Goal: Task Accomplishment & Management: Complete application form

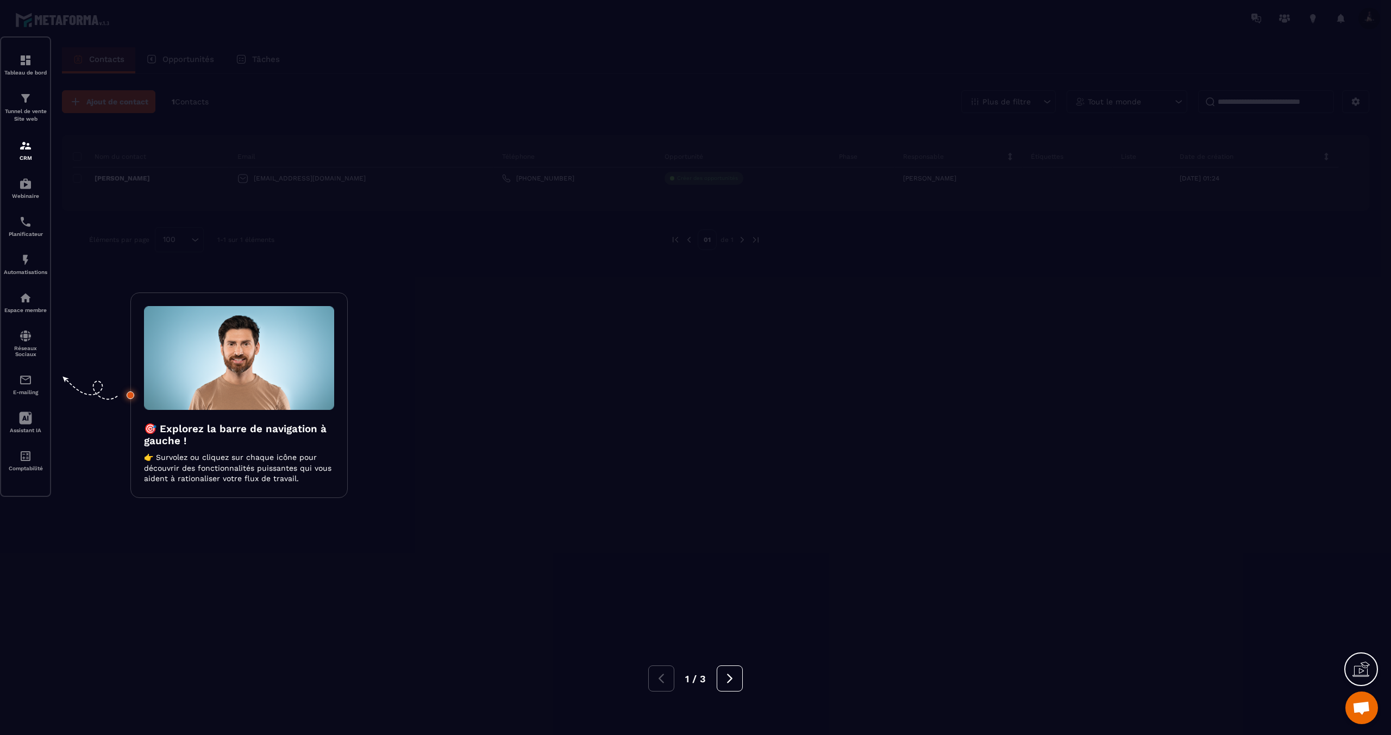
click at [465, 151] on div at bounding box center [695, 367] width 1391 height 735
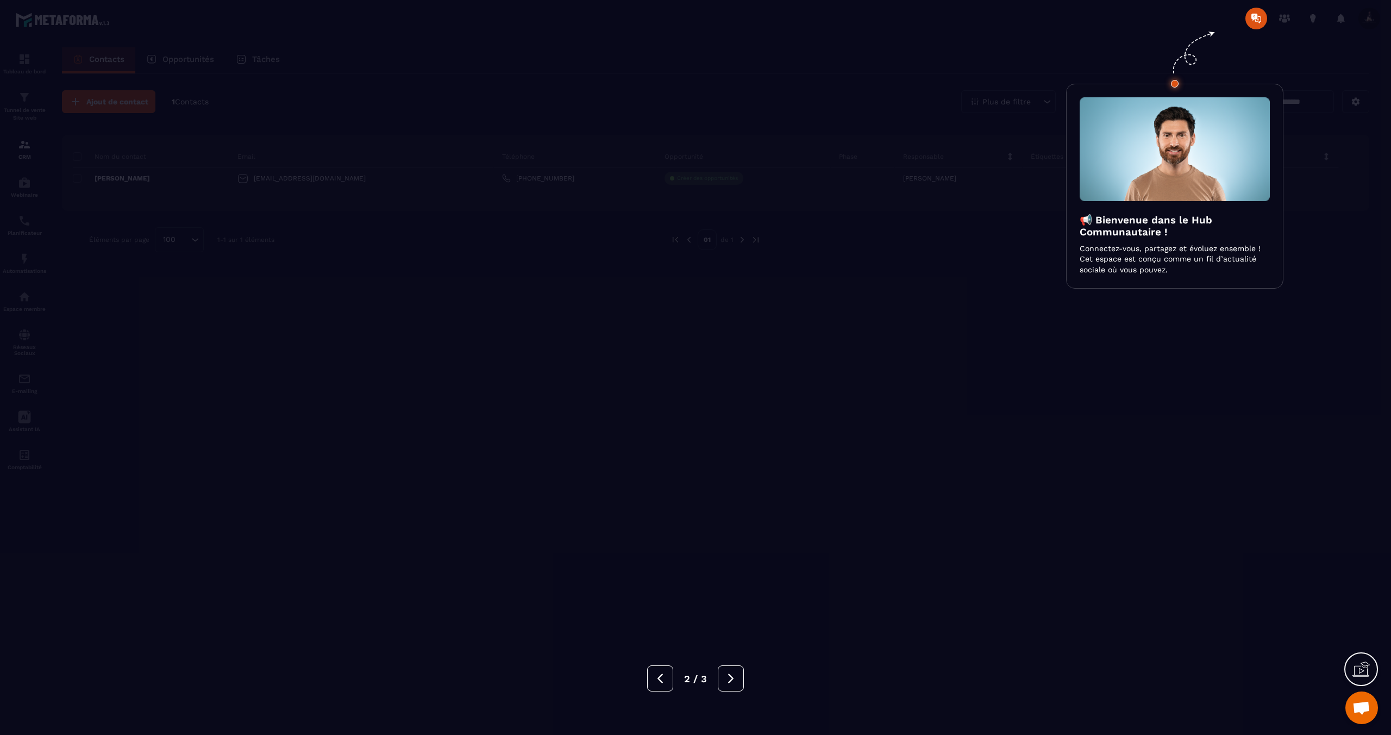
click at [404, 106] on div at bounding box center [695, 367] width 1391 height 735
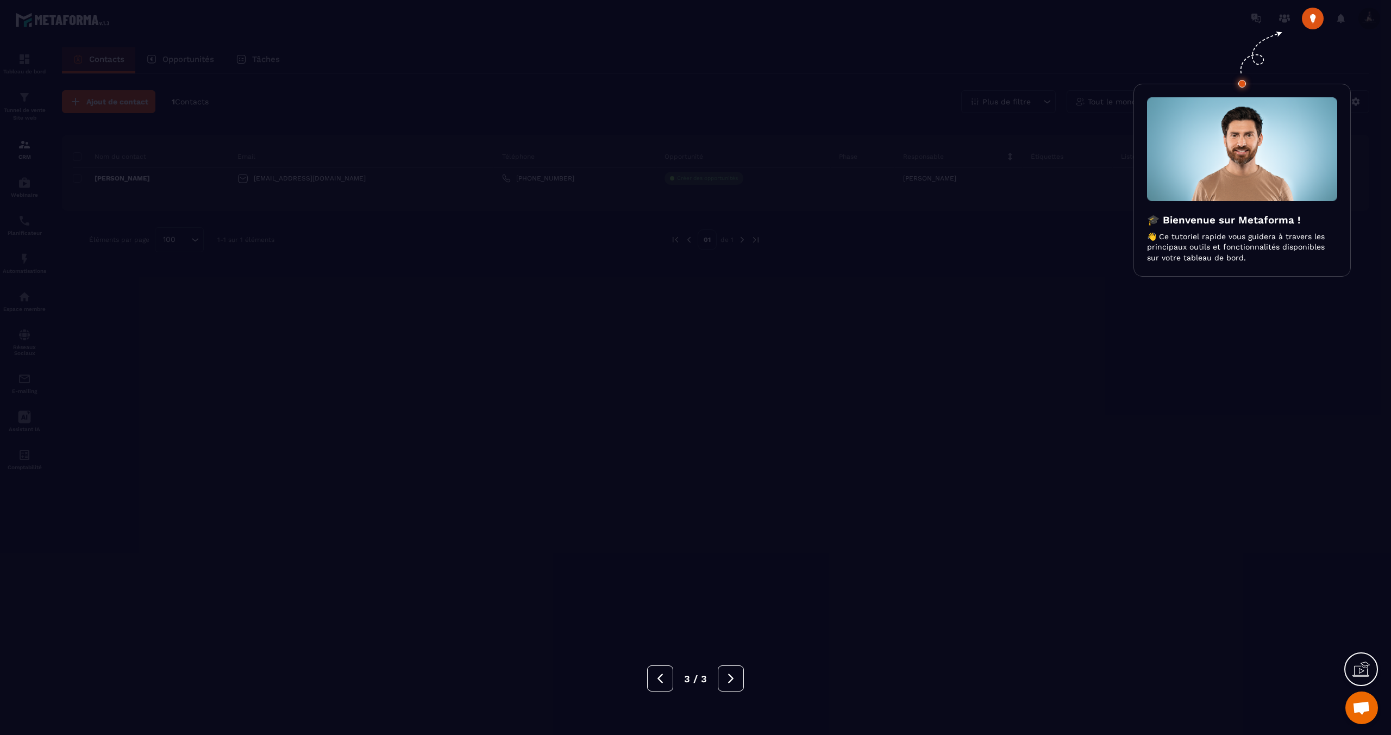
click at [403, 106] on div at bounding box center [695, 367] width 1391 height 735
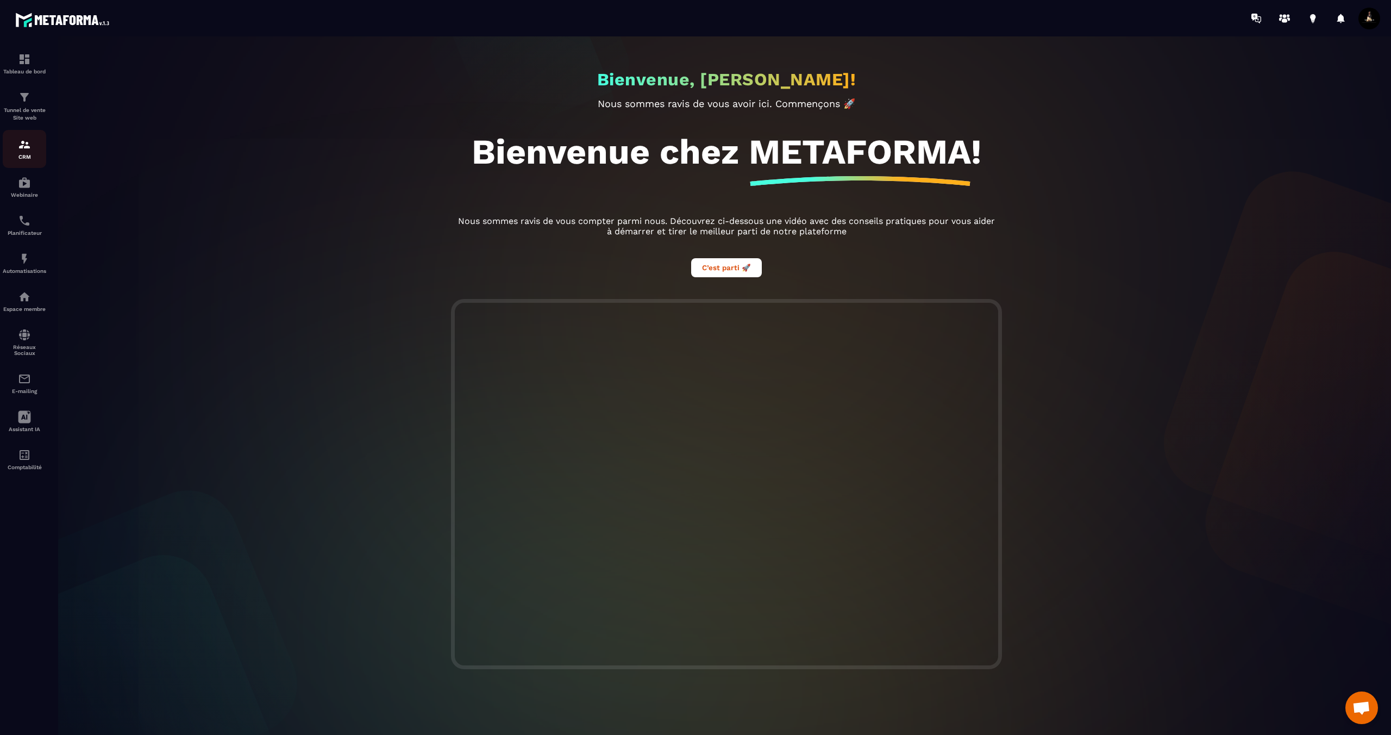
click at [23, 150] on img at bounding box center [24, 144] width 13 height 13
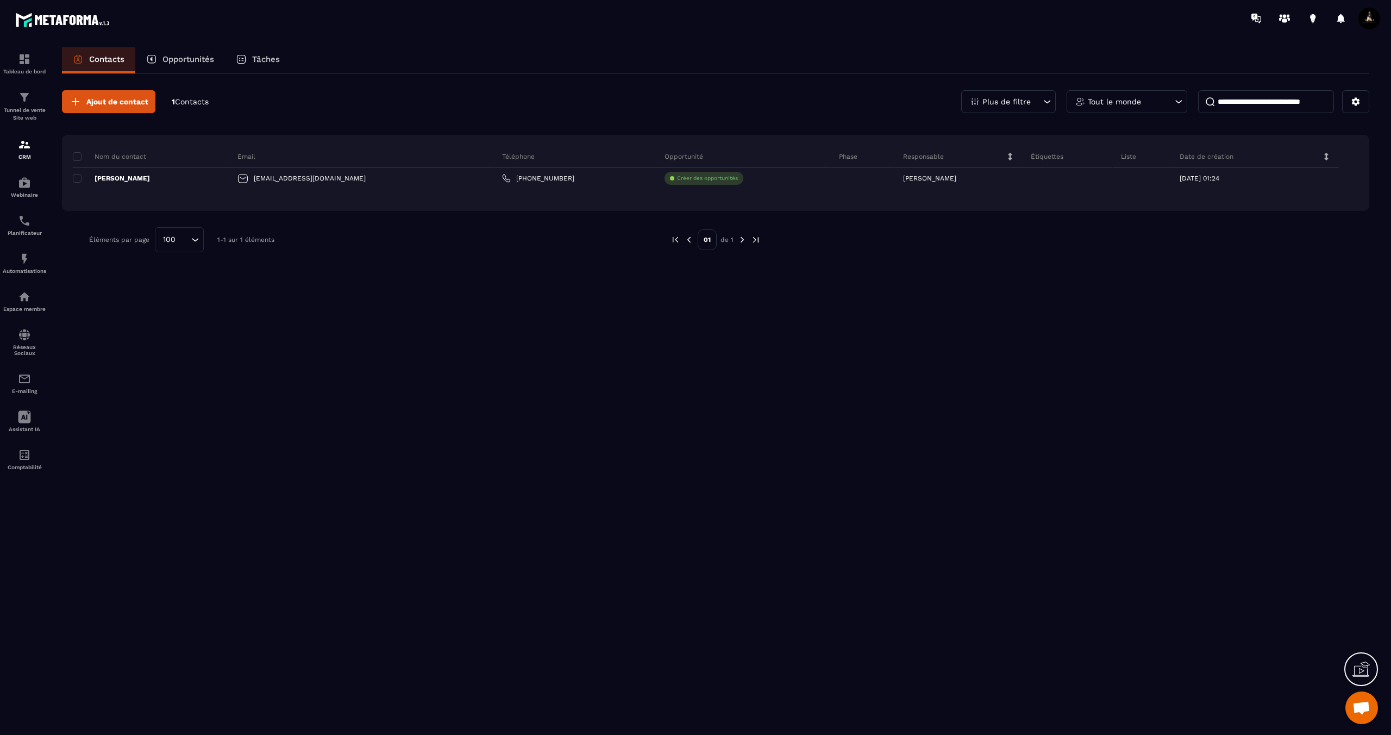
click at [593, 284] on div "Ajout de contact 1 Contacts Plus de filtre Tout le monde Nom du contact Email T…" at bounding box center [715, 403] width 1307 height 659
click at [148, 102] on span "Ajout de contact" at bounding box center [117, 101] width 62 height 11
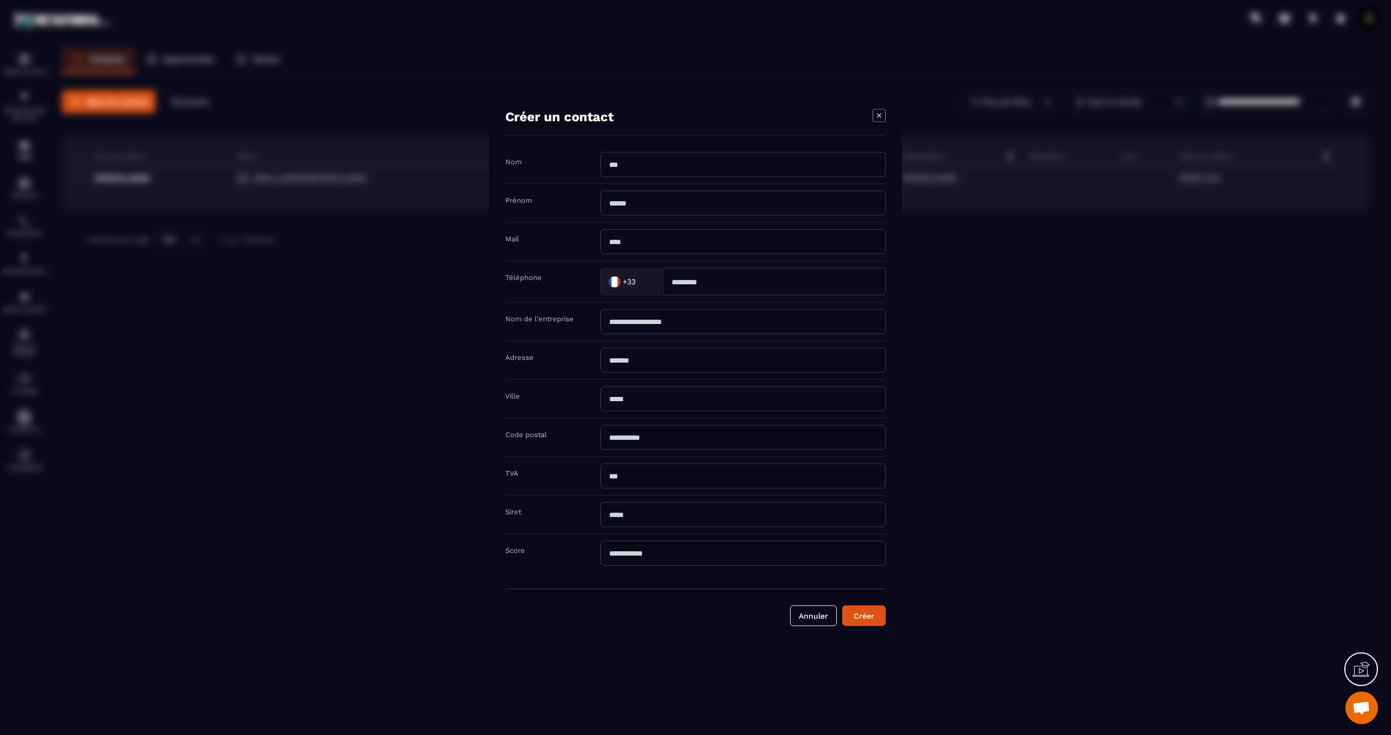
click at [877, 116] on icon "Modal window" at bounding box center [879, 115] width 4 height 4
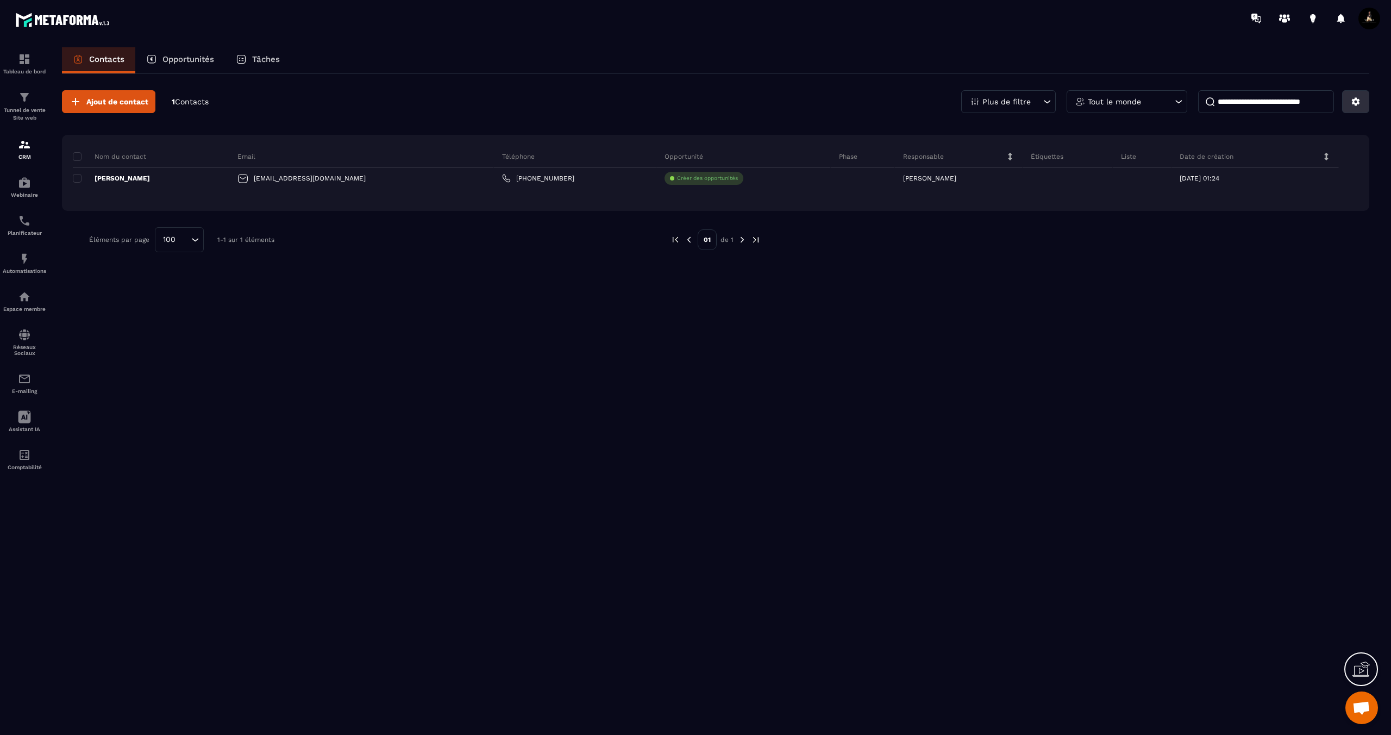
click at [1359, 110] on button at bounding box center [1355, 101] width 27 height 23
click at [1288, 175] on p "Importer des données" at bounding box center [1297, 178] width 134 height 17
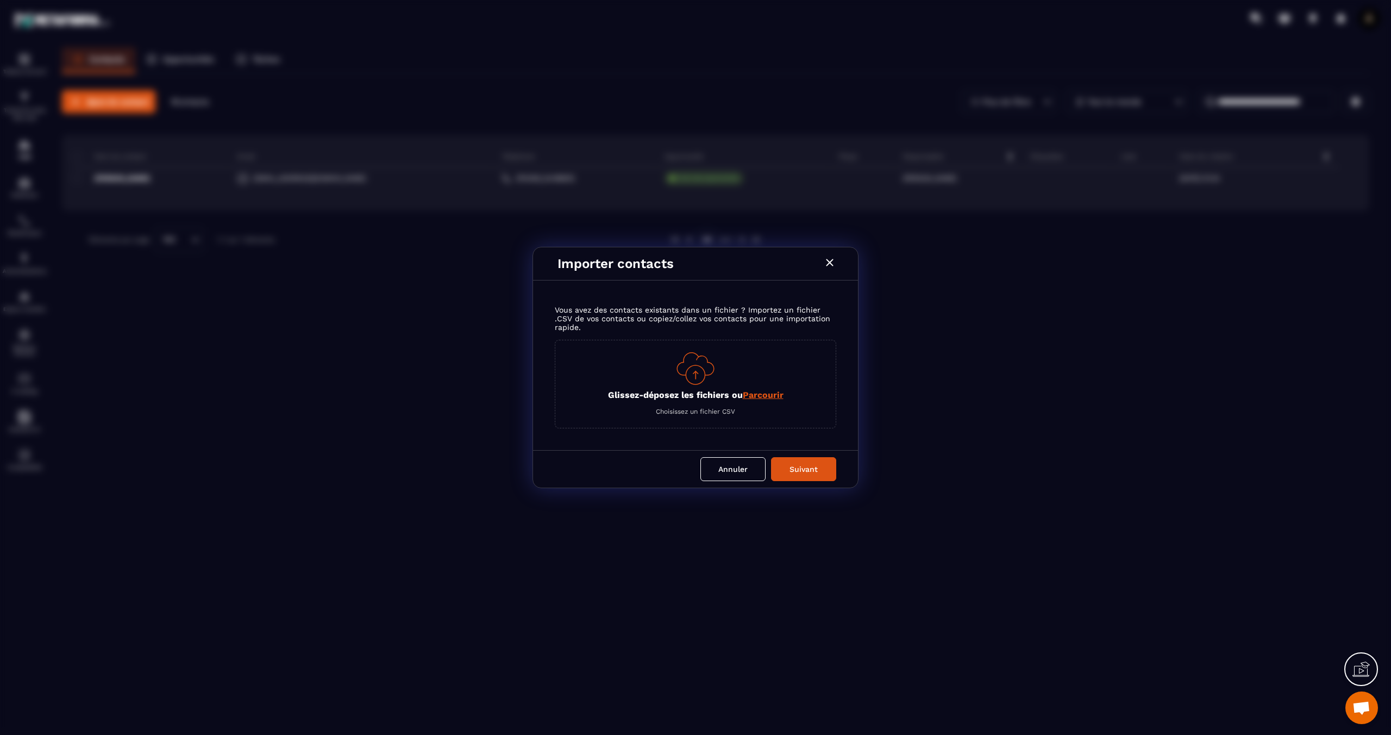
click at [774, 393] on span "Parcourir" at bounding box center [763, 395] width 41 height 10
click at [0, 0] on input "Glissez-déposez les fichiers ou Parcourir" at bounding box center [0, 0] width 0 height 0
click at [773, 397] on span "Parcourir" at bounding box center [763, 395] width 41 height 10
click at [0, 0] on input "Glissez-déposez les fichiers ou Parcourir" at bounding box center [0, 0] width 0 height 0
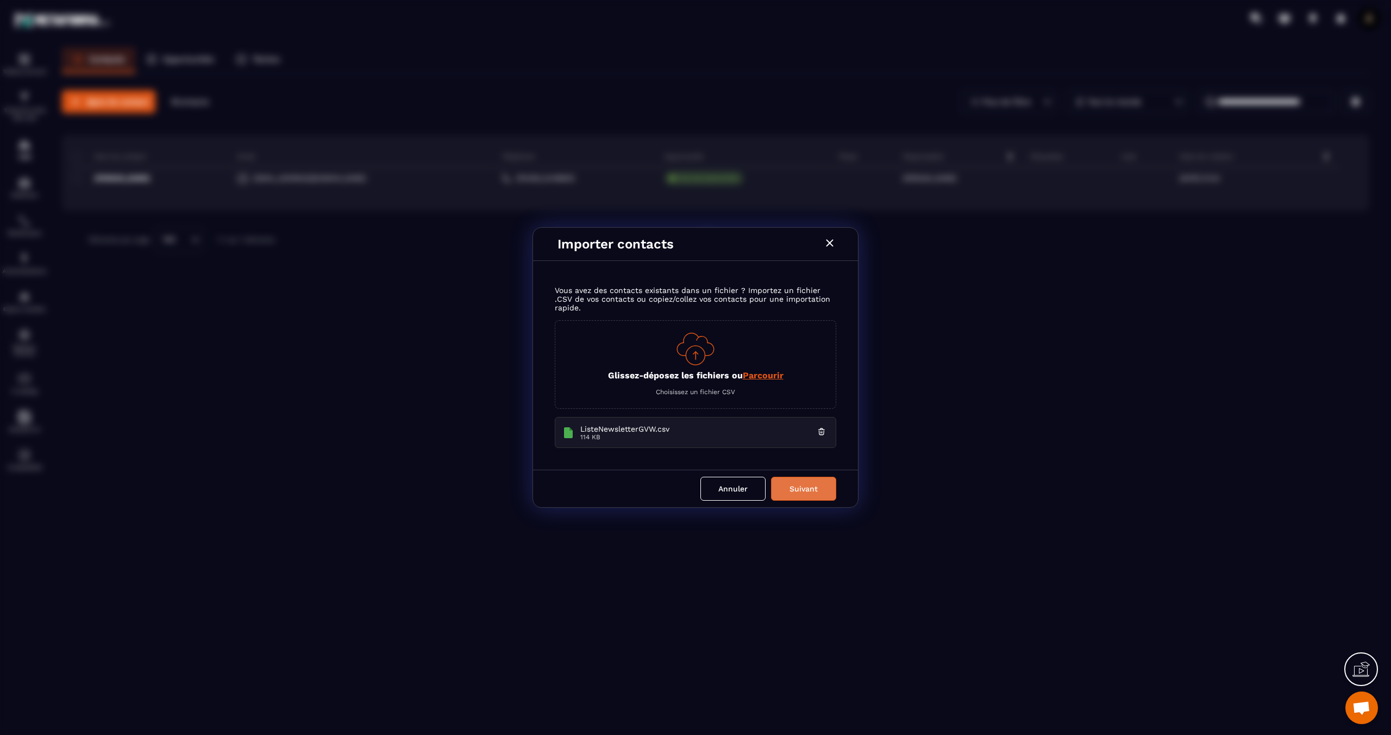
click at [817, 486] on button "Suivant" at bounding box center [803, 489] width 65 height 24
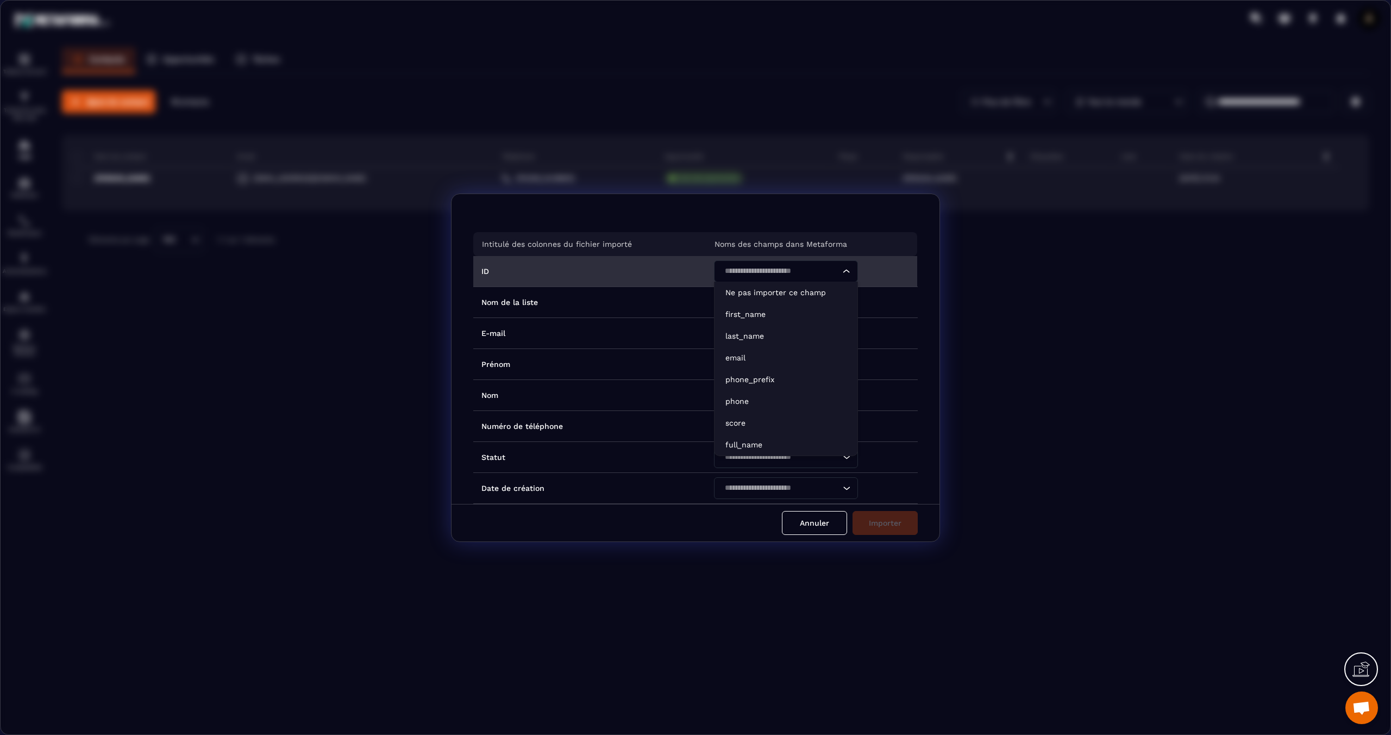
click at [745, 280] on div "Search for option" at bounding box center [780, 271] width 121 height 22
click at [745, 287] on p "Ne pas importer ce champ" at bounding box center [785, 286] width 121 height 11
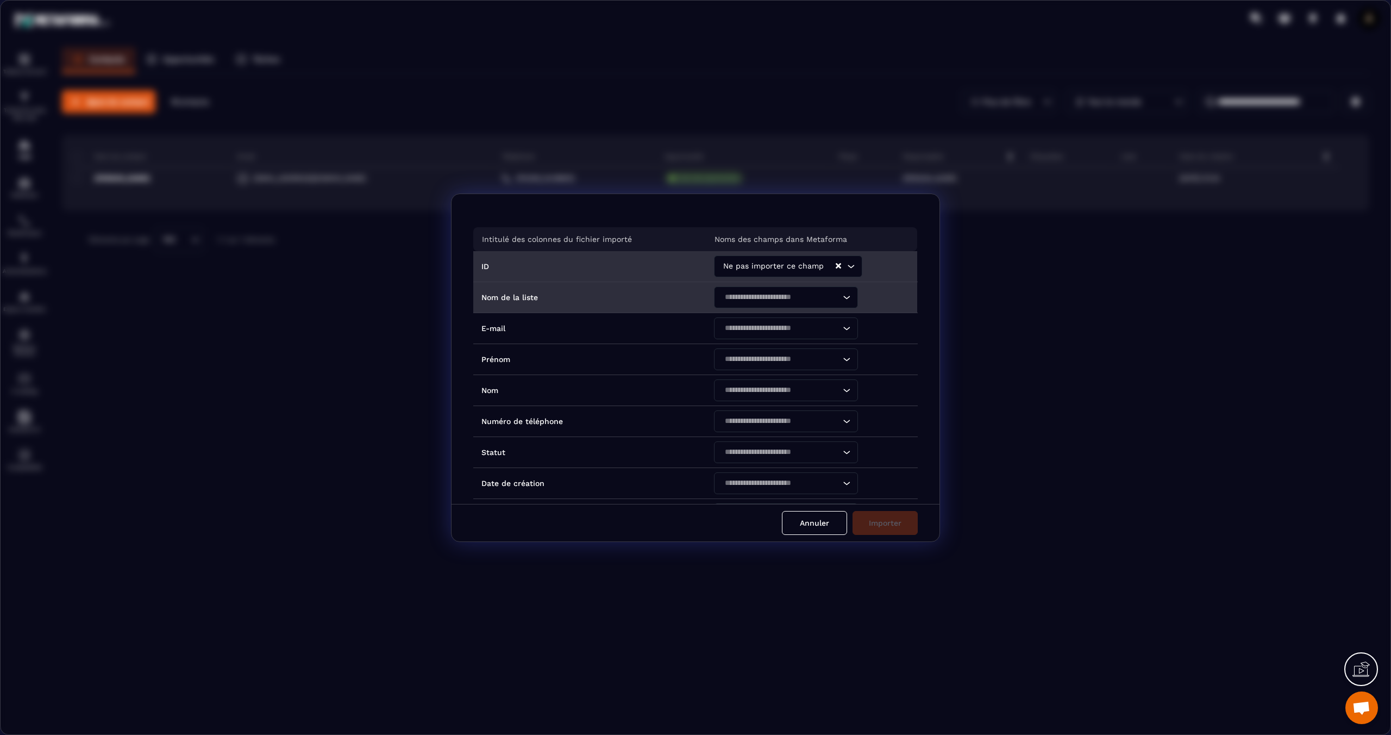
scroll to position [6, 0]
click at [743, 297] on input "Search for option" at bounding box center [780, 296] width 119 height 12
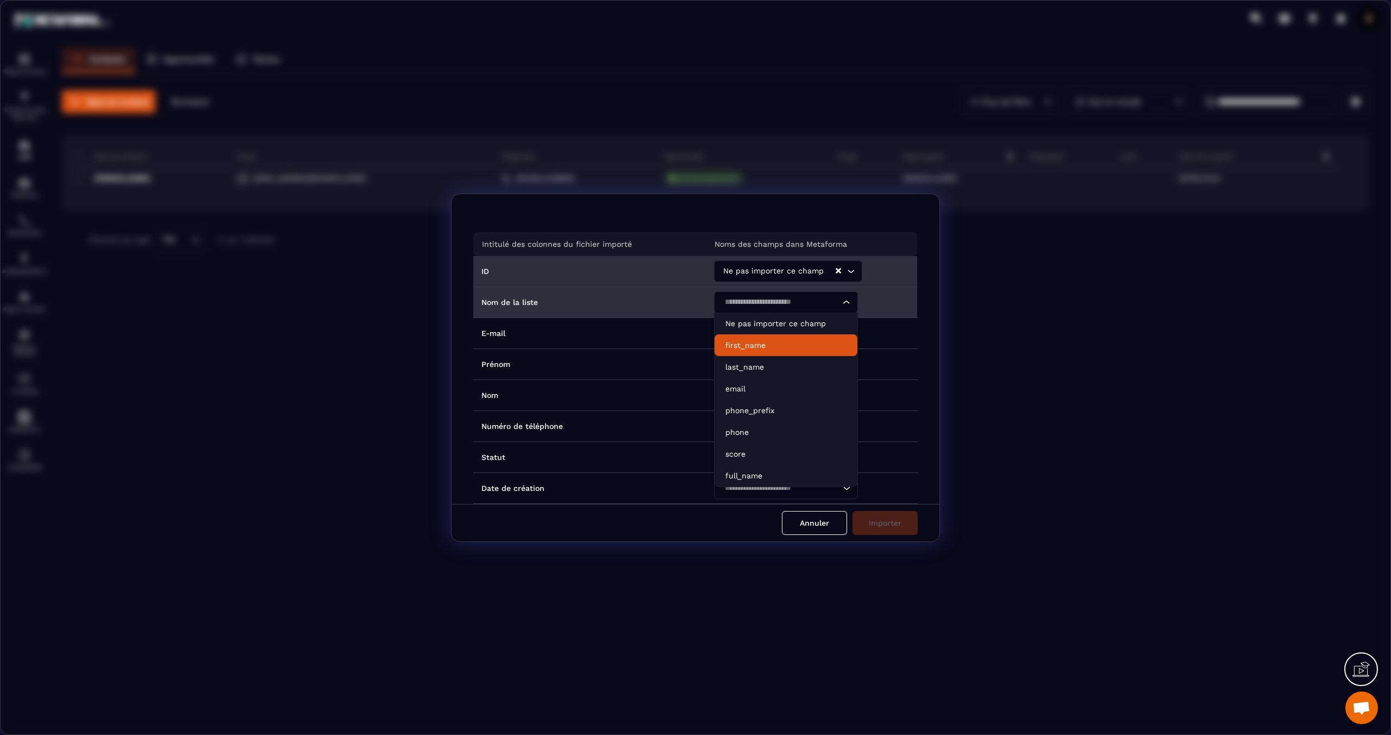
scroll to position [2, 0]
click at [773, 319] on p "Ne pas importer ce champ" at bounding box center [785, 321] width 121 height 11
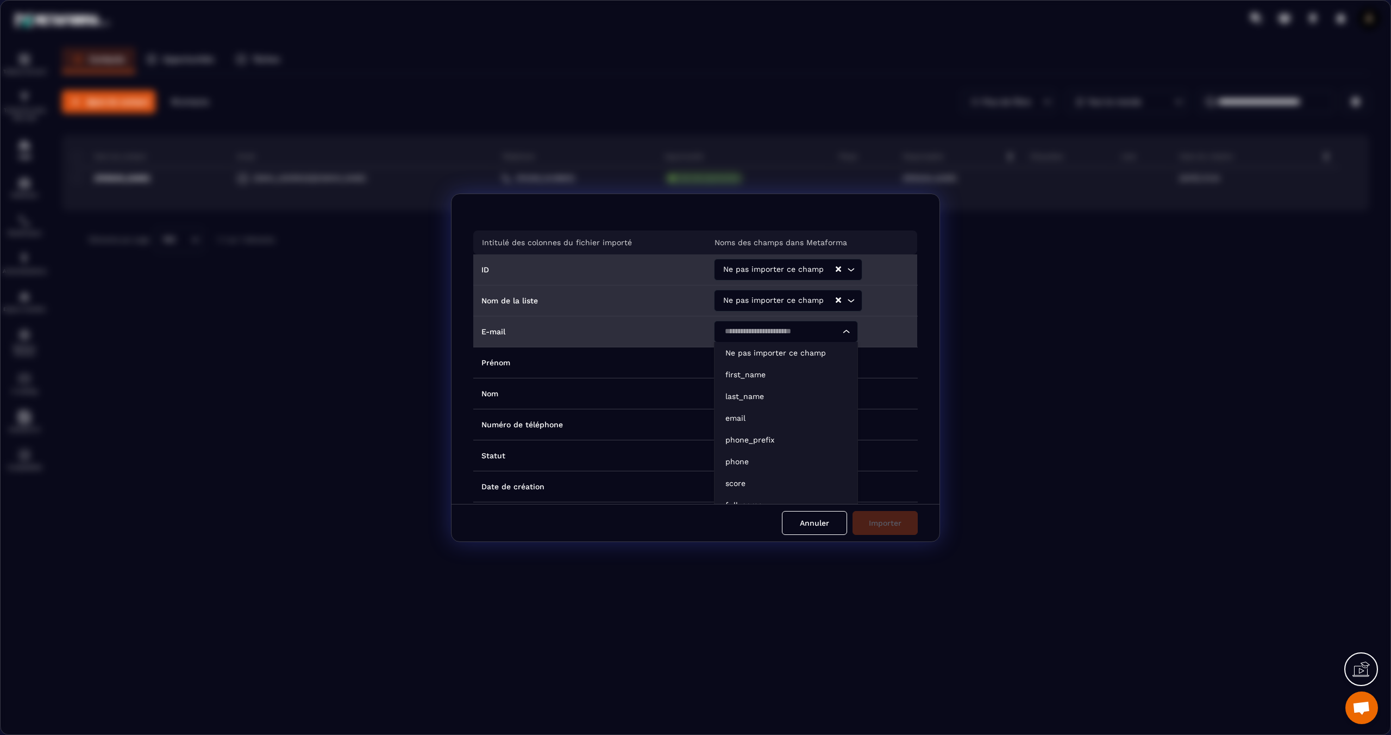
click at [771, 329] on input "Search for option" at bounding box center [780, 331] width 119 height 12
click at [755, 414] on p "email" at bounding box center [785, 417] width 121 height 11
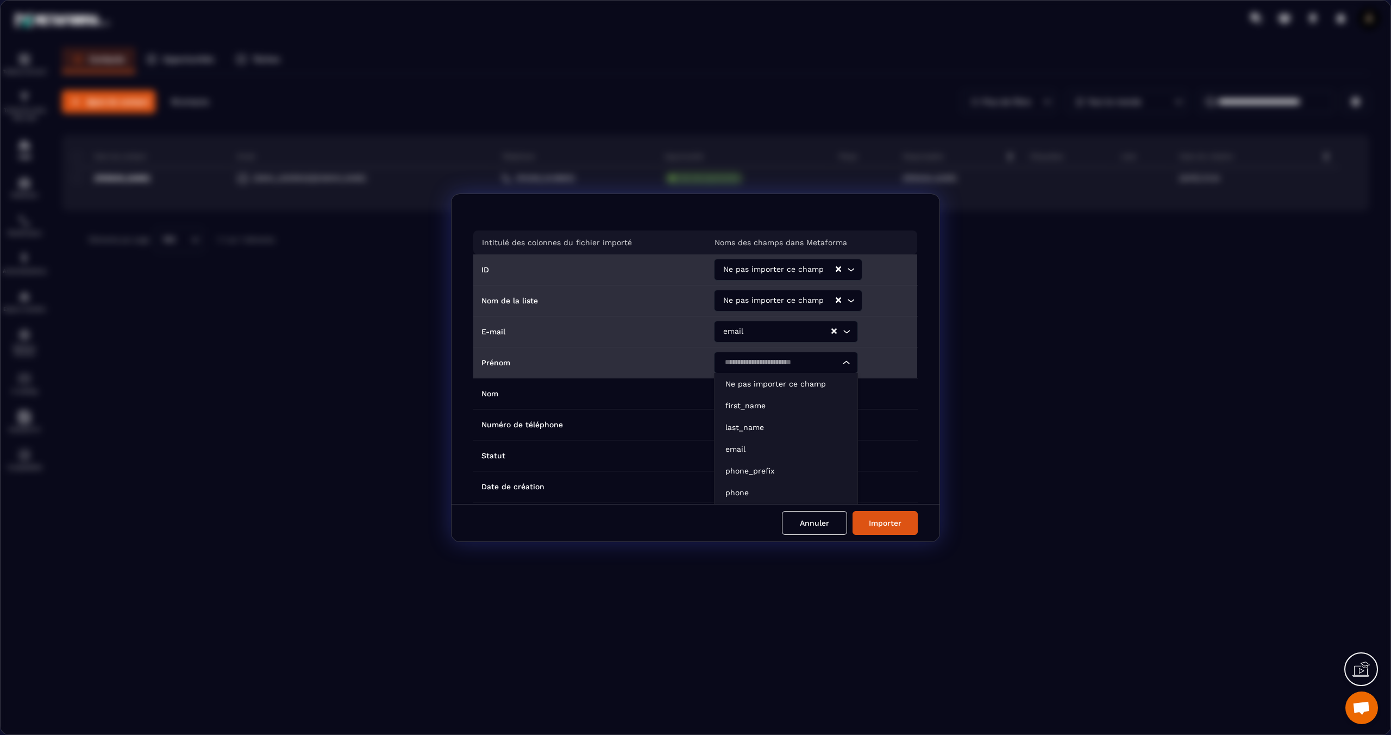
click at [757, 368] on div "Search for option" at bounding box center [780, 363] width 121 height 22
click at [759, 408] on p "first_name" at bounding box center [785, 405] width 121 height 11
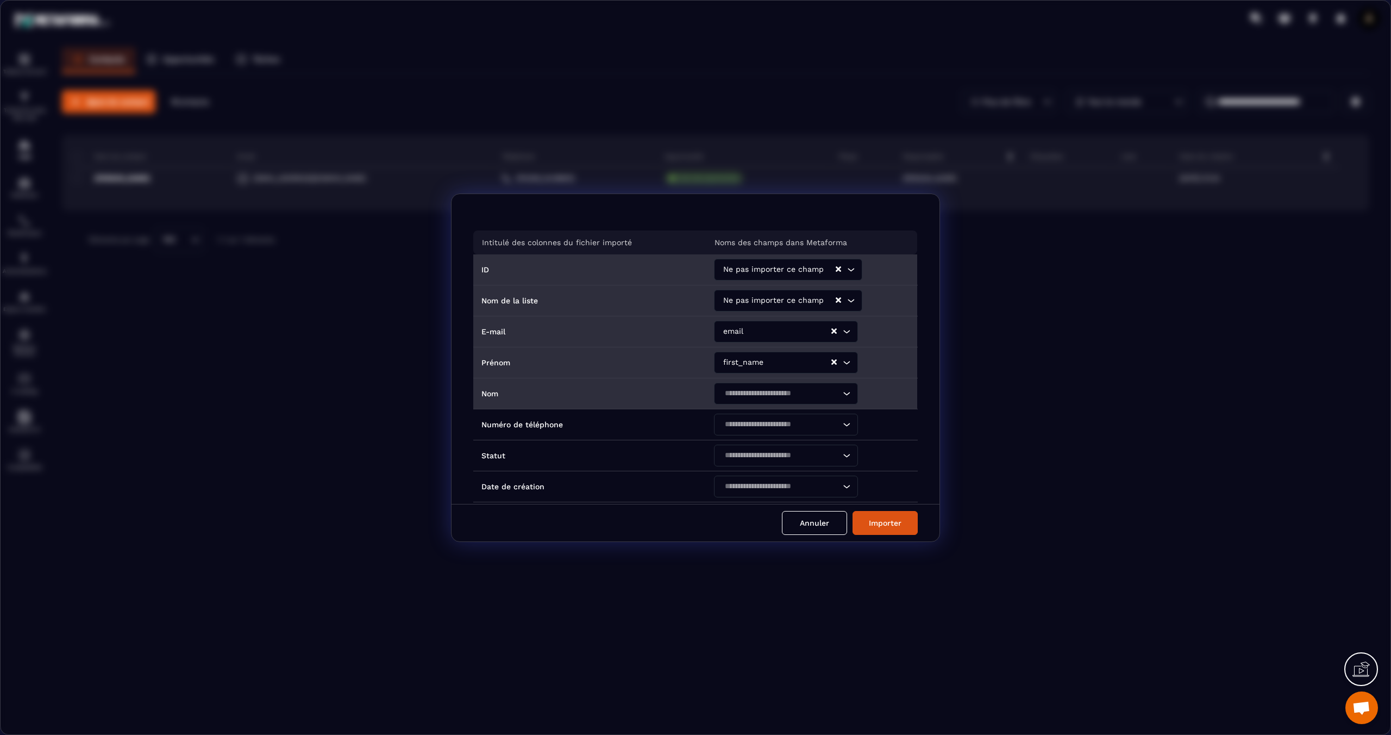
click at [749, 394] on input "Search for option" at bounding box center [780, 393] width 119 height 12
click at [755, 454] on p "last_name" at bounding box center [785, 458] width 121 height 11
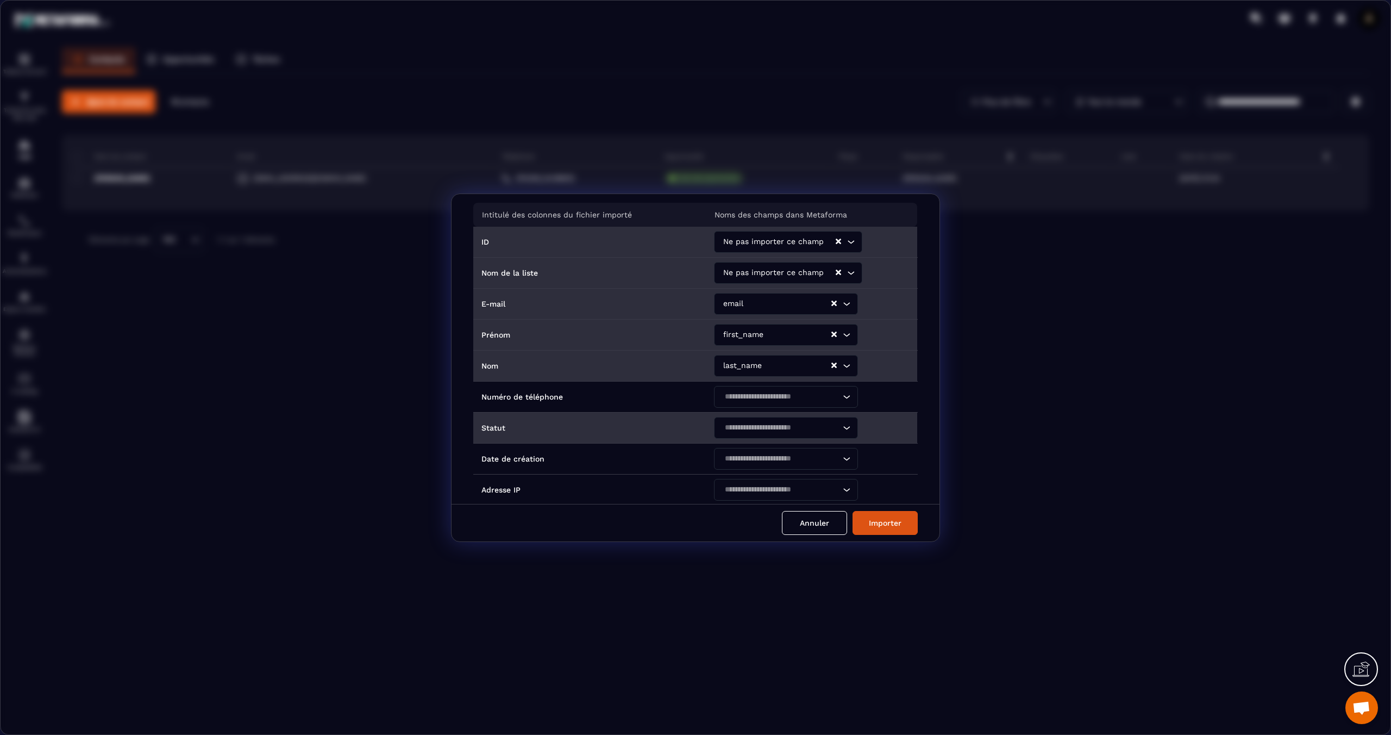
scroll to position [34, 0]
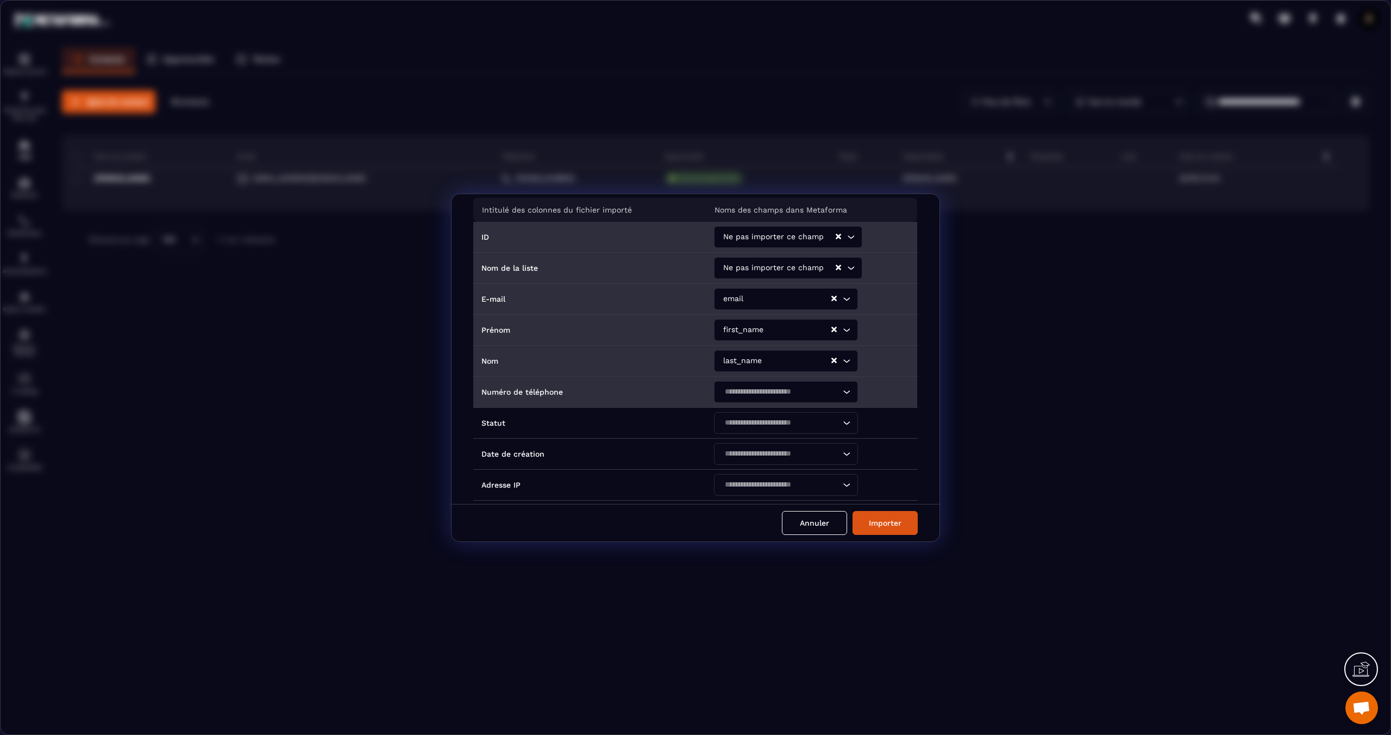
click at [731, 394] on input "Search for option" at bounding box center [780, 392] width 119 height 12
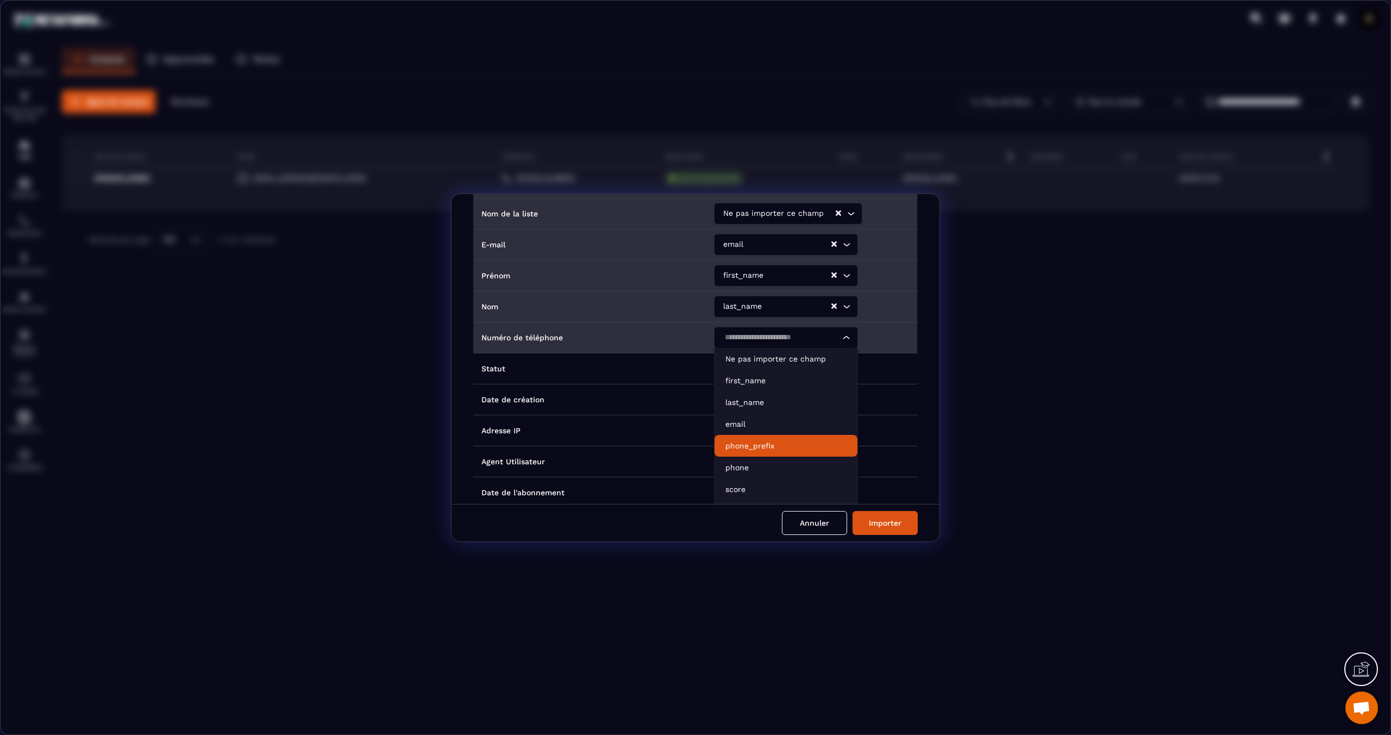
scroll to position [93, 0]
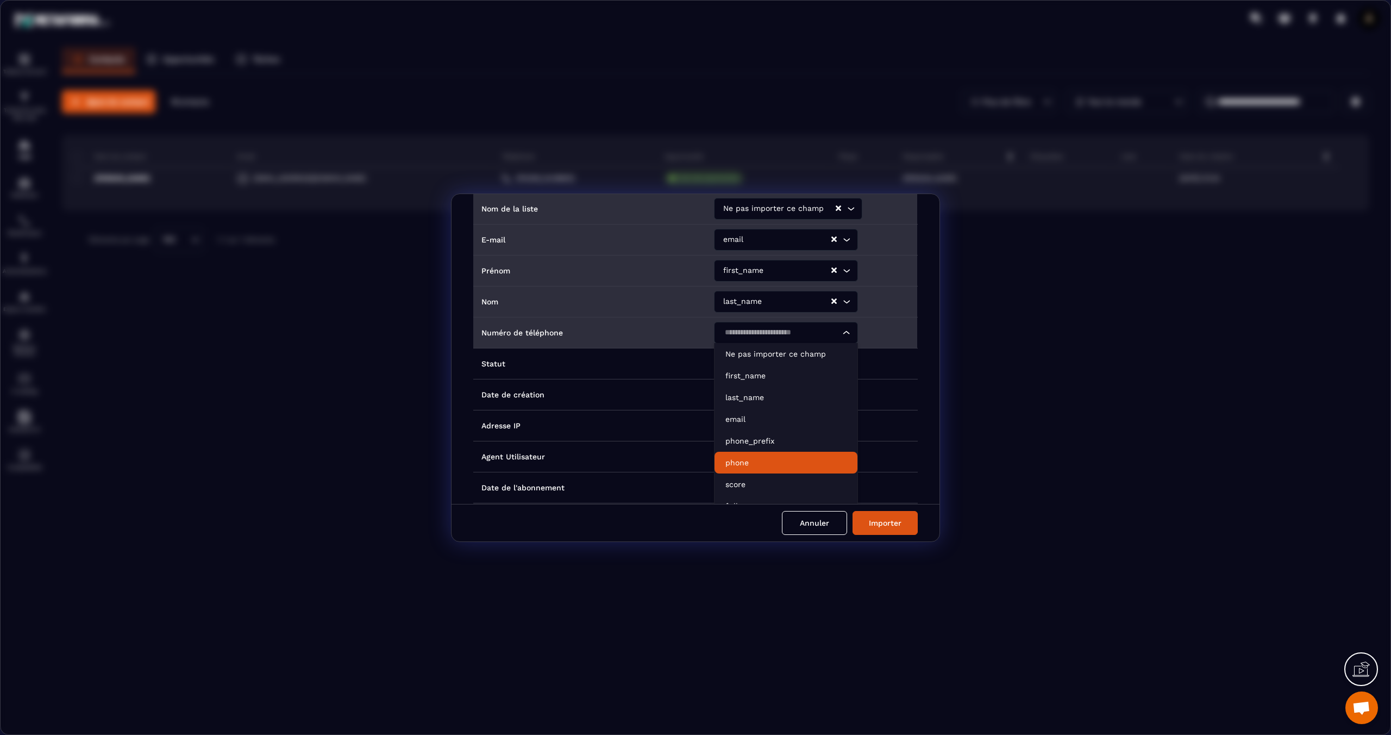
click at [756, 459] on p "phone" at bounding box center [785, 462] width 121 height 11
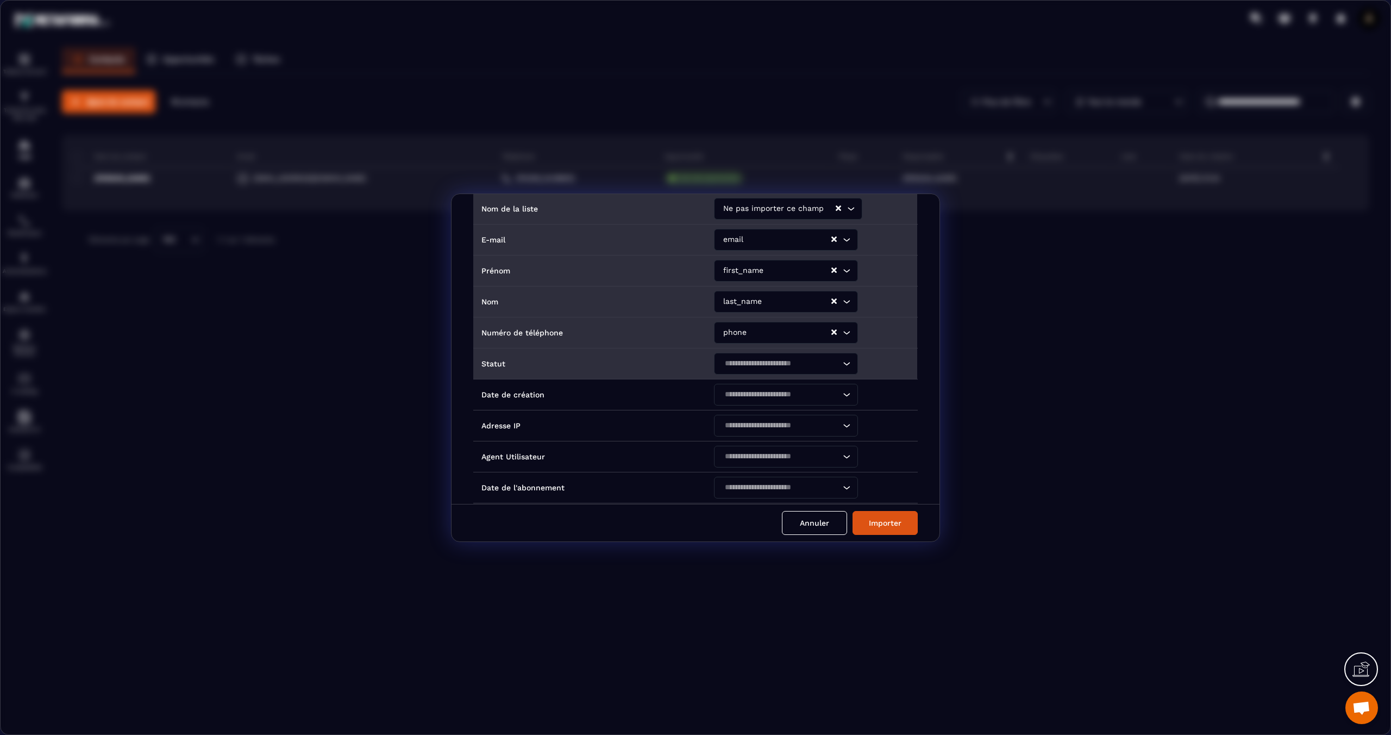
click at [736, 367] on div "Search for option" at bounding box center [780, 364] width 121 height 22
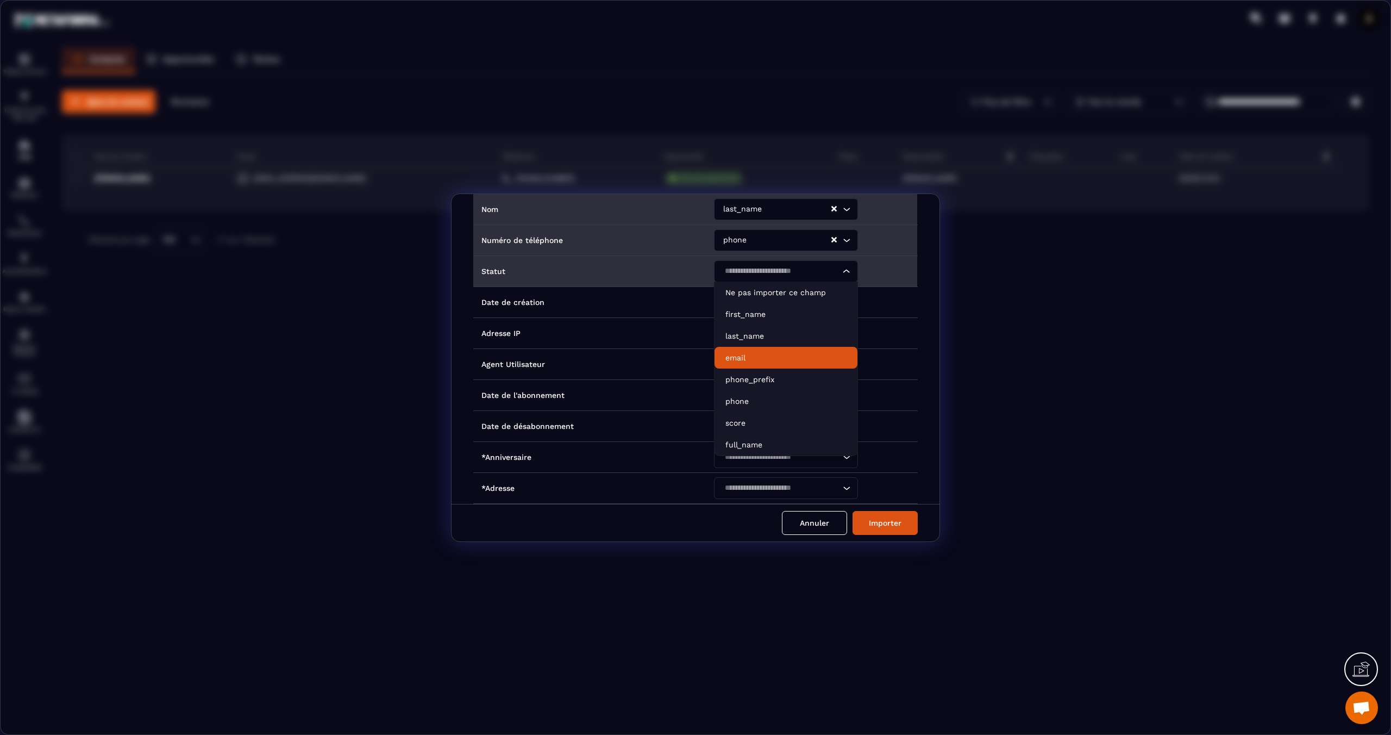
scroll to position [185, 0]
click at [761, 296] on p "Ne pas importer ce champ" at bounding box center [785, 293] width 121 height 11
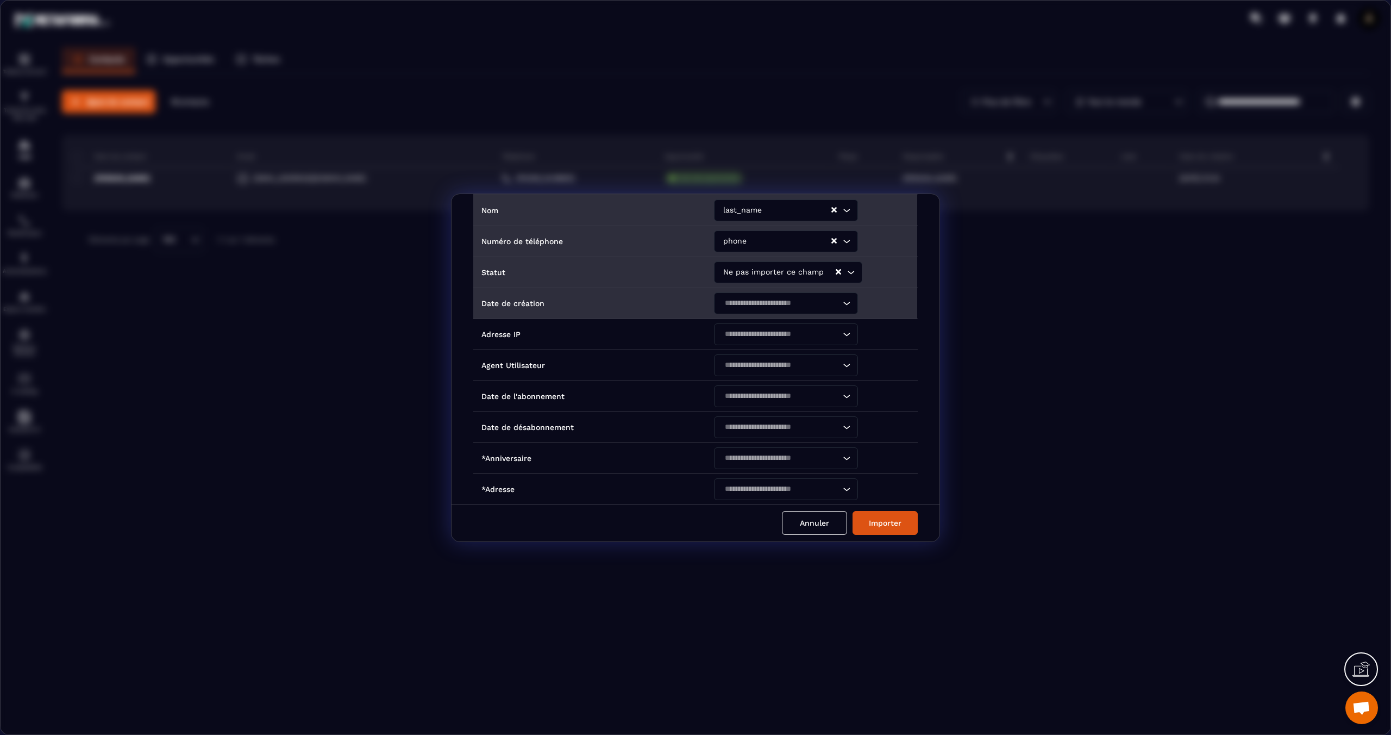
click at [760, 301] on input "Search for option" at bounding box center [780, 303] width 119 height 12
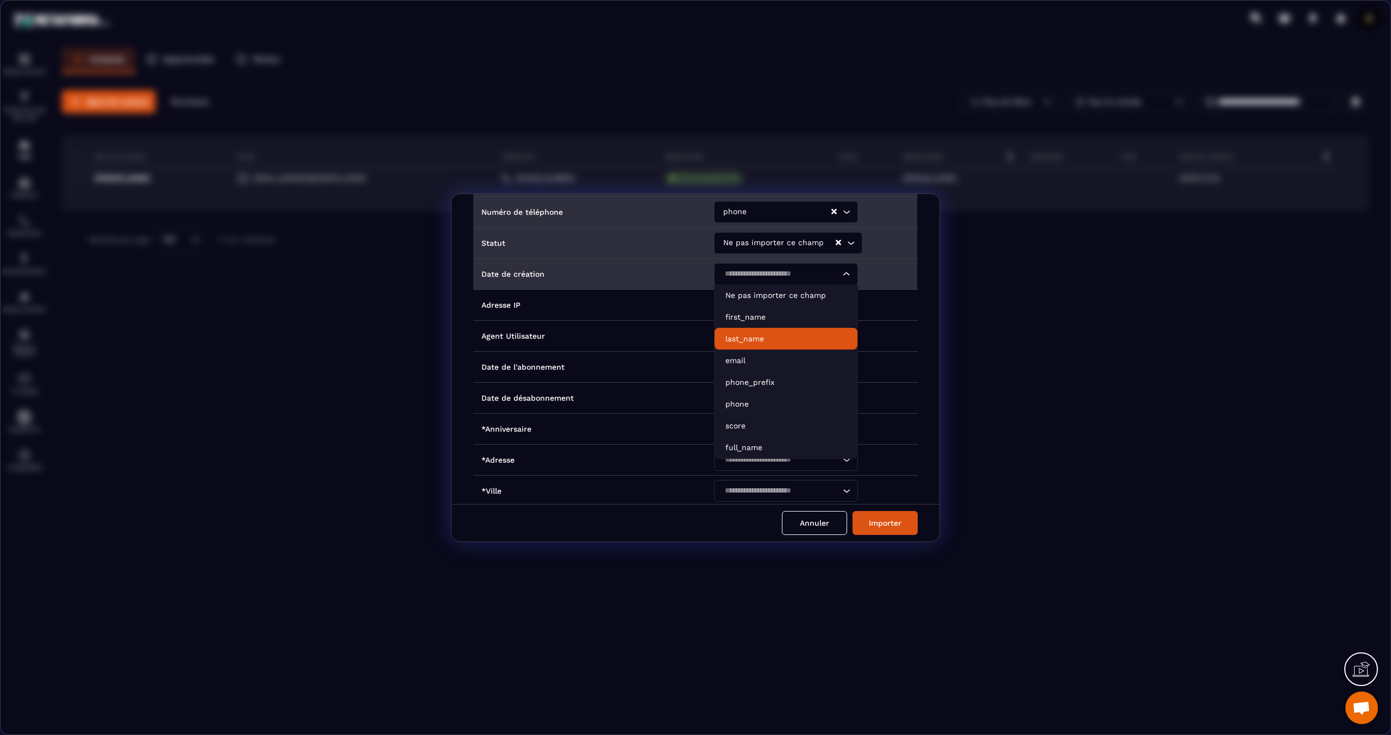
scroll to position [217, 0]
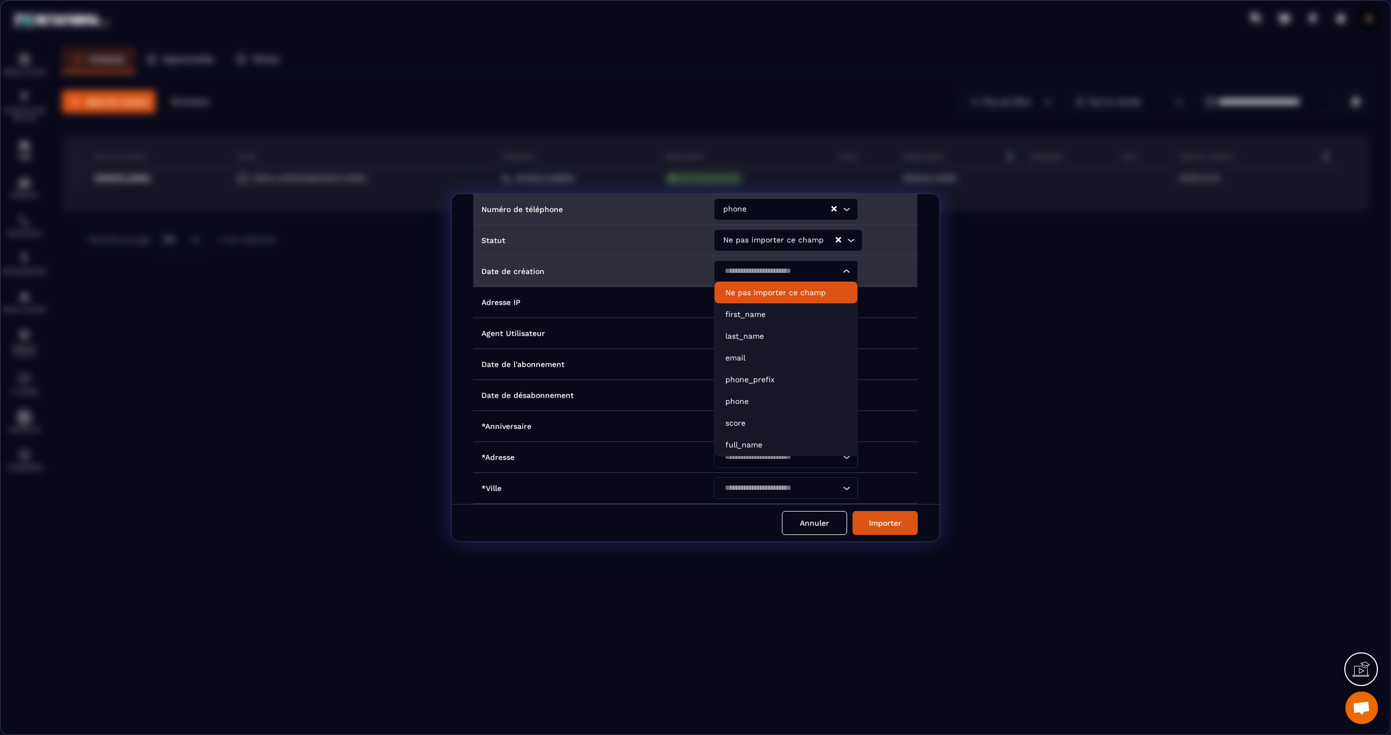
click at [732, 292] on p "Ne pas importer ce champ" at bounding box center [785, 292] width 121 height 11
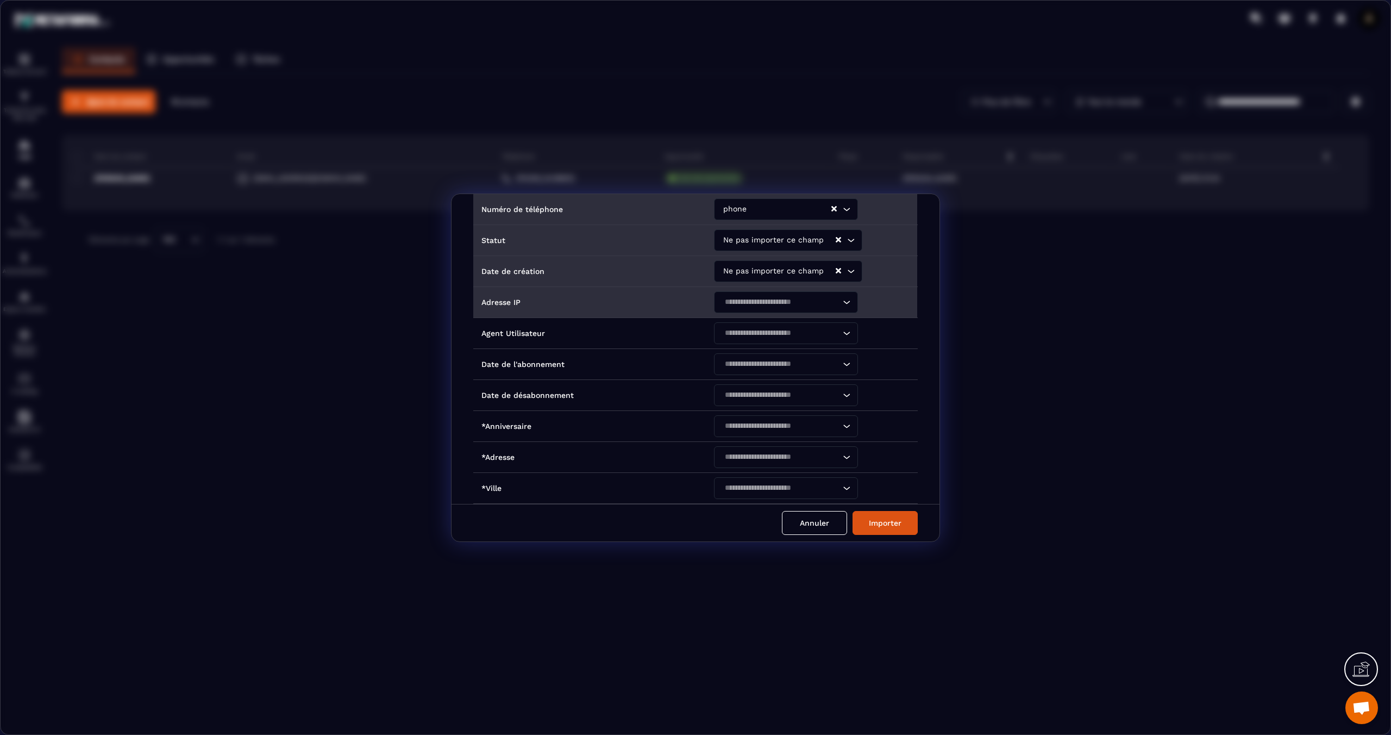
click at [751, 305] on input "Search for option" at bounding box center [780, 302] width 119 height 12
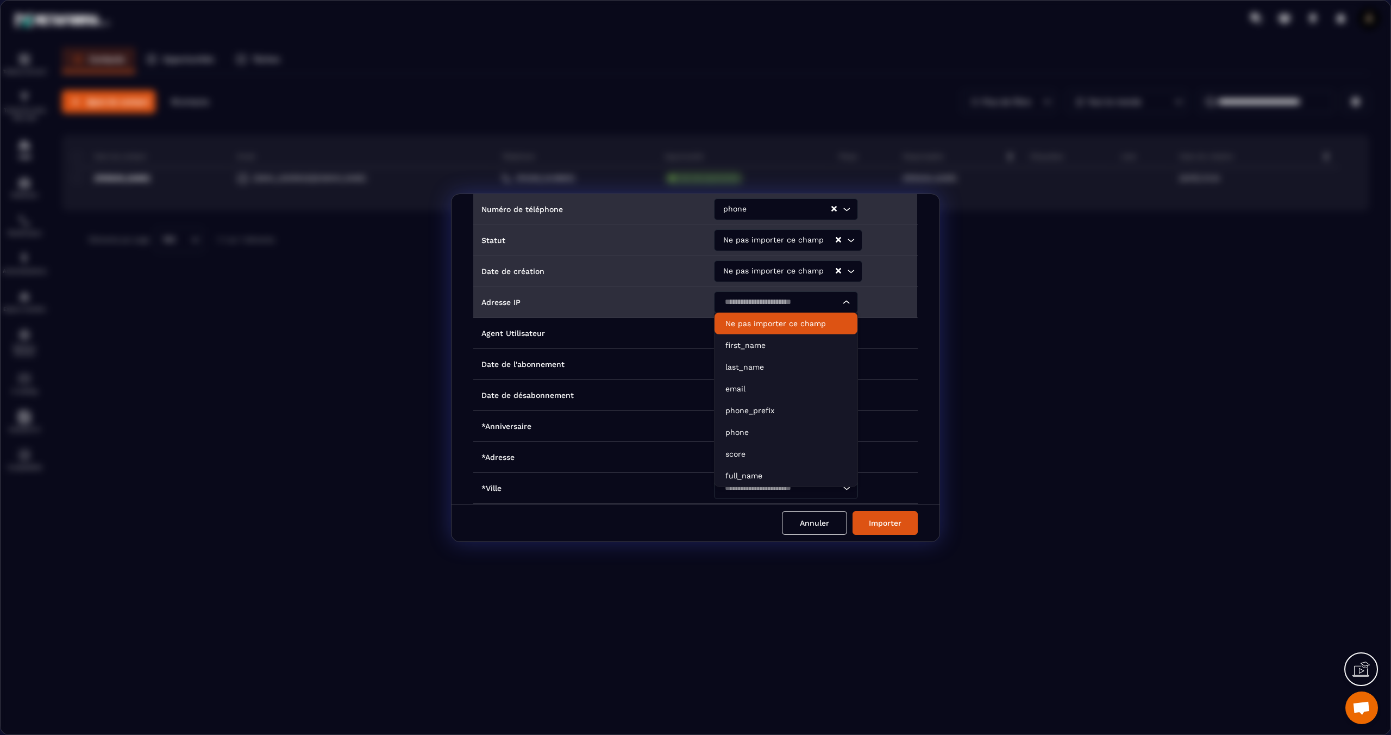
click at [739, 319] on p "Ne pas importer ce champ" at bounding box center [785, 323] width 121 height 11
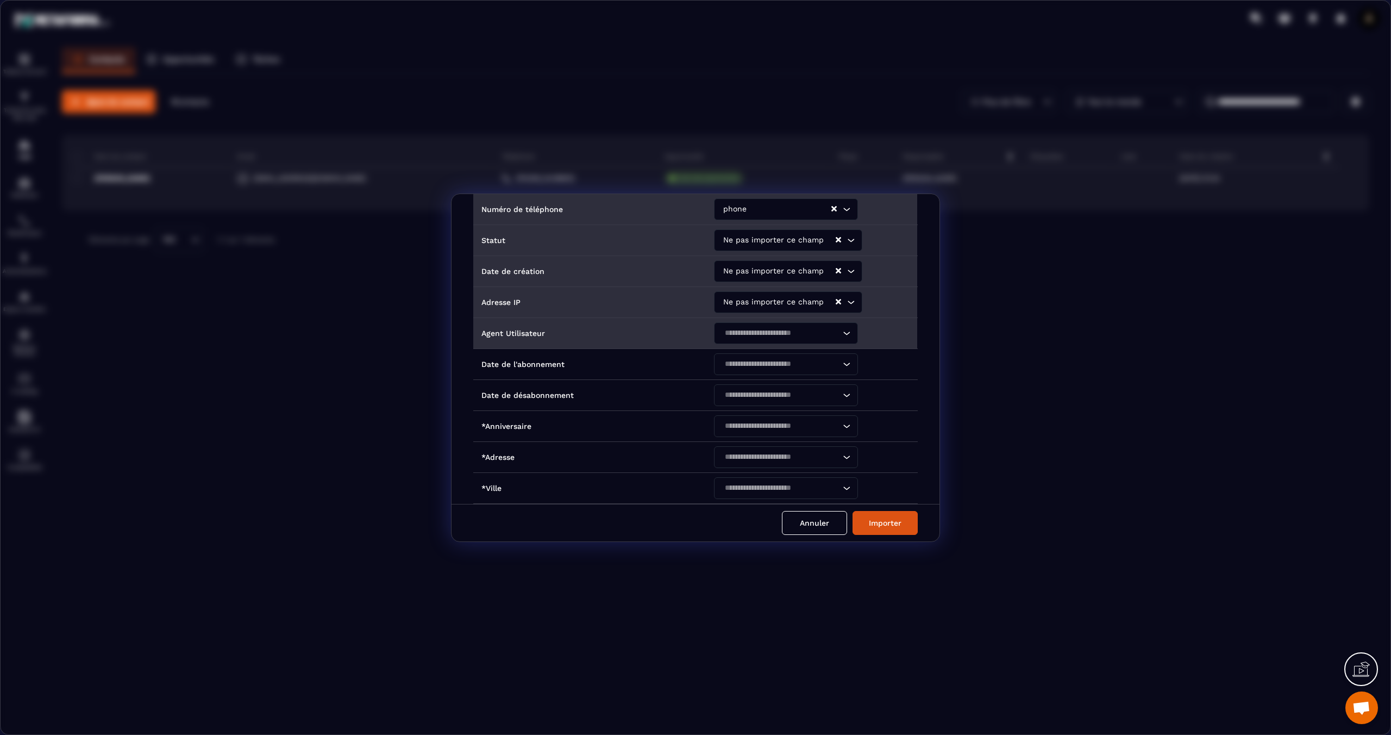
click at [738, 328] on input "Search for option" at bounding box center [780, 333] width 119 height 12
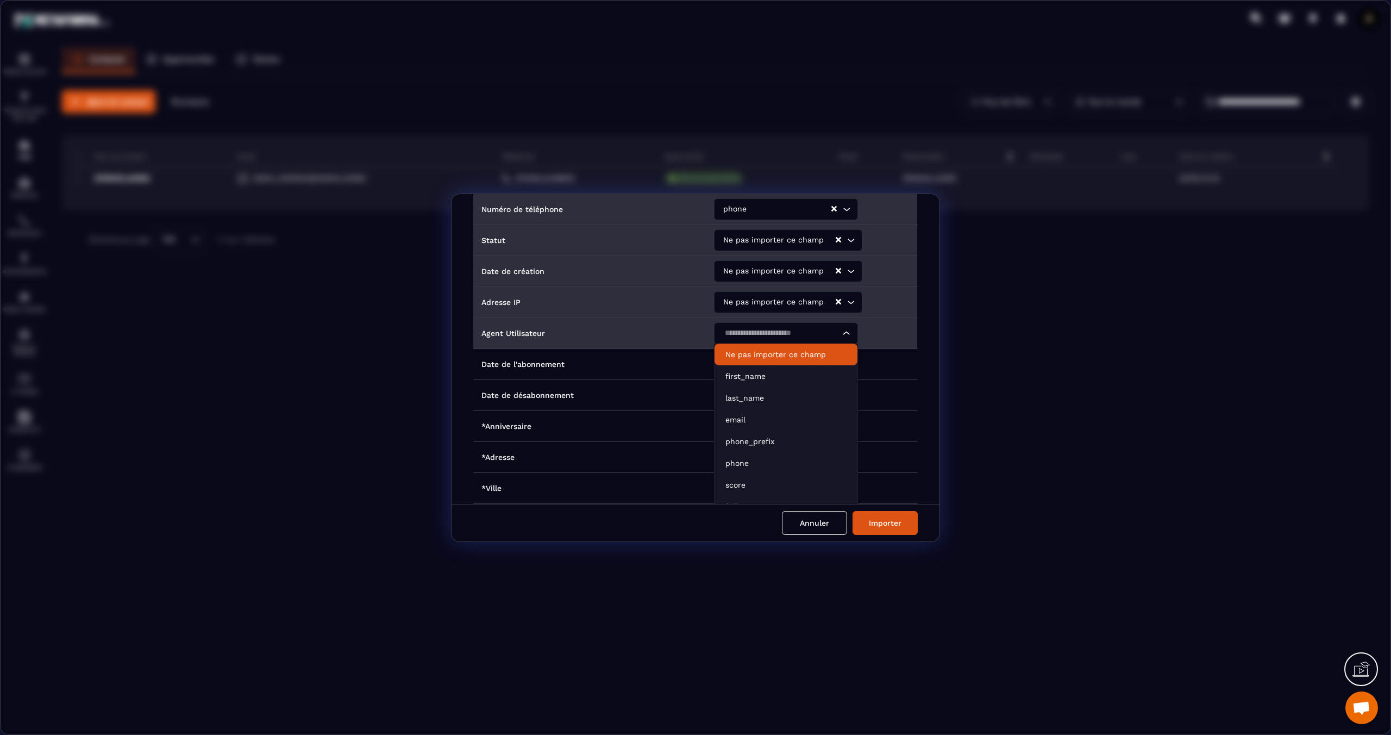
click at [750, 354] on p "Ne pas importer ce champ" at bounding box center [785, 354] width 121 height 11
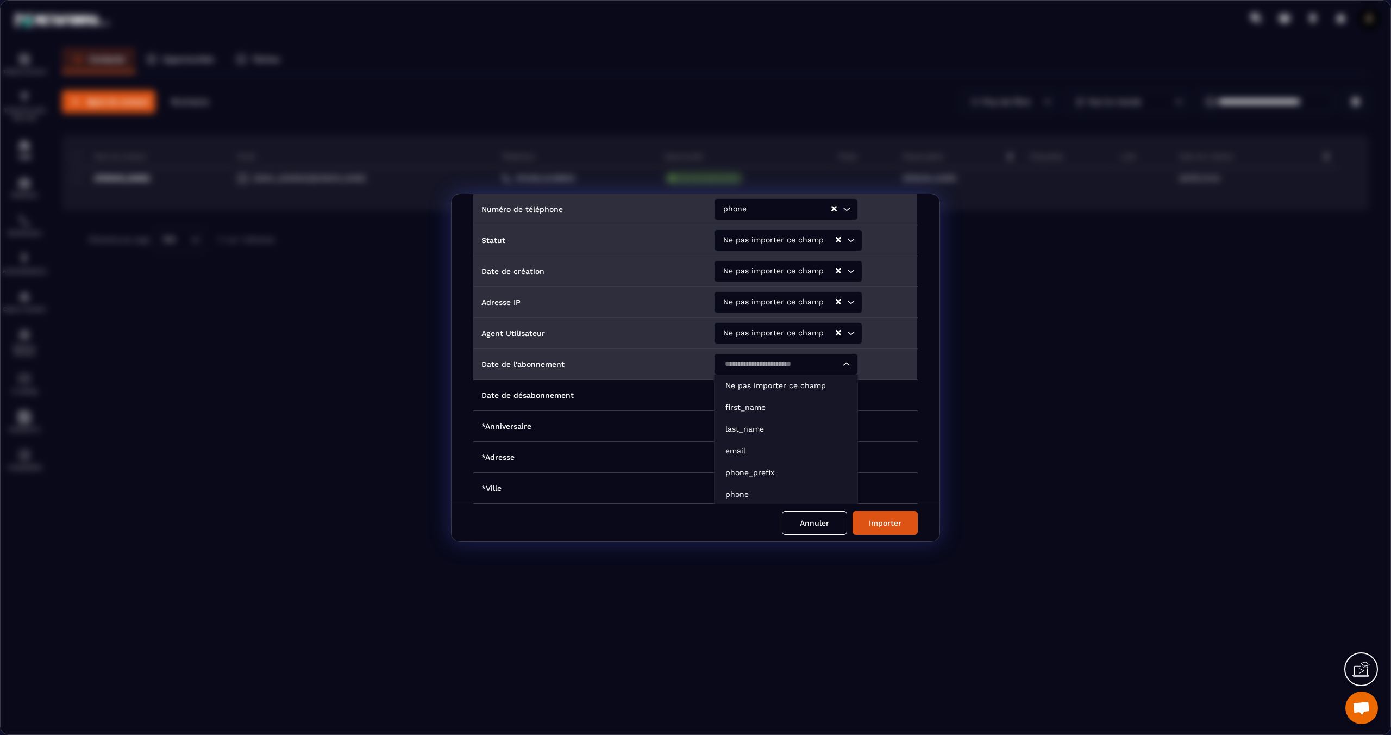
click at [750, 358] on input "Search for option" at bounding box center [780, 364] width 119 height 12
click at [749, 385] on p "Ne pas importer ce champ" at bounding box center [785, 385] width 121 height 11
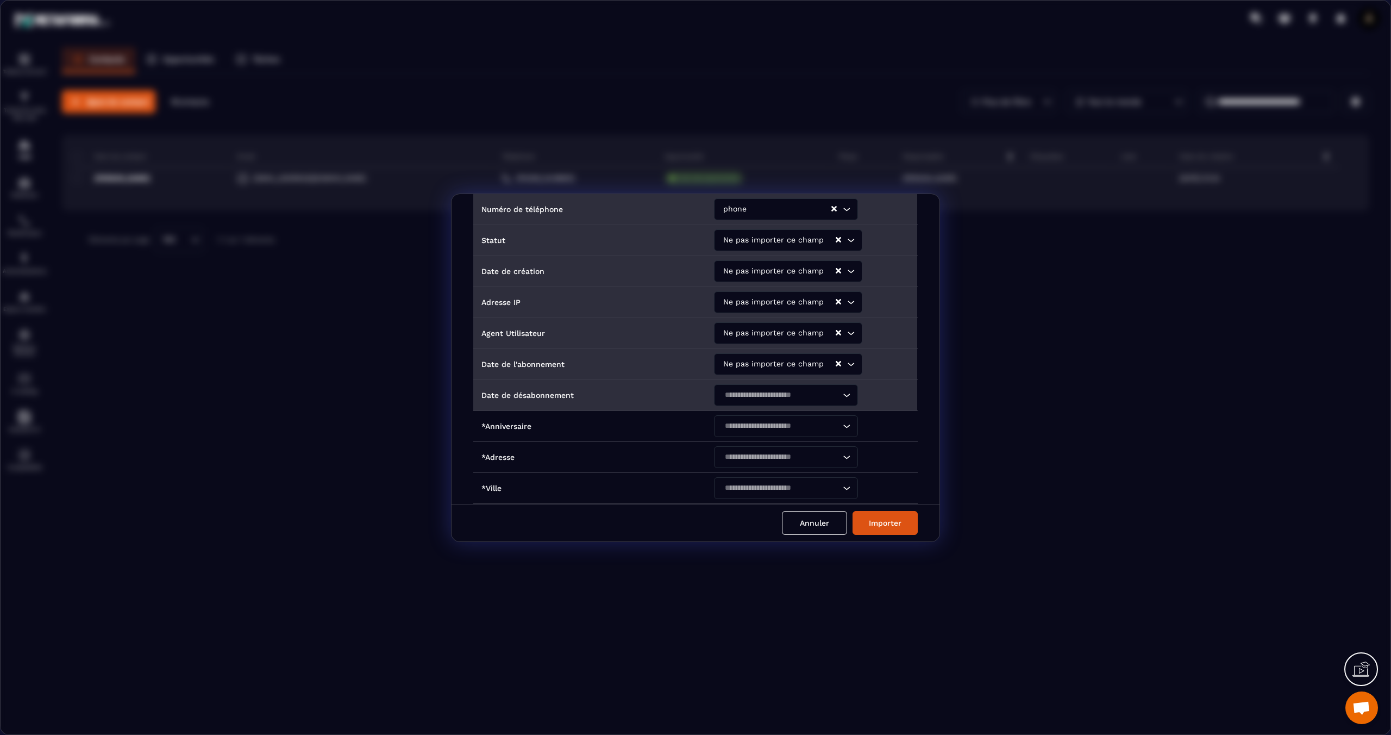
click at [745, 392] on input "Search for option" at bounding box center [780, 395] width 119 height 12
click at [748, 411] on p "Ne pas importer ce champ" at bounding box center [785, 416] width 121 height 11
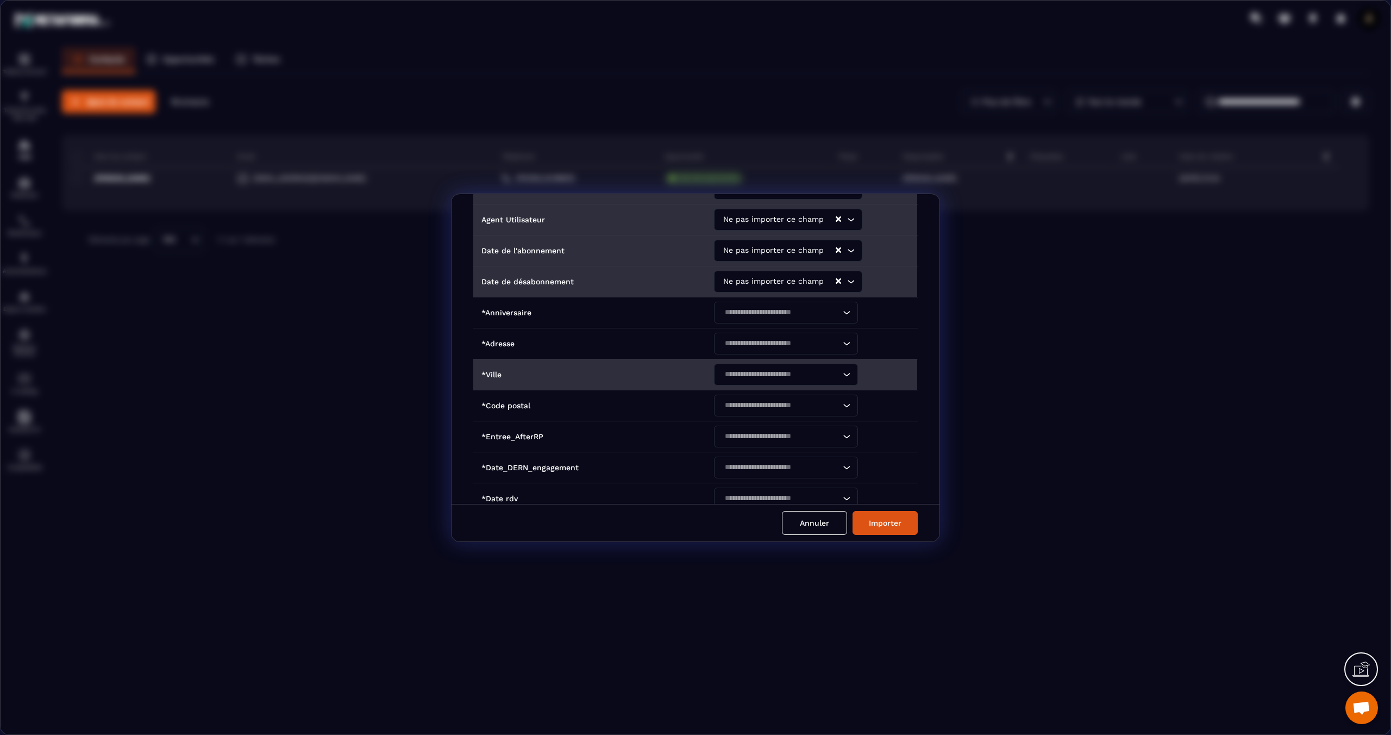
scroll to position [331, 0]
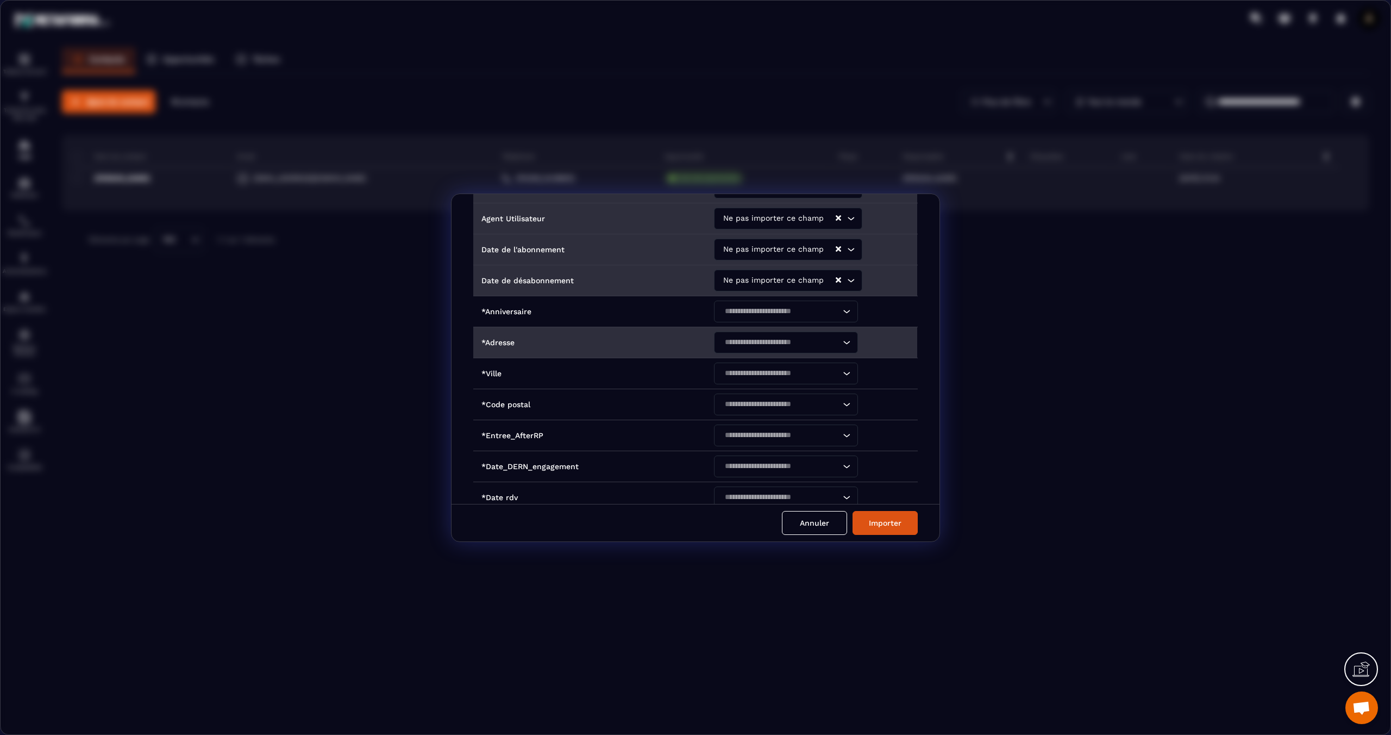
click at [735, 344] on div "Search for option" at bounding box center [780, 342] width 121 height 22
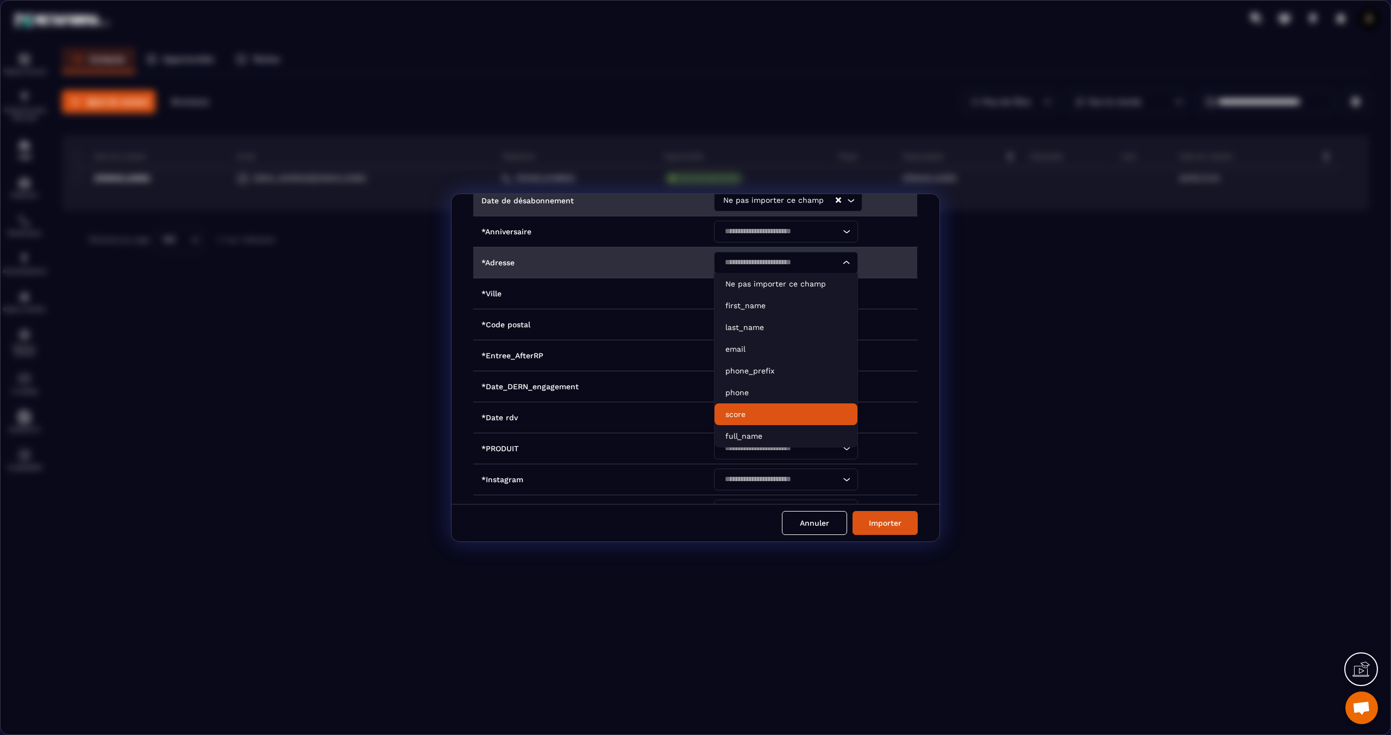
scroll to position [410, 0]
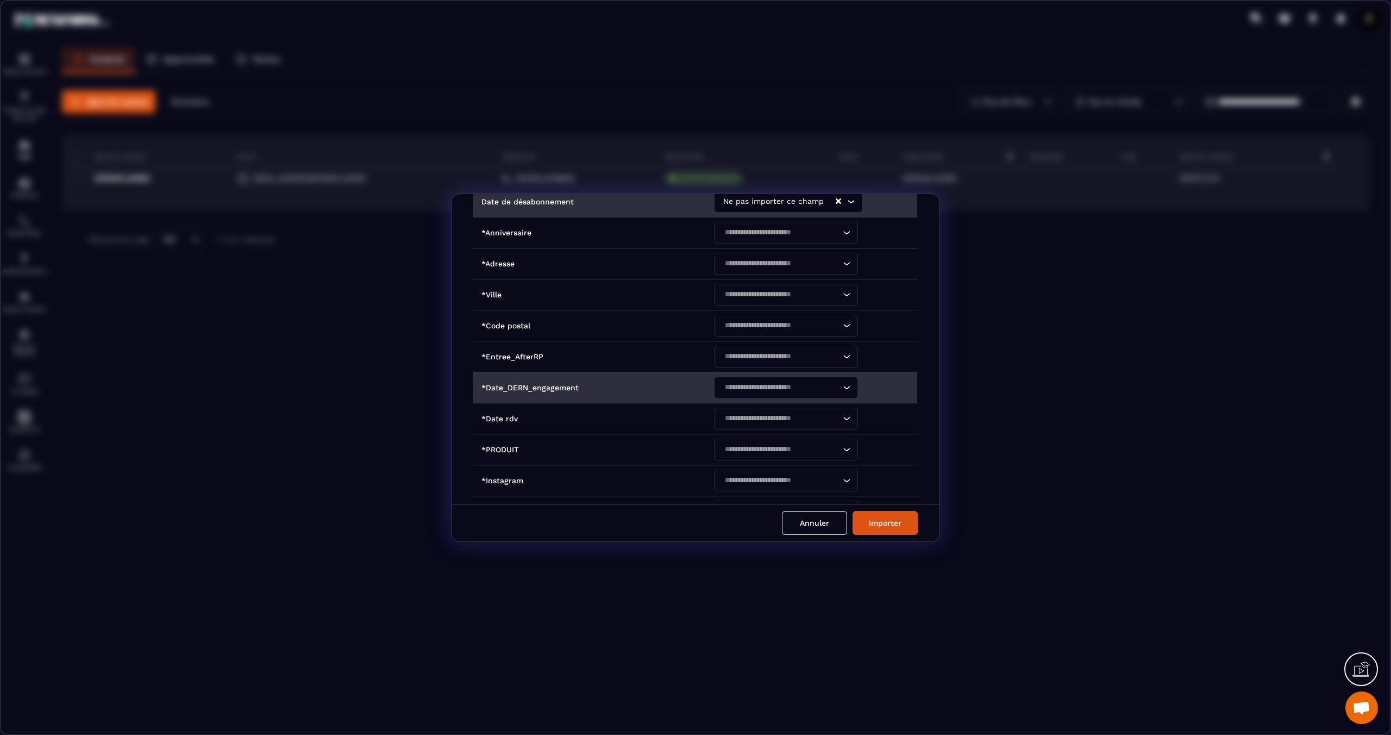
click at [682, 385] on td "*Date_DERN_engagement" at bounding box center [589, 387] width 233 height 31
click at [743, 381] on input "Search for option" at bounding box center [780, 387] width 119 height 12
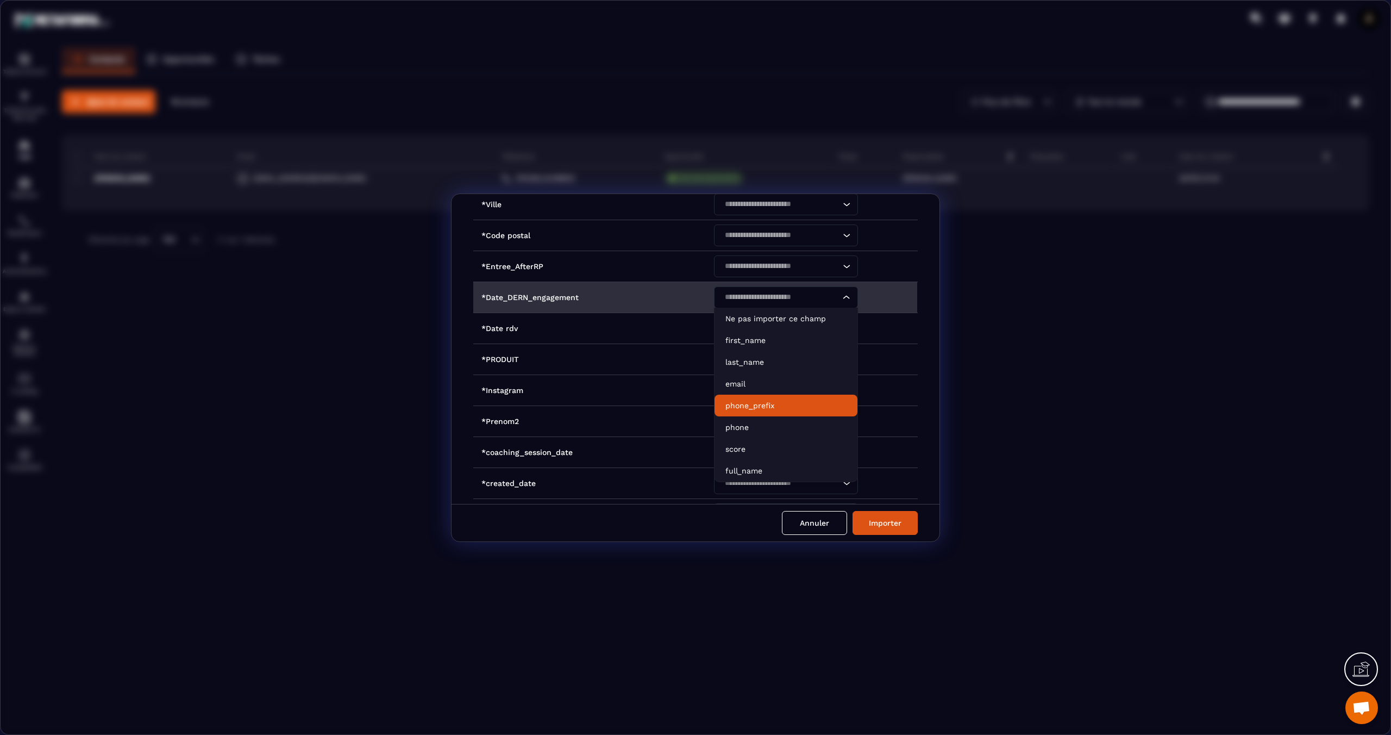
scroll to position [506, 0]
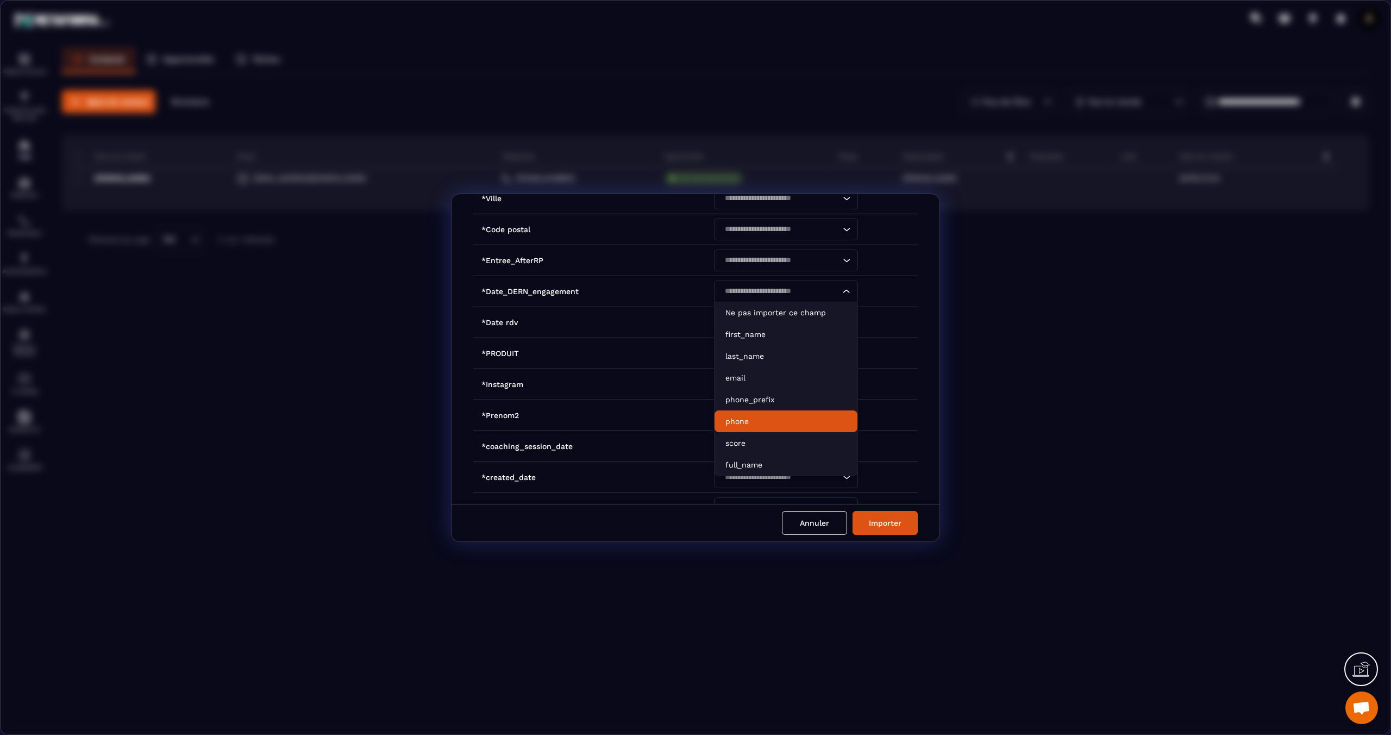
click at [464, 343] on div "Intitulé des colonnes du fichier importé Noms des champs dans Metaforma ID Ne p…" at bounding box center [696, 349] width 488 height 310
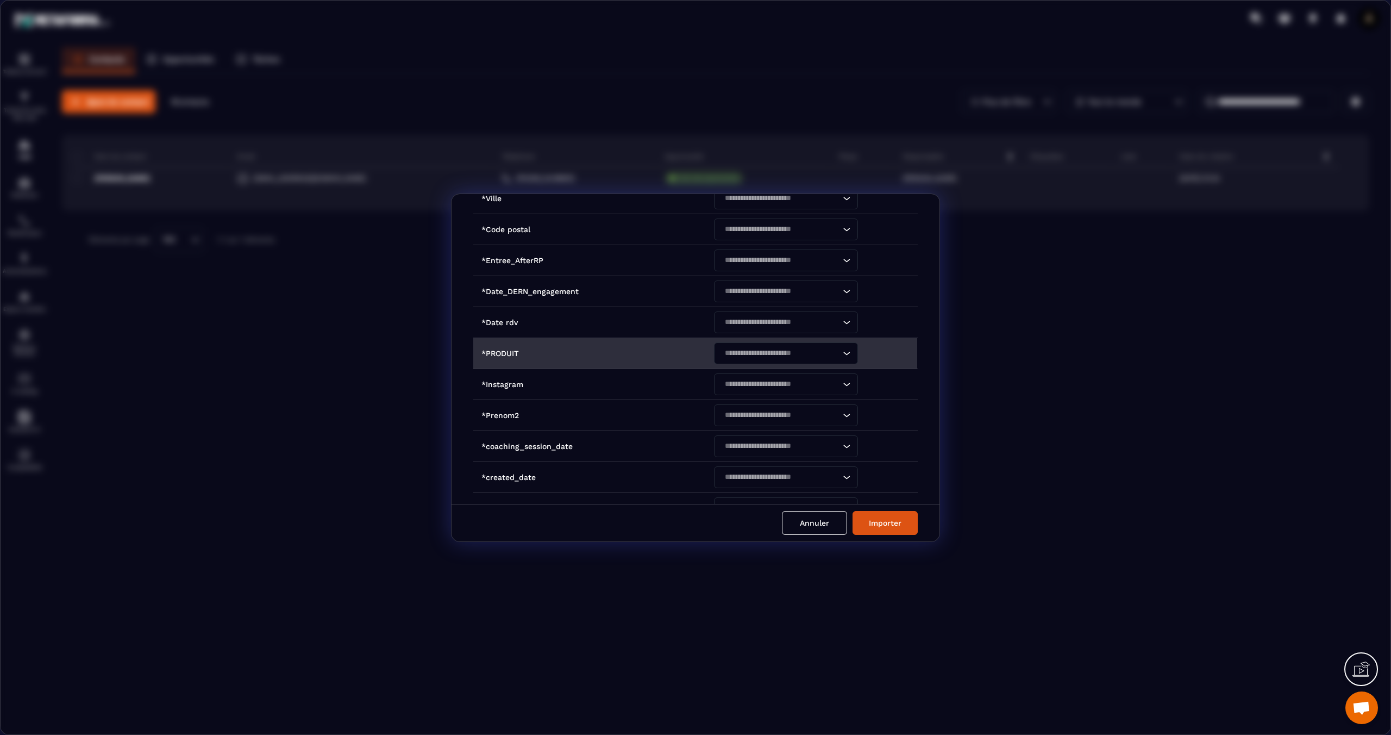
click at [732, 354] on div "Search for option" at bounding box center [780, 353] width 121 height 22
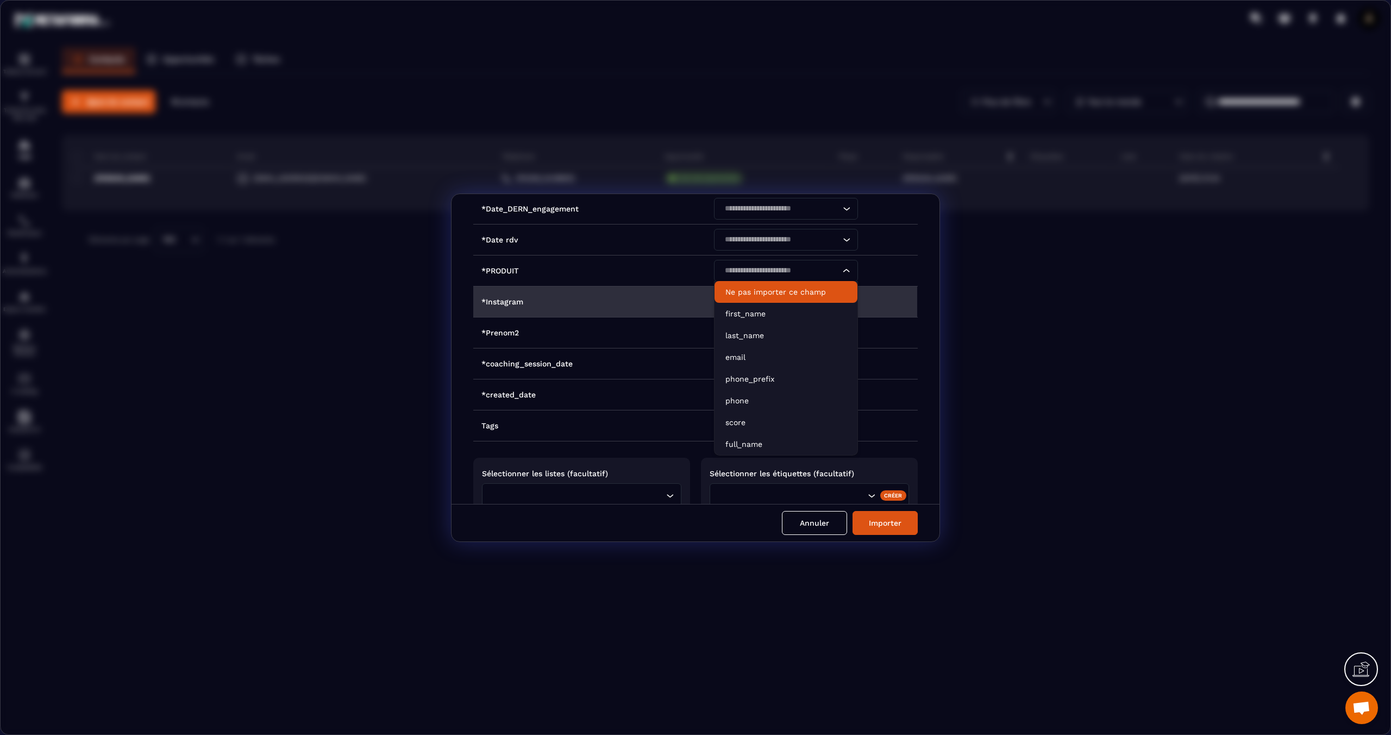
scroll to position [639, 0]
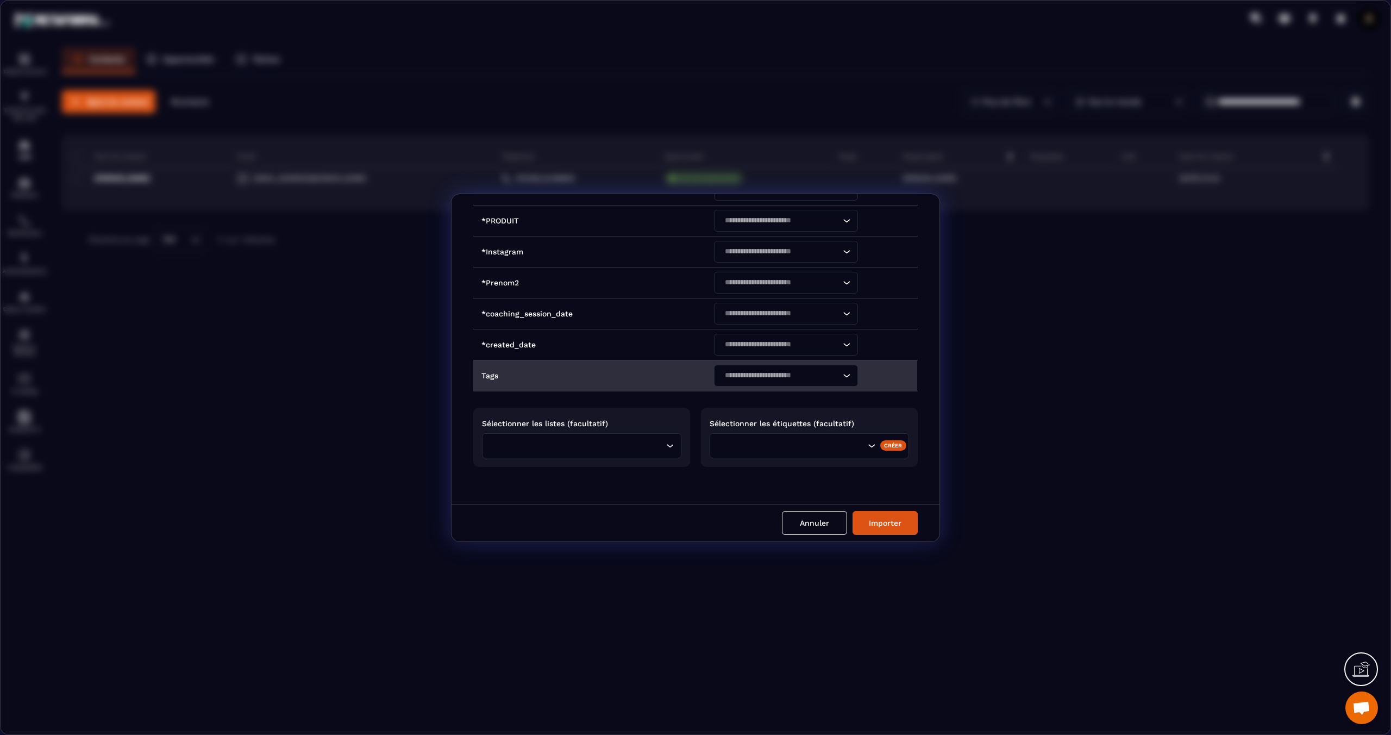
click at [663, 371] on td "Tags" at bounding box center [589, 375] width 233 height 31
click at [770, 378] on div "Search for option" at bounding box center [780, 376] width 121 height 22
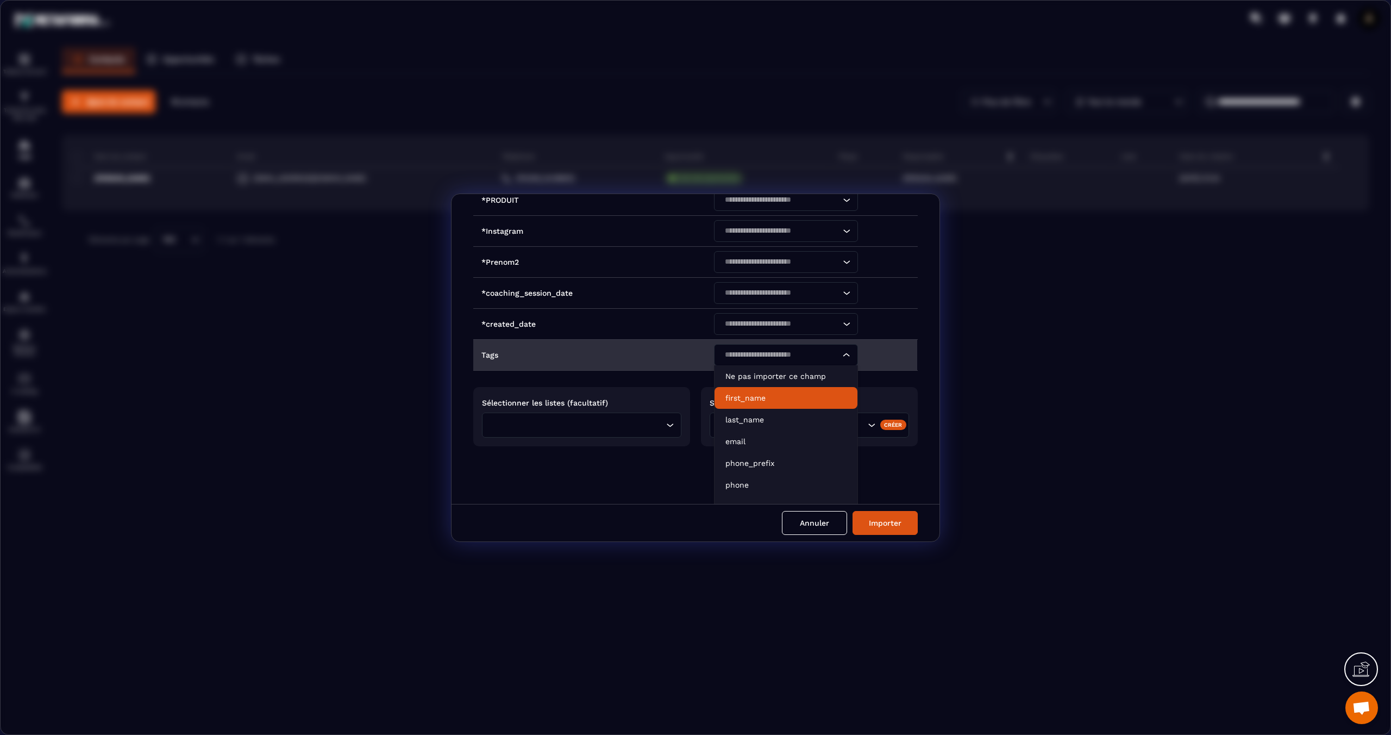
scroll to position [640, 0]
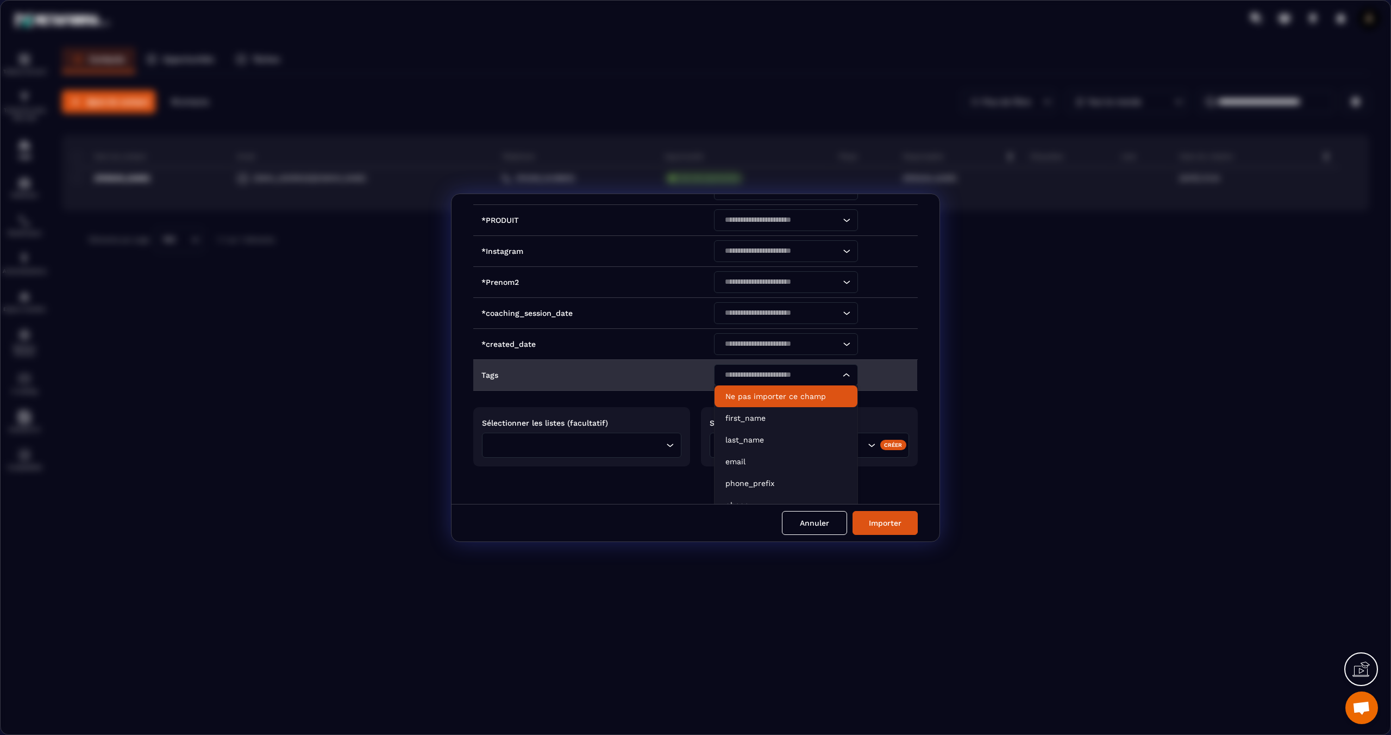
click at [764, 391] on p "Ne pas importer ce champ" at bounding box center [785, 396] width 121 height 11
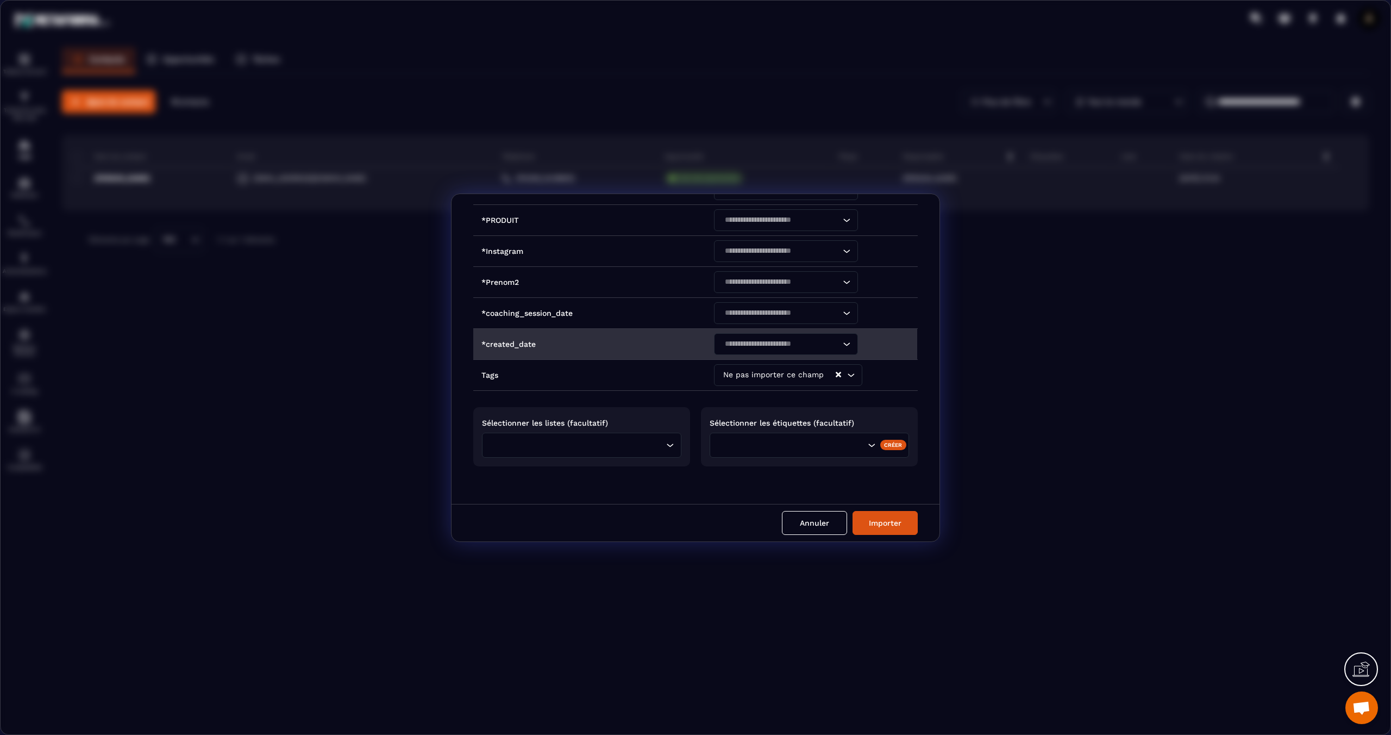
scroll to position [639, 0]
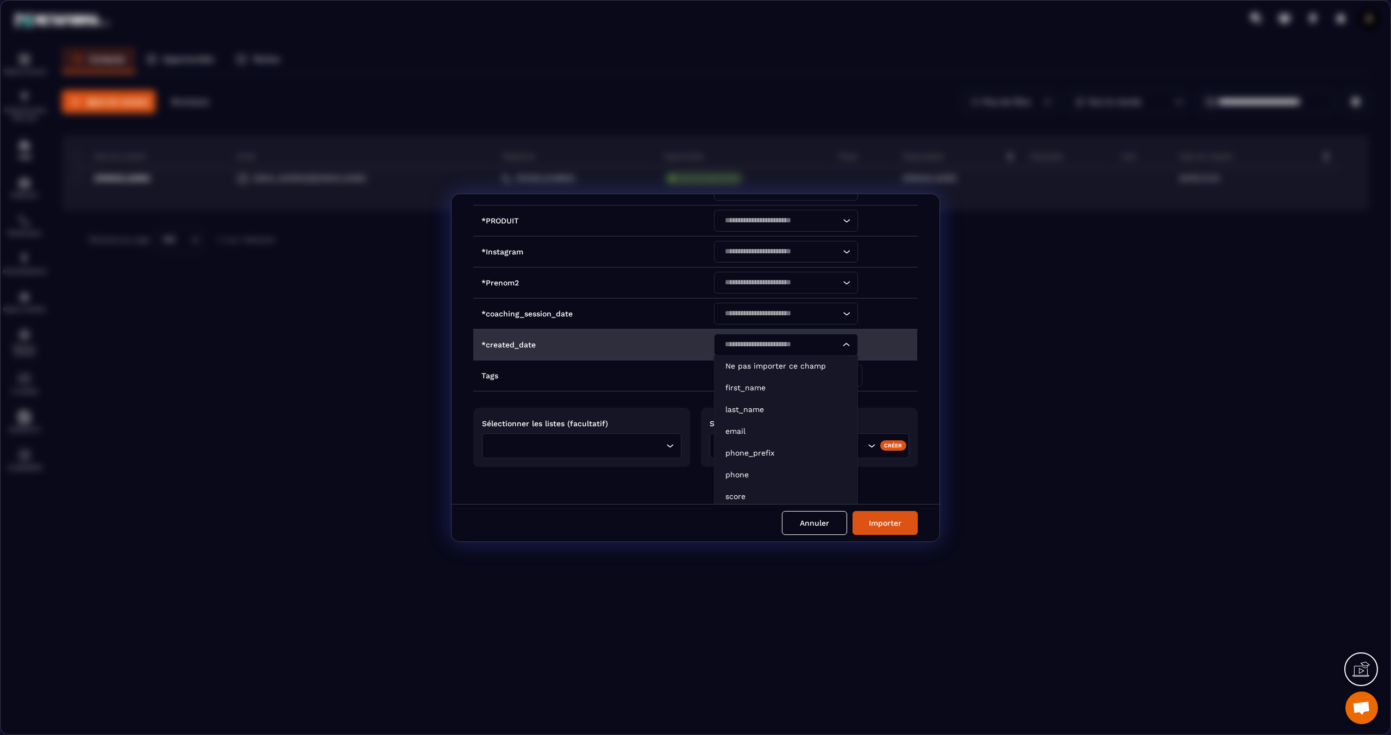
click at [743, 342] on input "Search for option" at bounding box center [780, 344] width 119 height 12
click at [744, 360] on p "Ne pas importer ce champ" at bounding box center [785, 365] width 121 height 11
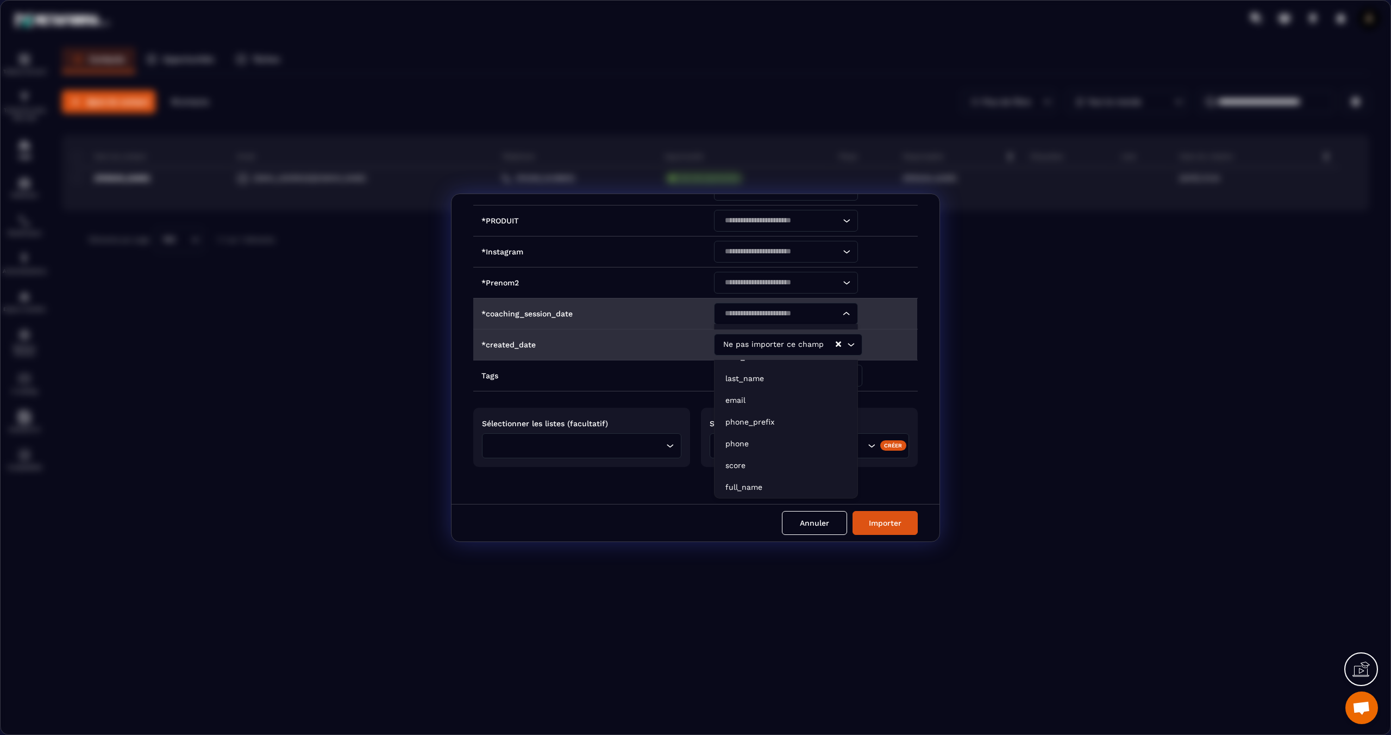
click at [743, 310] on input "Search for option" at bounding box center [780, 314] width 119 height 12
click at [749, 329] on p "Ne pas importer ce champ" at bounding box center [785, 334] width 121 height 11
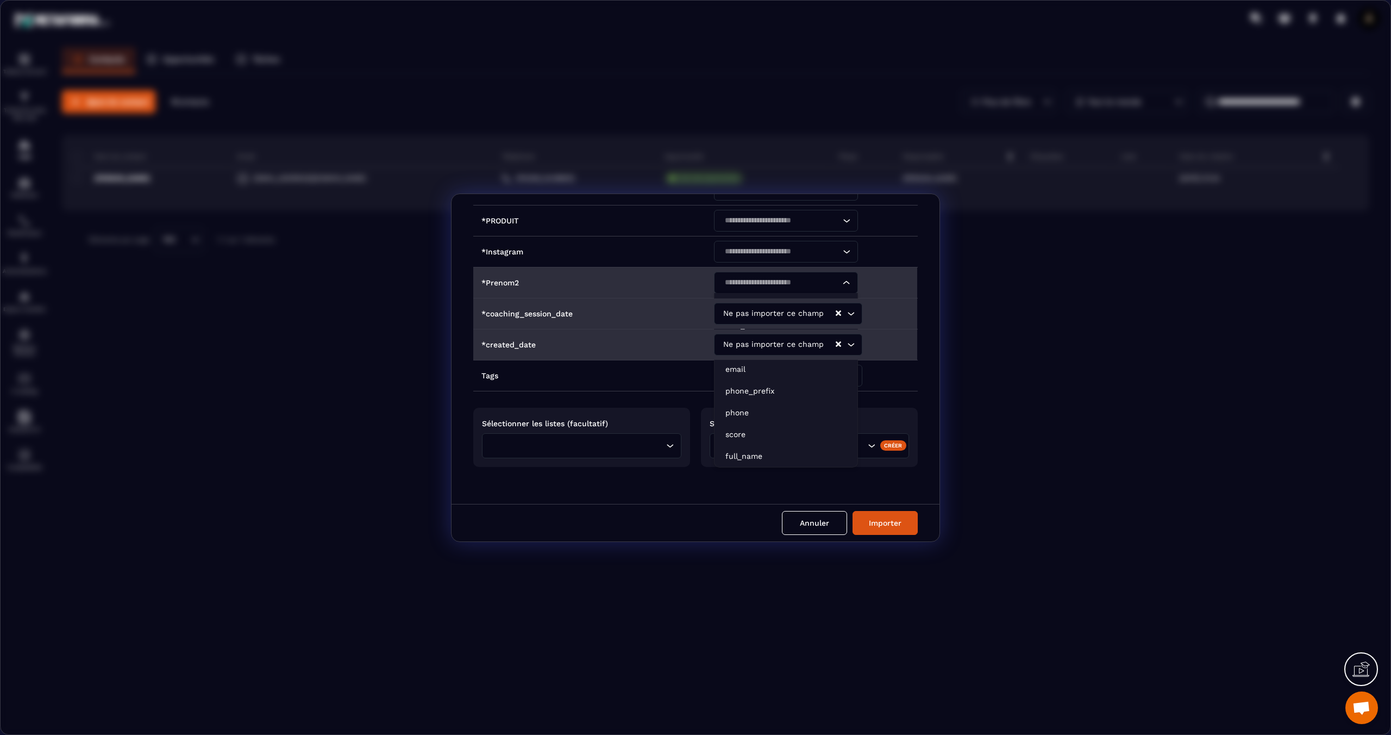
click at [746, 278] on input "Search for option" at bounding box center [780, 283] width 119 height 12
click at [743, 298] on p "Ne pas importer ce champ" at bounding box center [785, 303] width 121 height 11
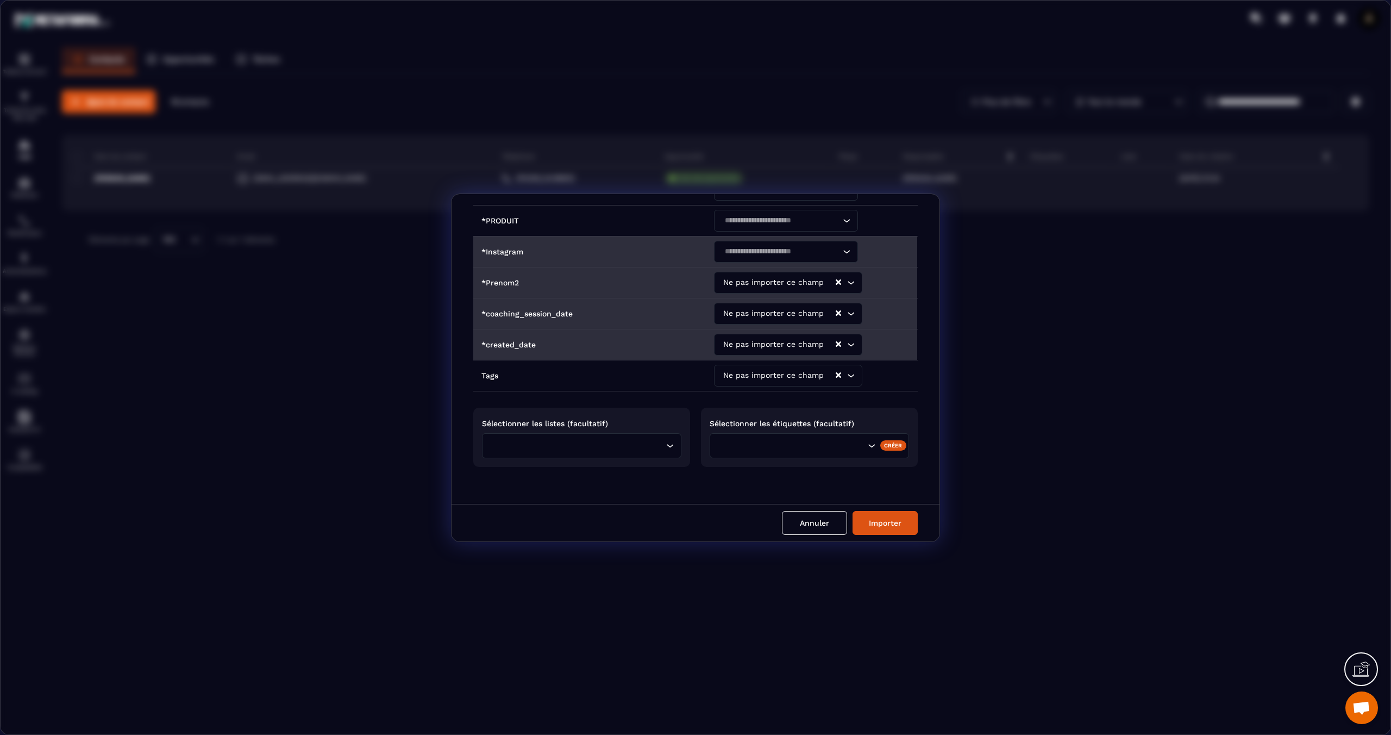
click at [759, 249] on input "Search for option" at bounding box center [780, 252] width 119 height 12
click at [760, 267] on p "Ne pas importer ce champ" at bounding box center [785, 272] width 121 height 11
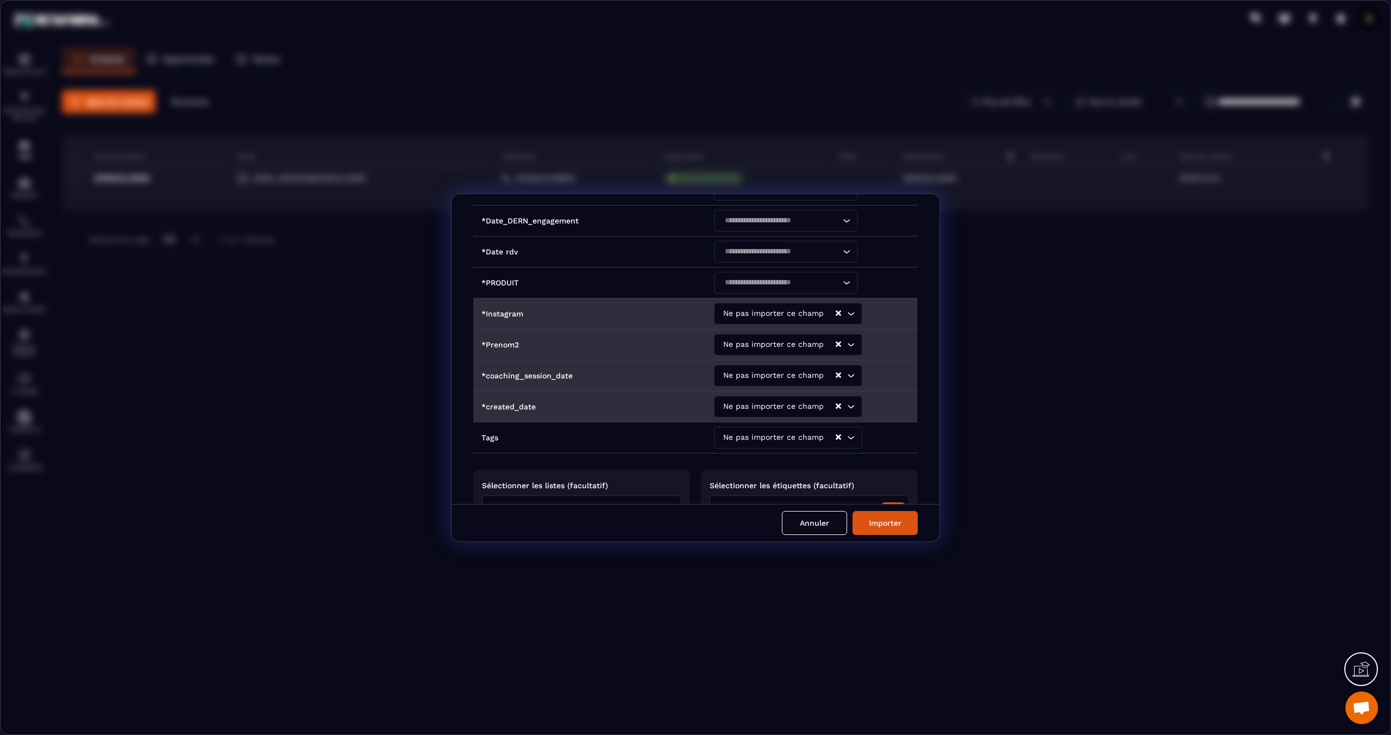
scroll to position [561, 0]
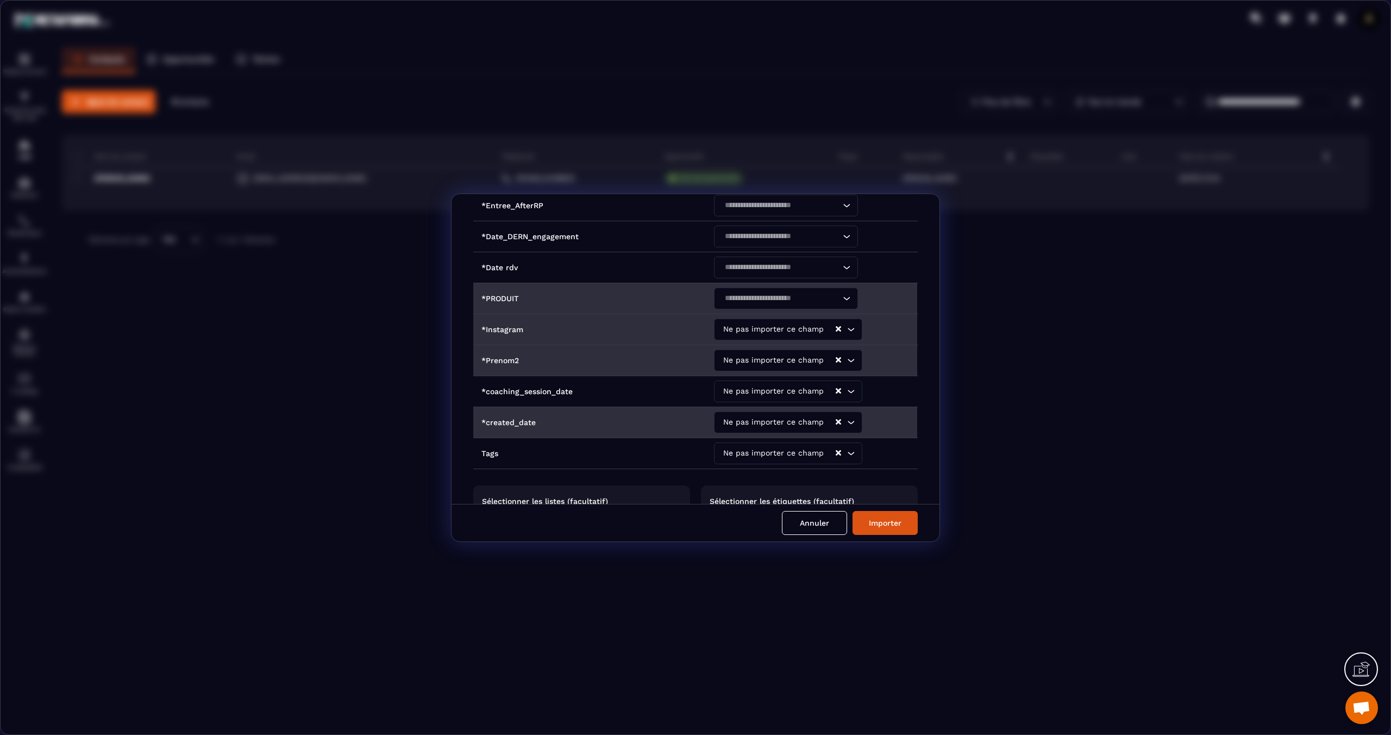
click at [747, 298] on input "Search for option" at bounding box center [780, 298] width 119 height 12
click at [749, 317] on p "Ne pas importer ce champ" at bounding box center [785, 319] width 121 height 11
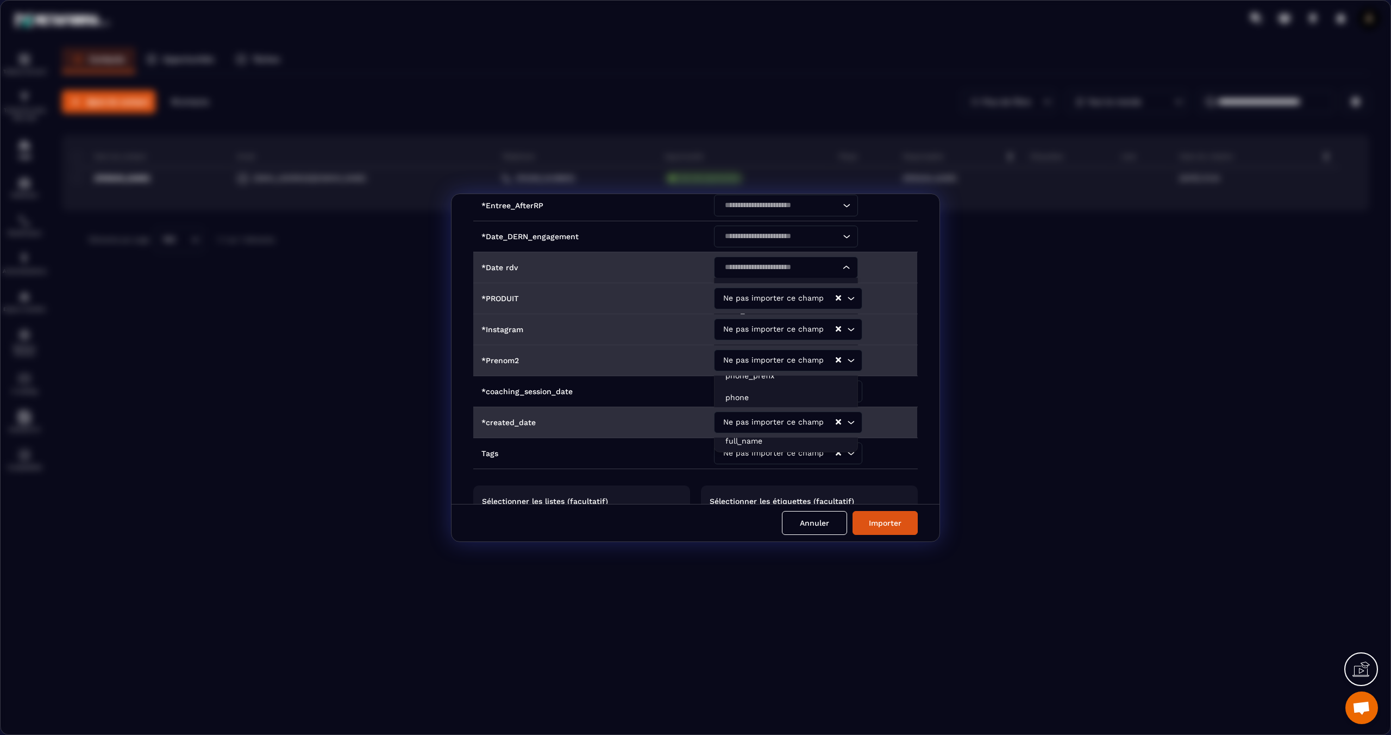
click at [741, 267] on input "Search for option" at bounding box center [780, 267] width 119 height 12
click at [744, 286] on p "Ne pas importer ce champ" at bounding box center [785, 288] width 121 height 11
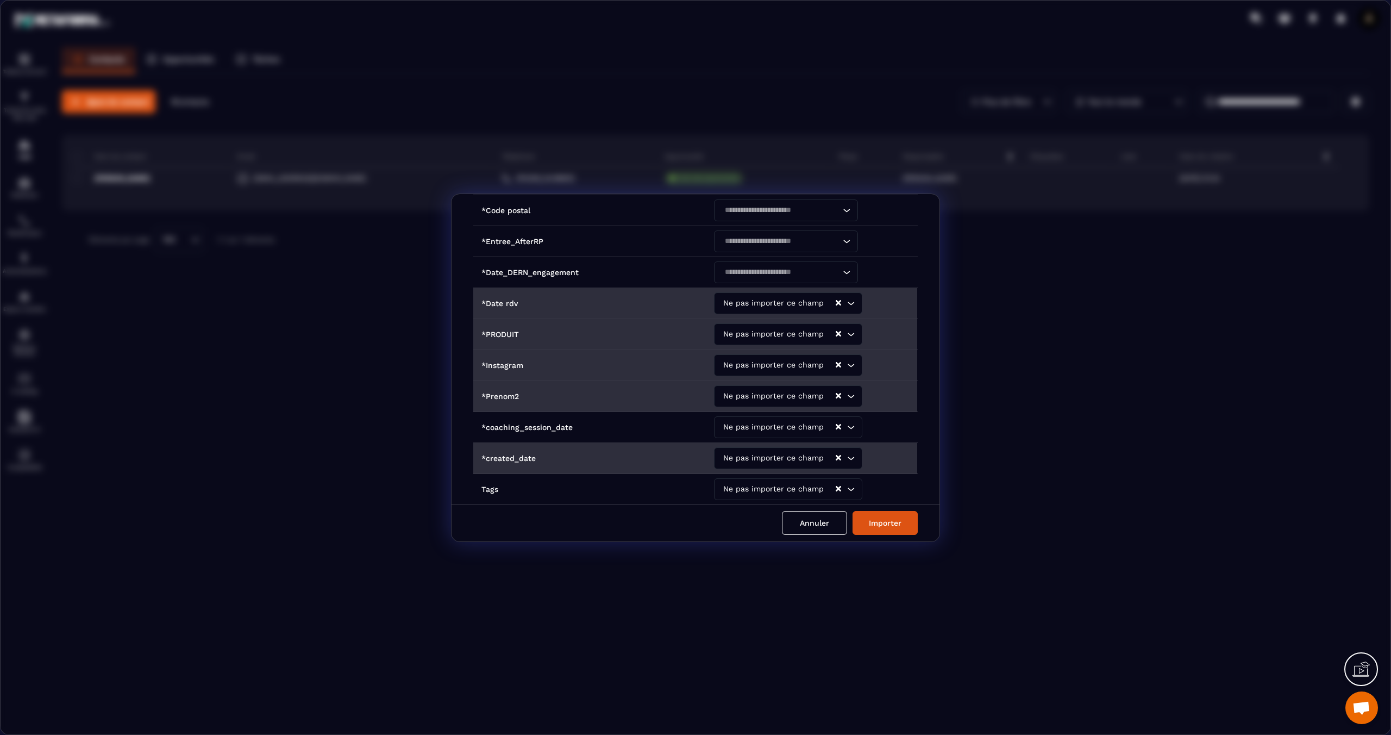
scroll to position [473, 0]
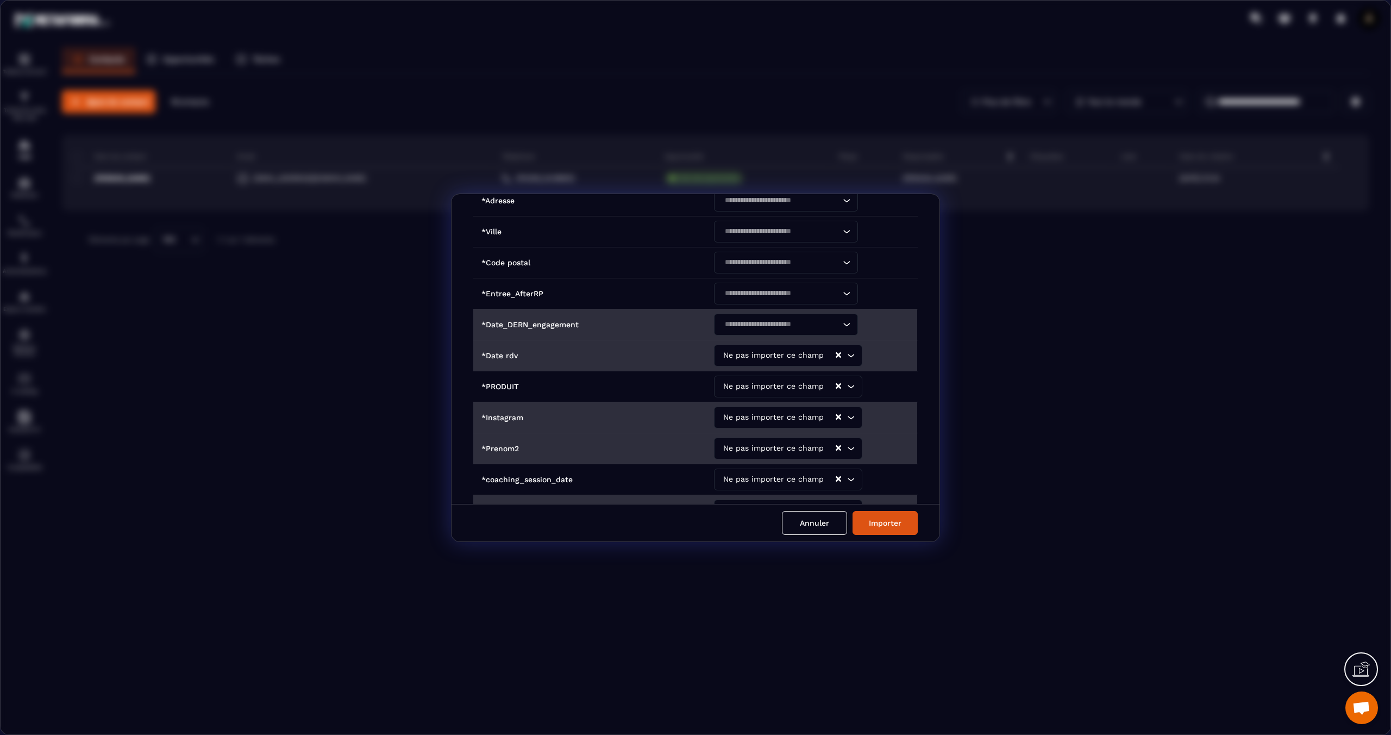
click at [752, 318] on input "Search for option" at bounding box center [780, 324] width 119 height 12
click at [741, 340] on p "Ne pas importer ce champ" at bounding box center [785, 345] width 121 height 11
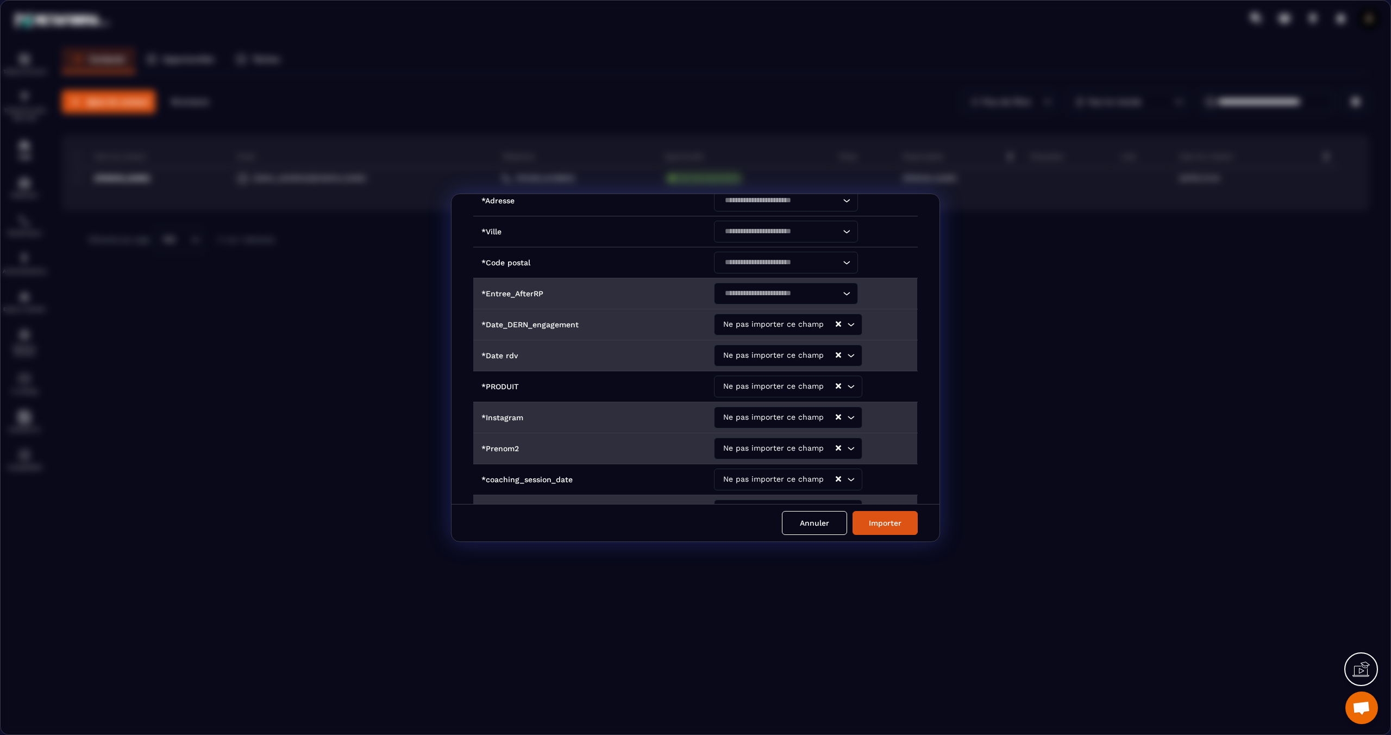
click at [737, 290] on input "Search for option" at bounding box center [780, 293] width 119 height 12
click at [740, 309] on p "Ne pas importer ce champ" at bounding box center [785, 314] width 121 height 11
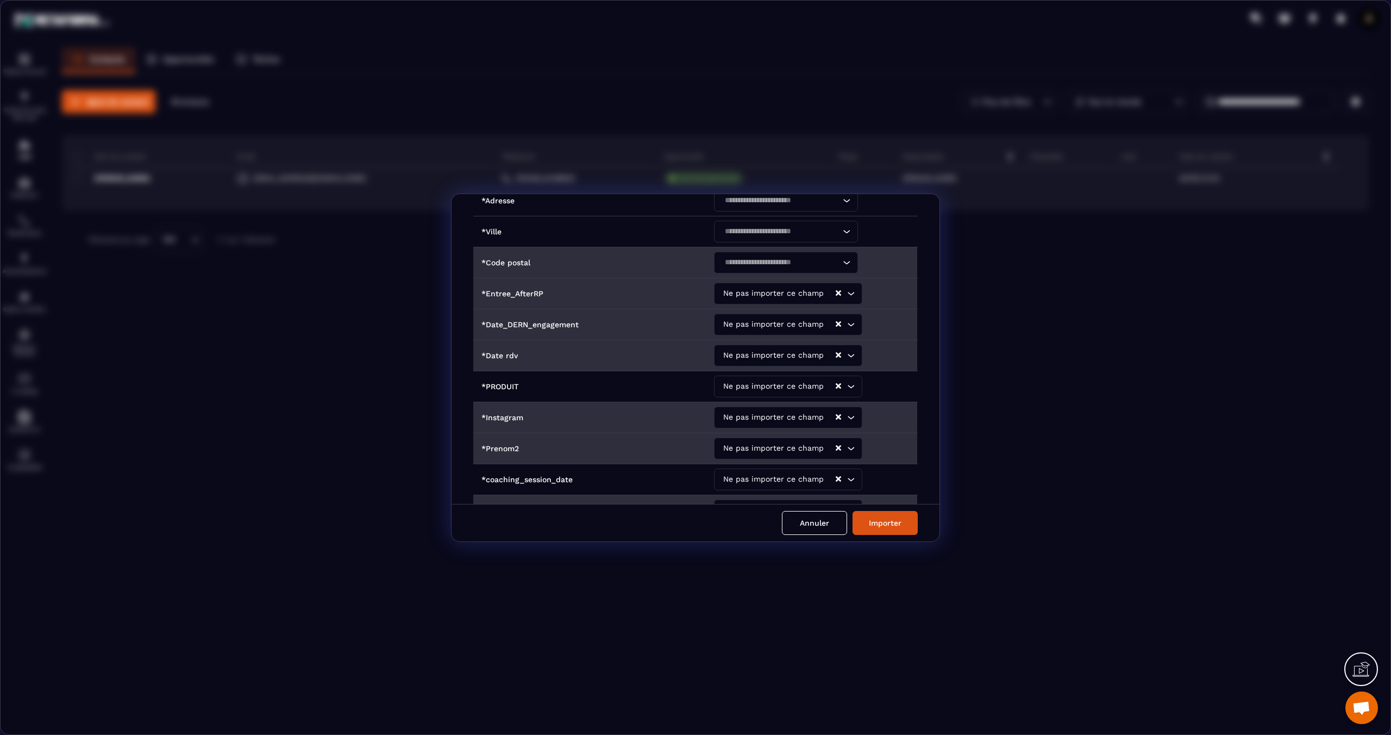
click at [739, 260] on input "Search for option" at bounding box center [780, 262] width 119 height 12
click at [744, 282] on p "Ne pas importer ce champ" at bounding box center [785, 283] width 121 height 11
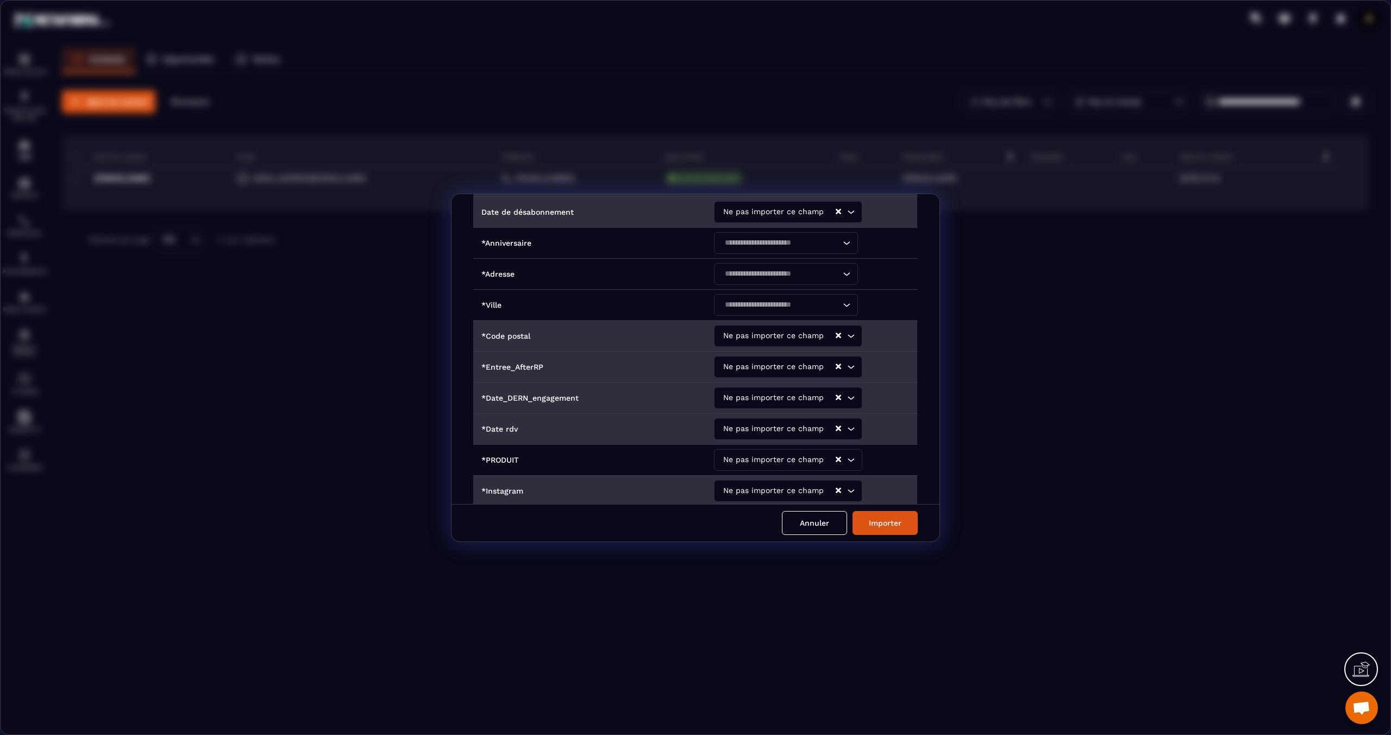
scroll to position [367, 0]
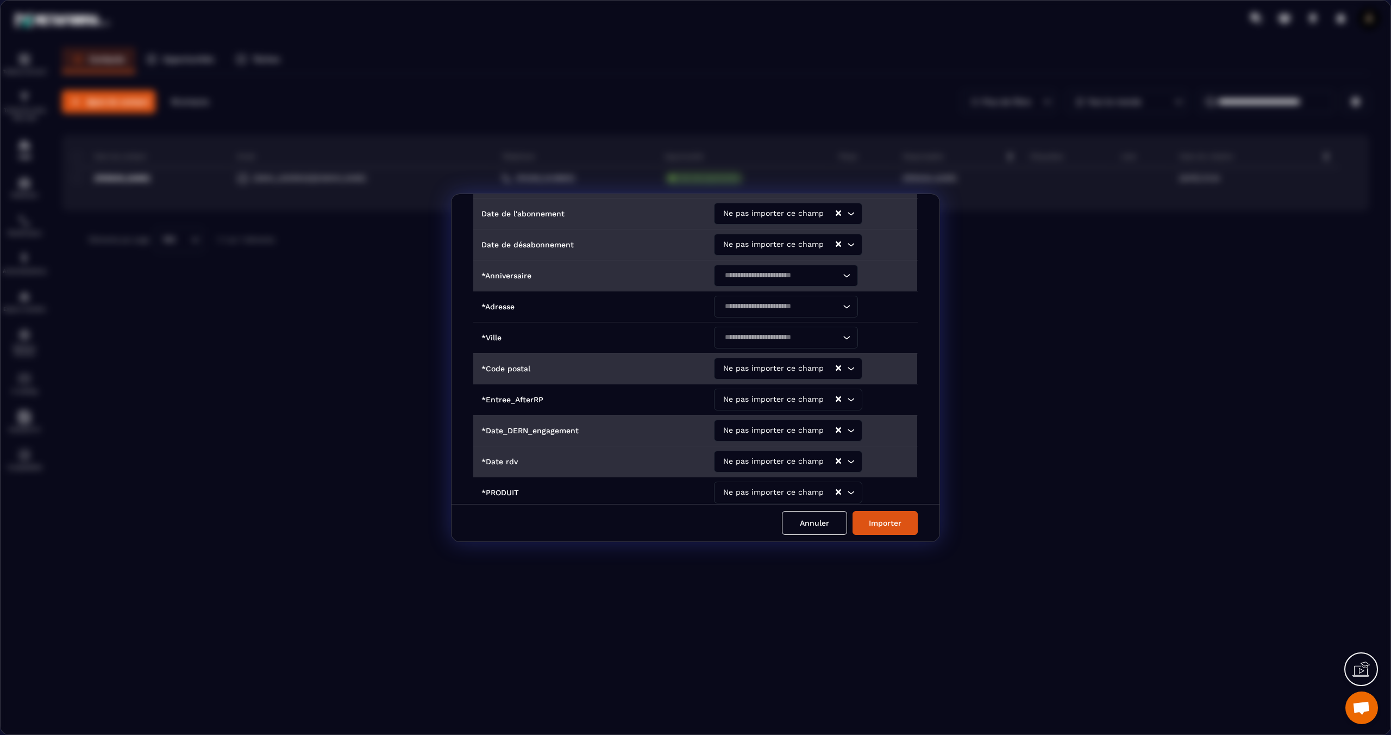
click at [744, 282] on div "Search for option" at bounding box center [780, 276] width 121 height 22
click at [749, 296] on p "Ne pas importer ce champ" at bounding box center [785, 296] width 121 height 11
click at [749, 296] on div "Search for option" at bounding box center [780, 307] width 121 height 22
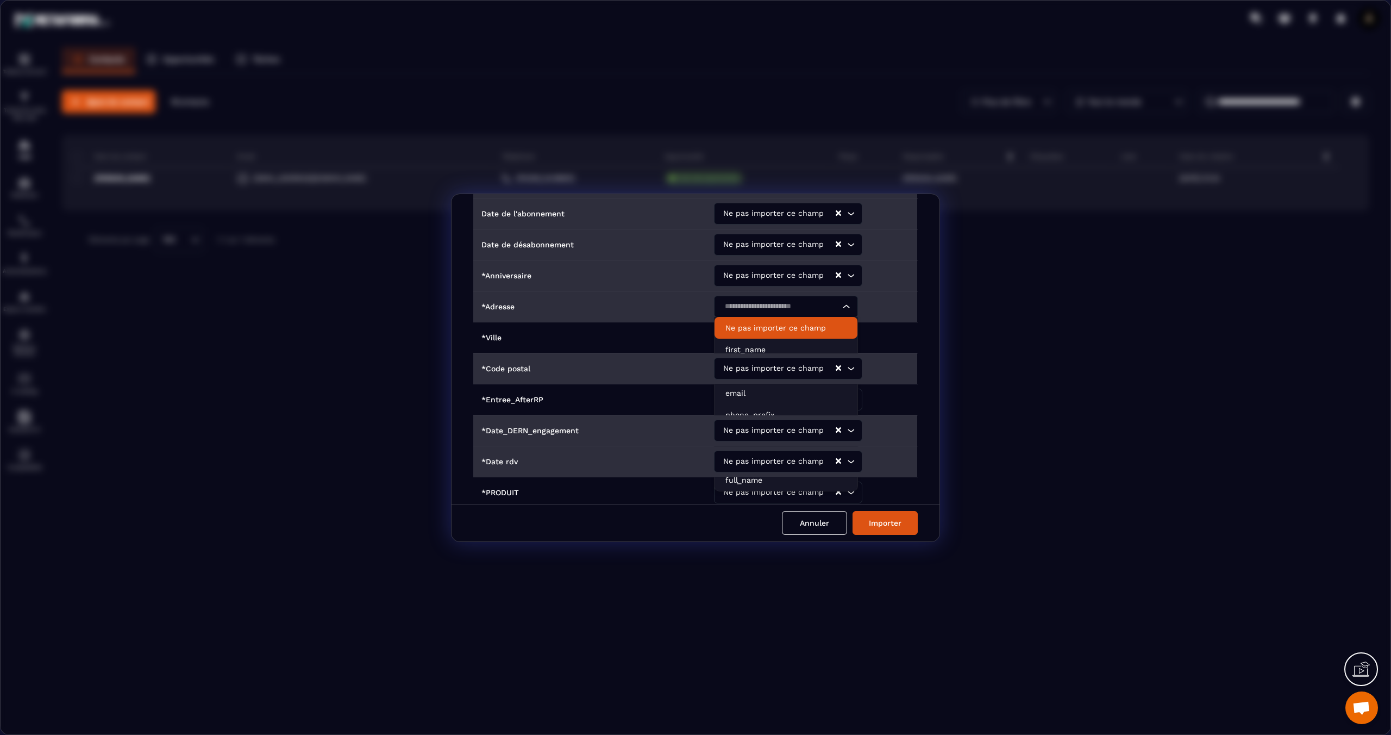
click at [750, 317] on li "Ne pas importer ce champ" at bounding box center [785, 328] width 143 height 22
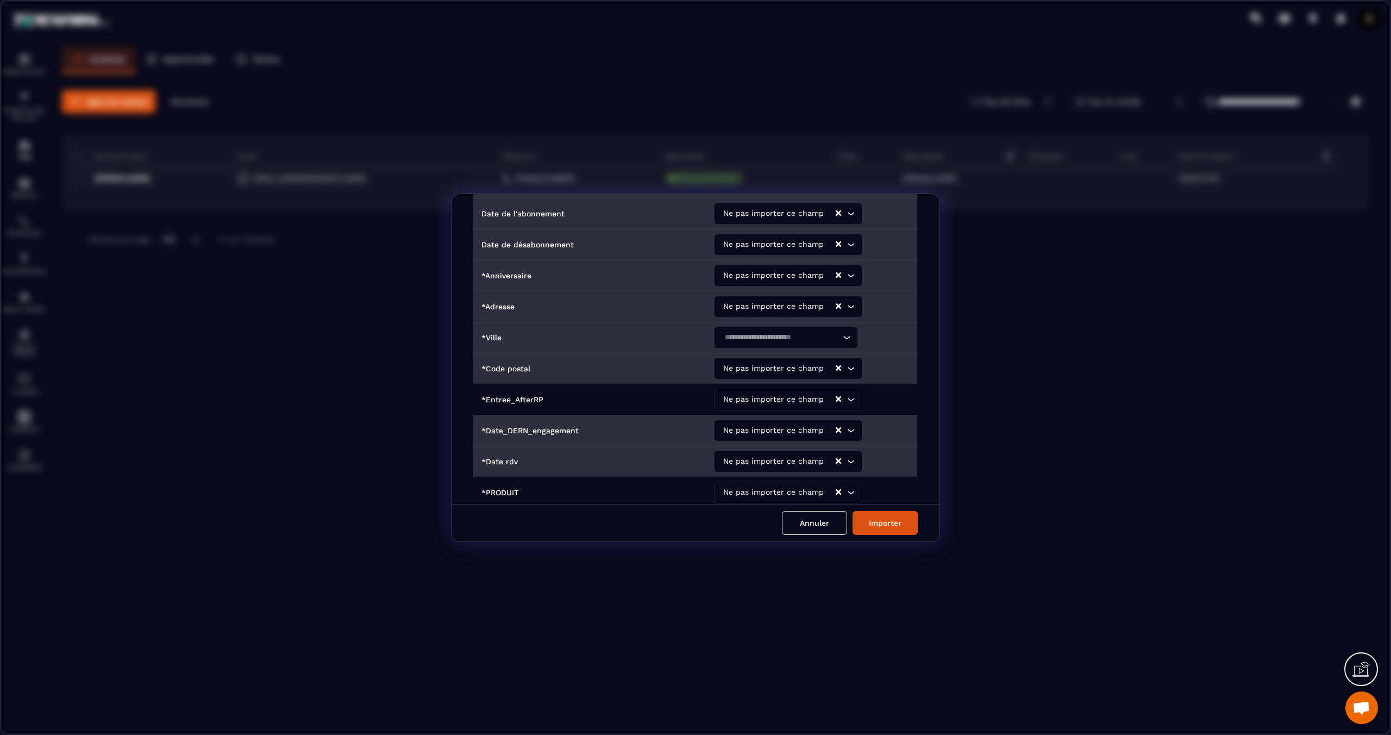
click at [750, 327] on div "Search for option" at bounding box center [780, 338] width 121 height 22
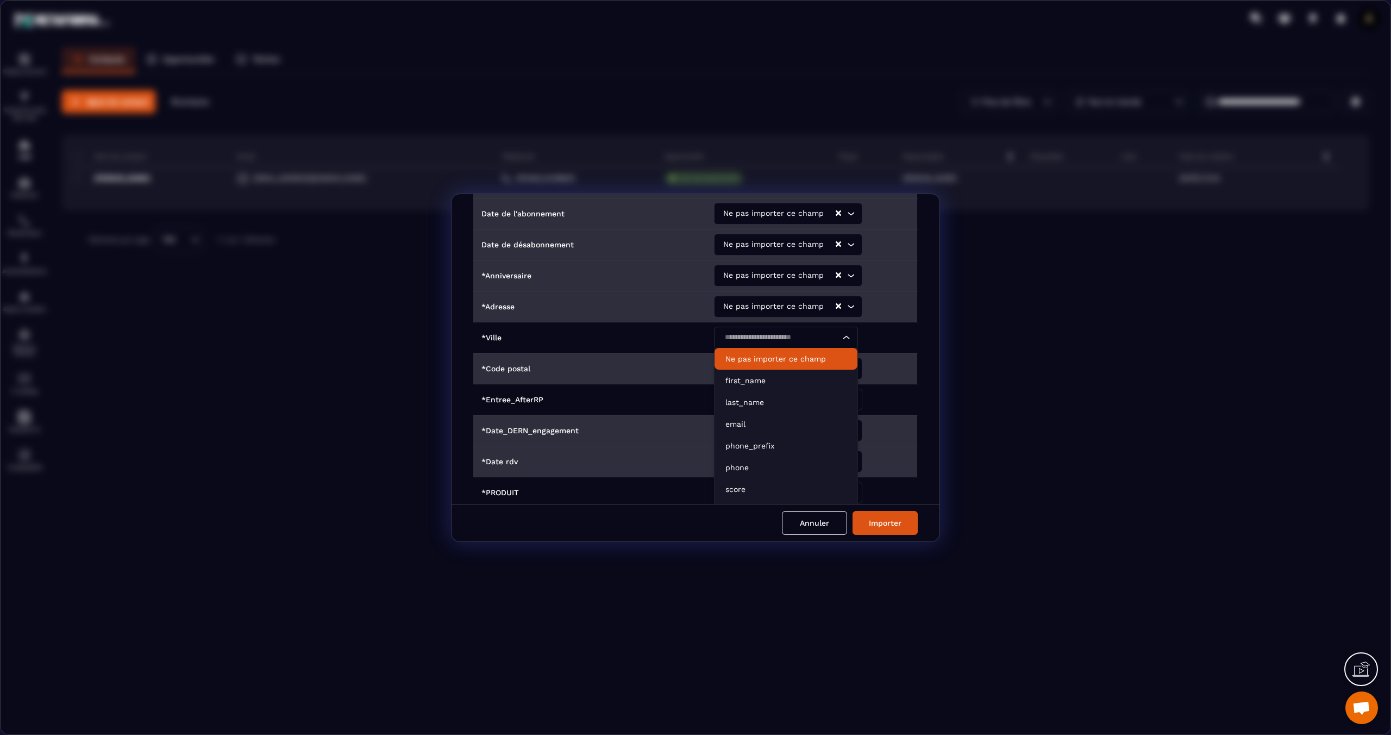
click at [775, 359] on p "Ne pas importer ce champ" at bounding box center [785, 358] width 121 height 11
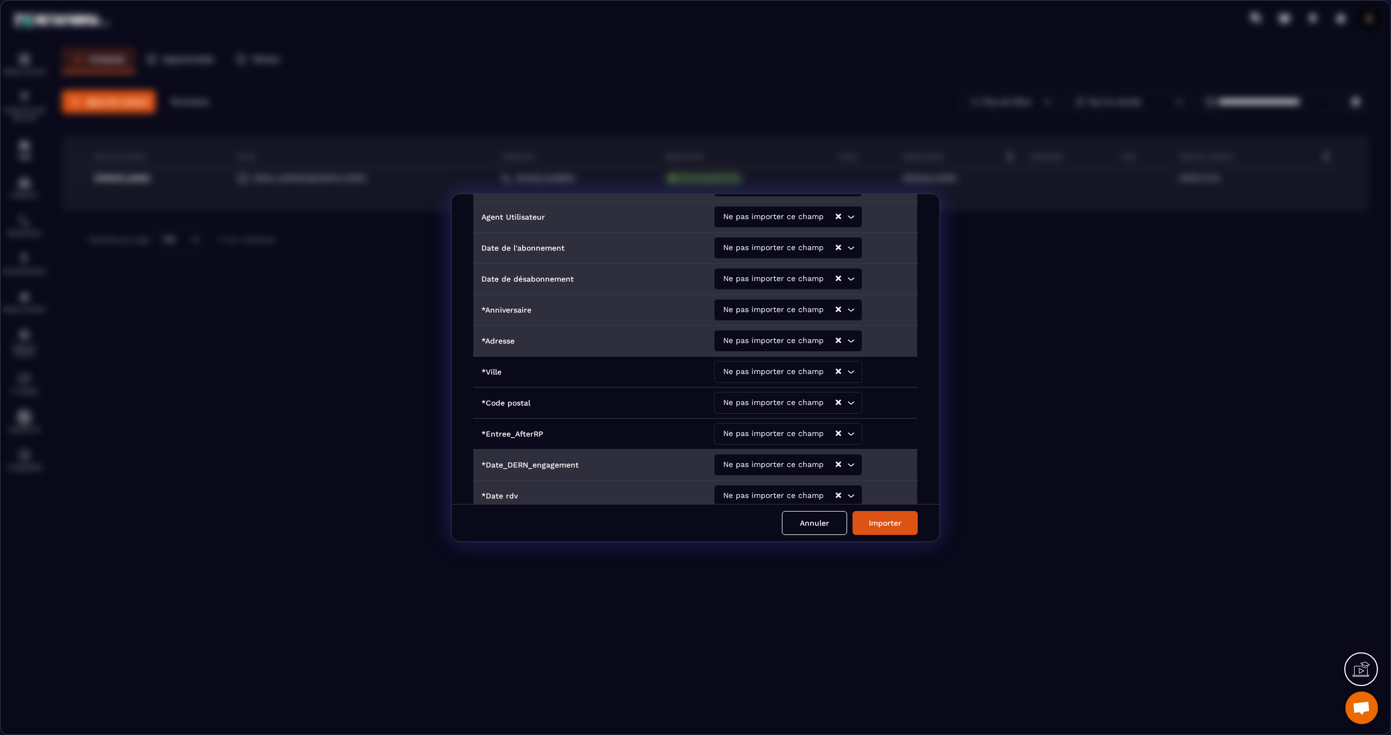
scroll to position [334, 0]
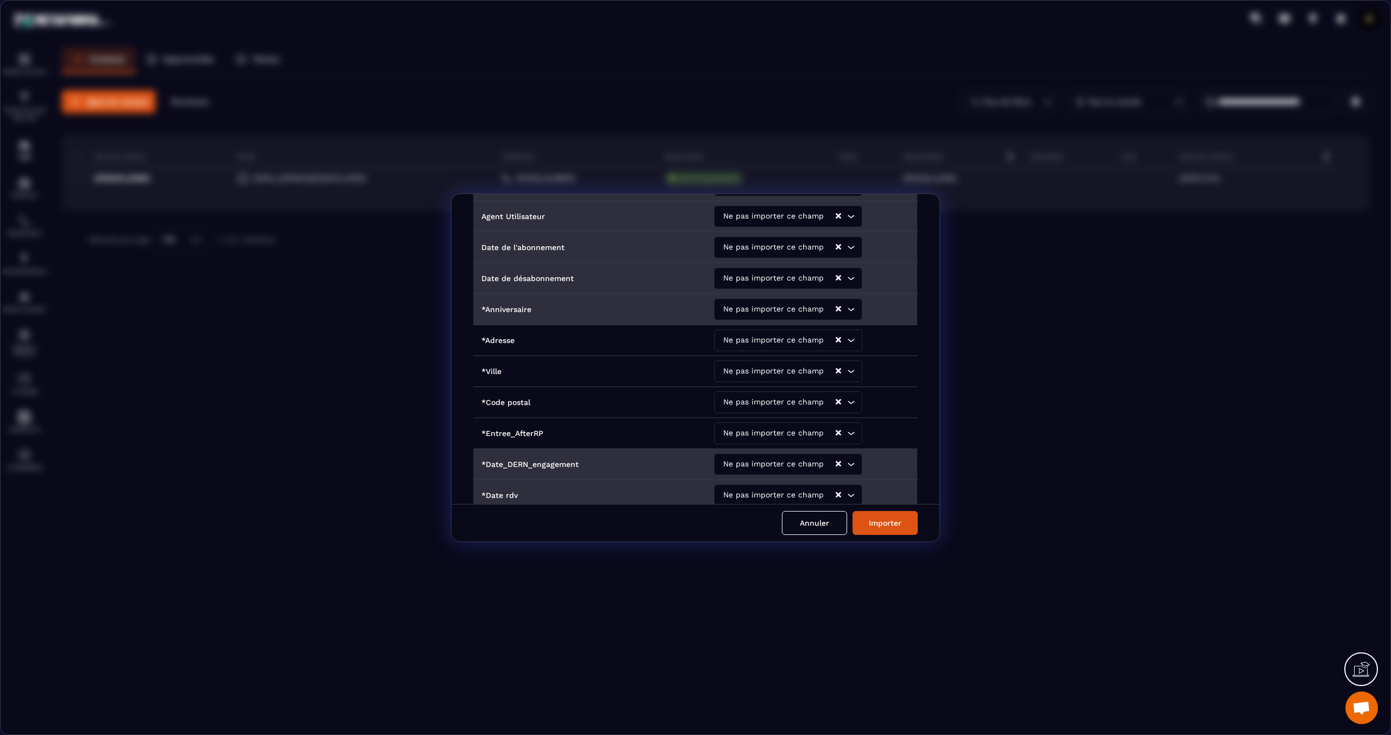
click at [771, 344] on div "Ne pas importer ce champ" at bounding box center [778, 340] width 116 height 22
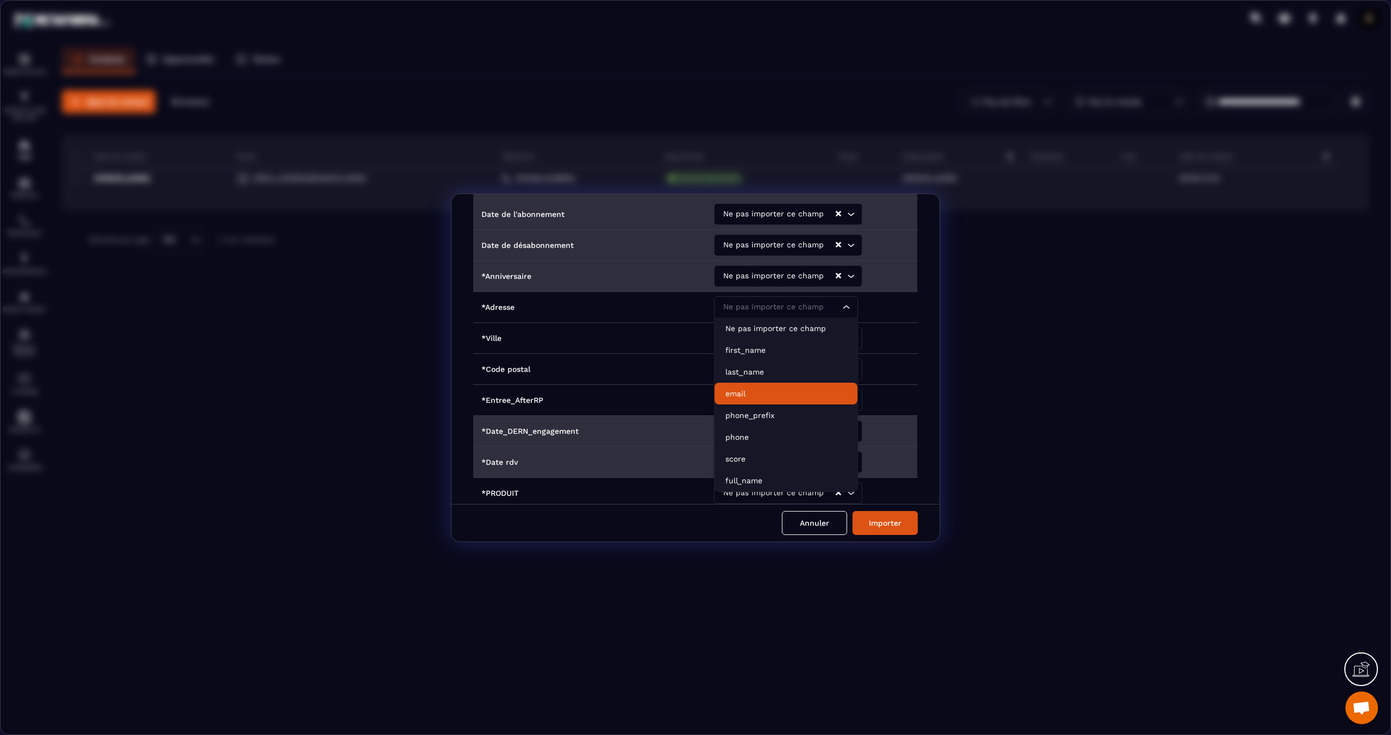
scroll to position [366, 0]
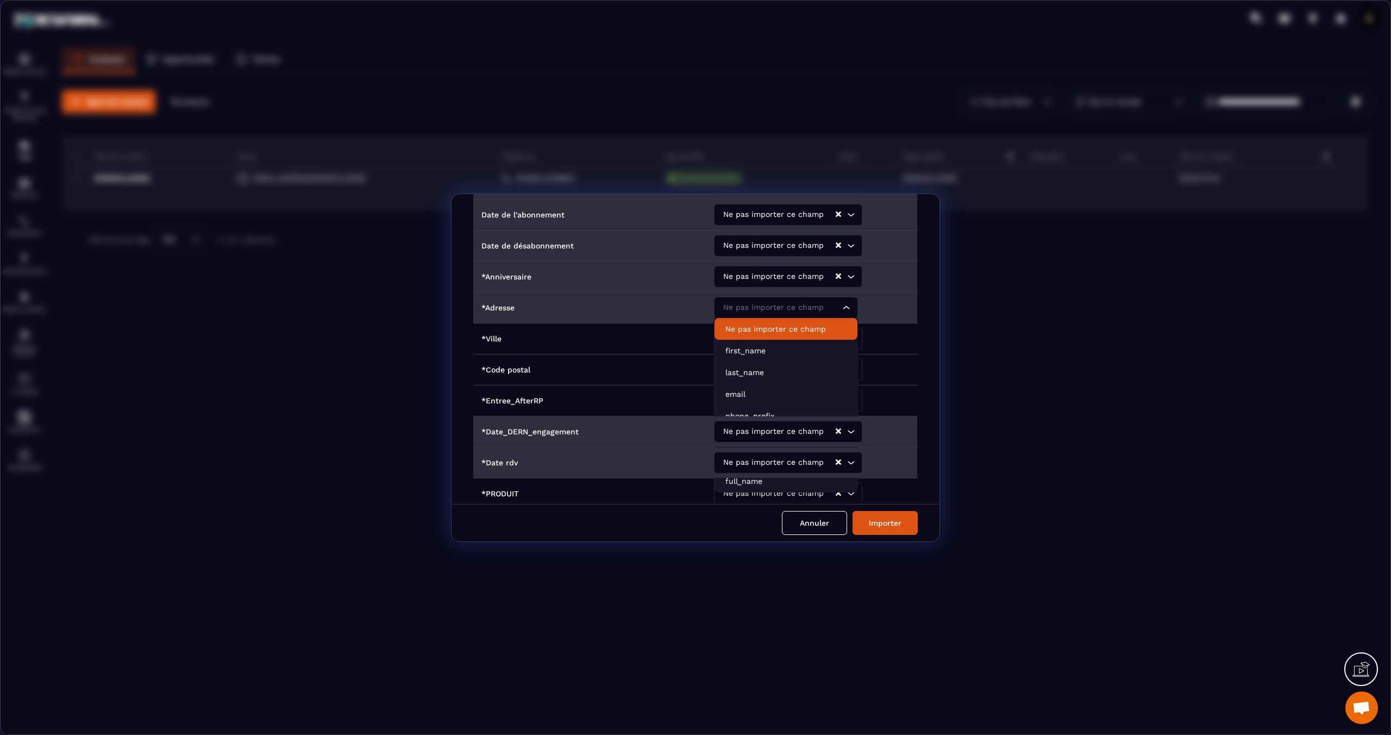
click at [783, 325] on p "Ne pas importer ce champ" at bounding box center [785, 328] width 121 height 11
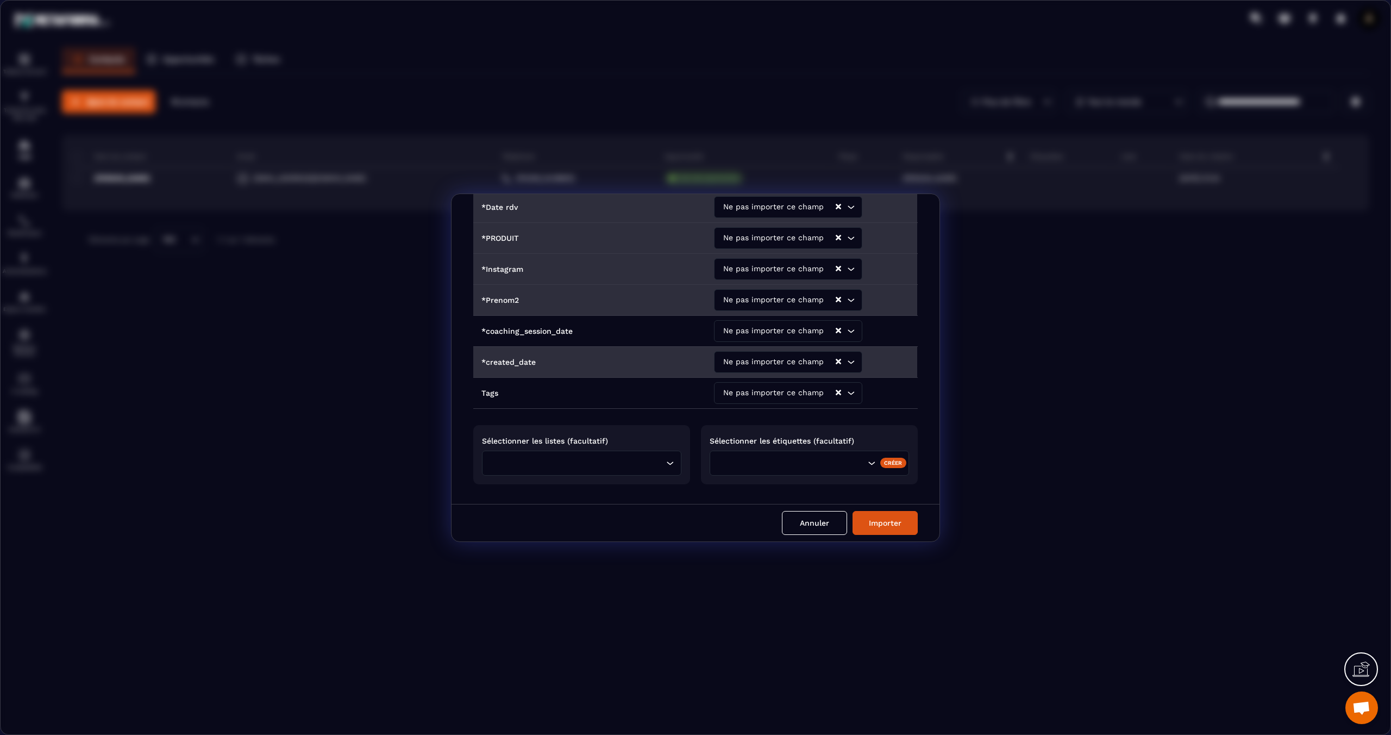
scroll to position [639, 0]
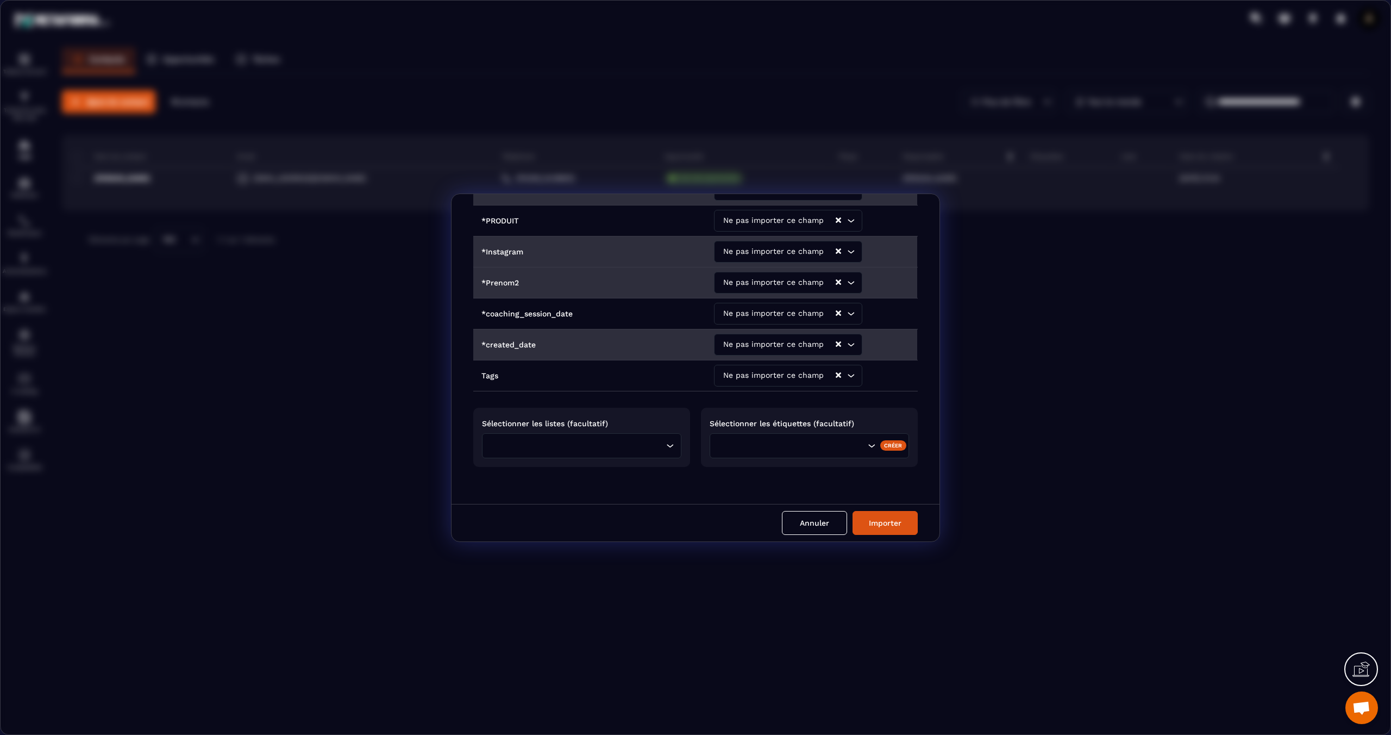
click at [617, 444] on input "Search for option" at bounding box center [579, 446] width 170 height 12
click at [745, 444] on div "Search for option" at bounding box center [809, 445] width 199 height 25
click at [679, 424] on div "Sélectionner les listes (facultatif) Loading..." at bounding box center [581, 437] width 217 height 59
click at [665, 440] on icon "Search for option" at bounding box center [670, 445] width 11 height 11
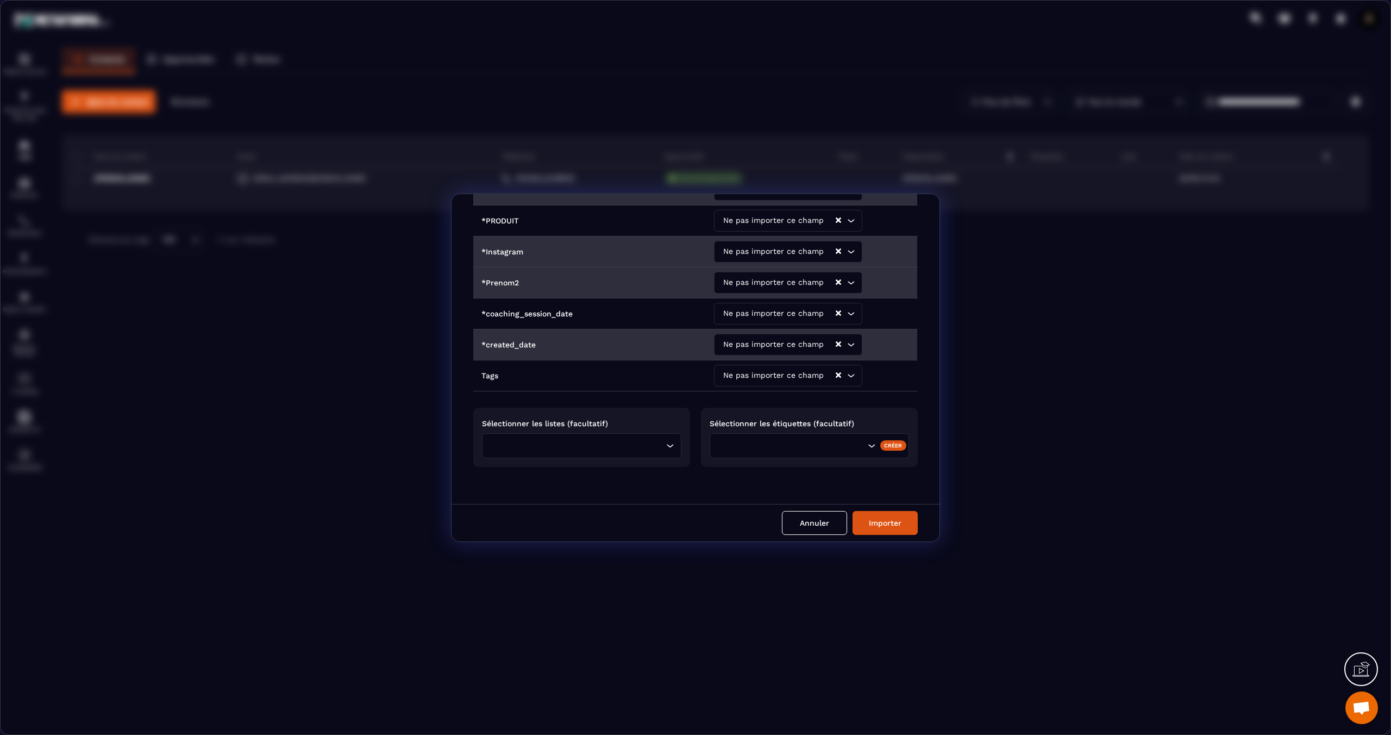
click at [540, 442] on input "Search for option" at bounding box center [579, 446] width 170 height 12
click at [661, 440] on div "Loading..." at bounding box center [581, 445] width 199 height 25
click at [753, 466] on div "Intitulé des colonnes du fichier importé Noms des champs dans Metaforma ID Ne p…" at bounding box center [696, 349] width 488 height 310
click at [735, 446] on div "Search for option" at bounding box center [809, 445] width 199 height 25
click at [636, 433] on div "Loading..." at bounding box center [581, 445] width 199 height 25
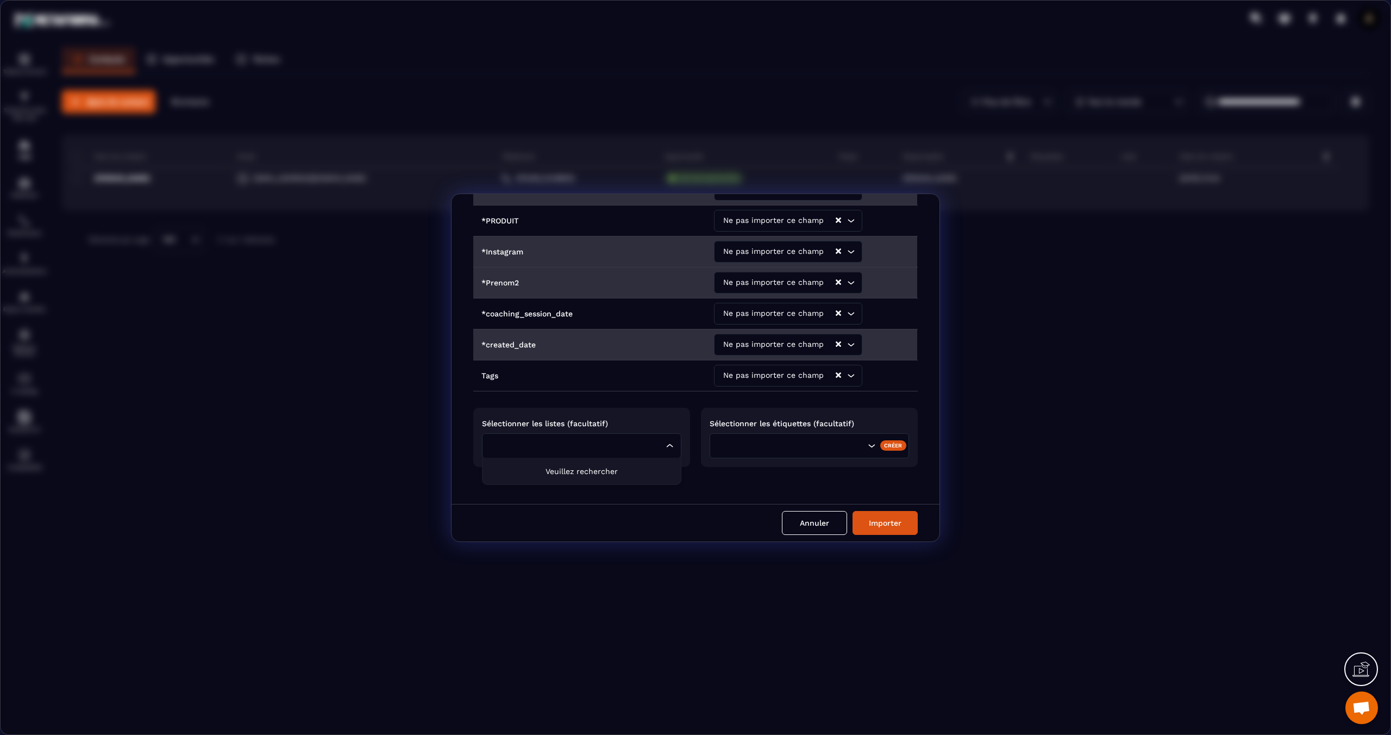
click at [591, 457] on li "Veuillez rechercher" at bounding box center [581, 470] width 198 height 27
click at [692, 471] on div "Intitulé des colonnes du fichier importé Noms des champs dans Metaforma ID Ne p…" at bounding box center [696, 349] width 488 height 310
click at [879, 518] on button "Importer" at bounding box center [884, 523] width 65 height 24
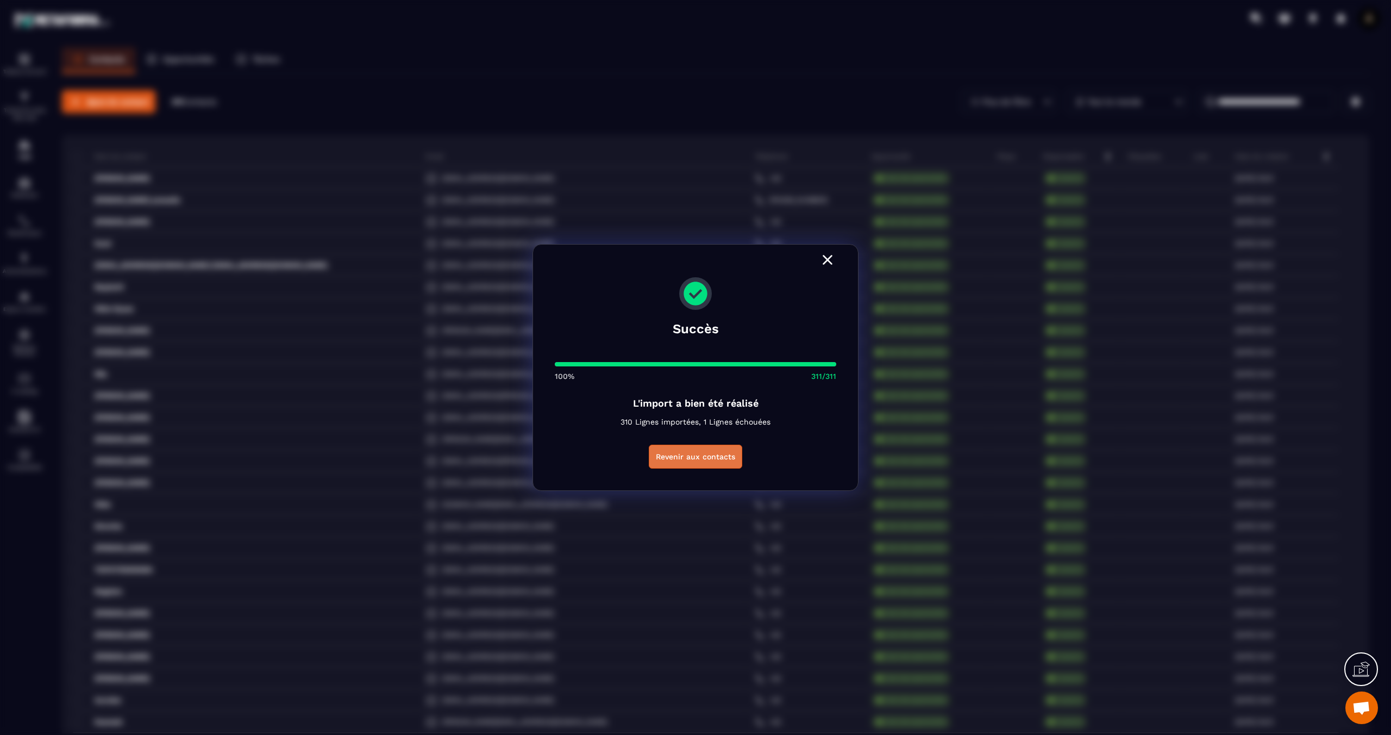
click at [722, 444] on button "Revenir aux contacts" at bounding box center [695, 456] width 93 height 24
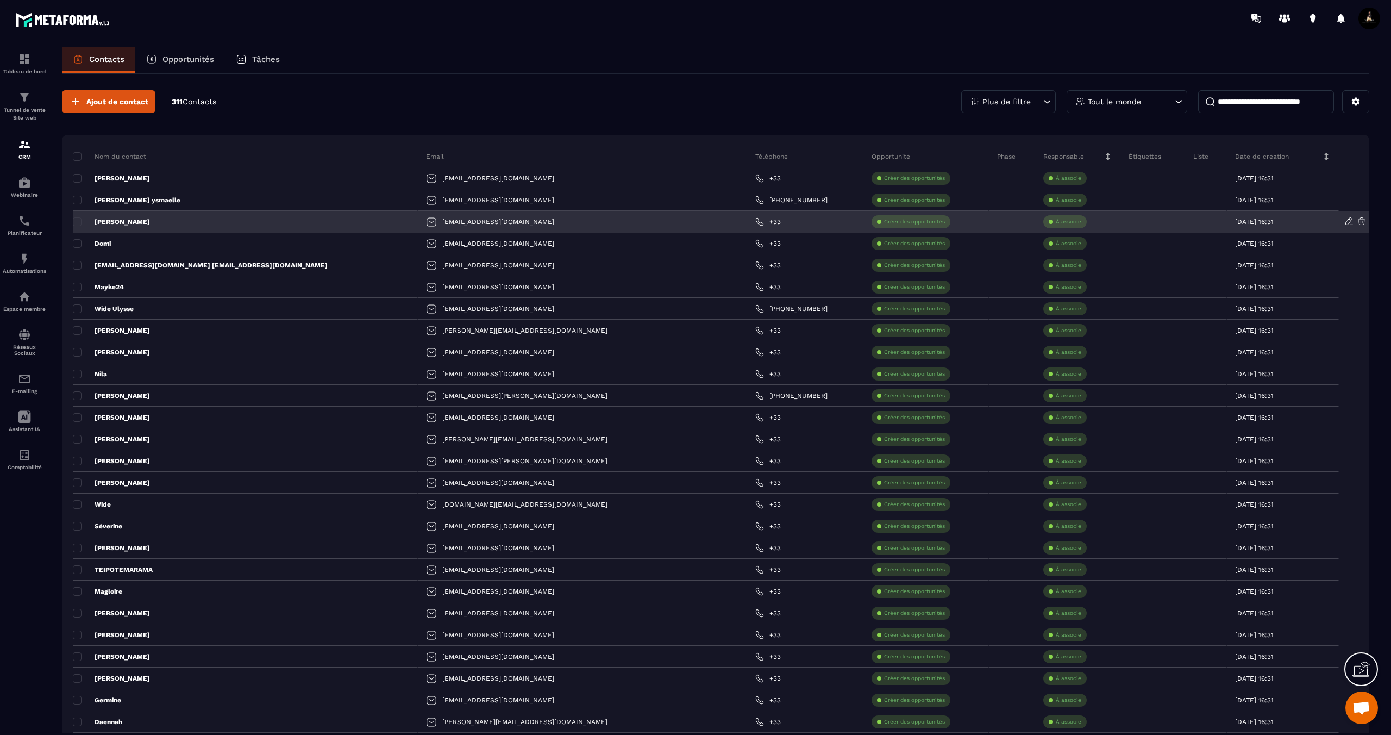
click at [107, 219] on p "[PERSON_NAME]" at bounding box center [111, 221] width 77 height 9
